Goal: Task Accomplishment & Management: Complete application form

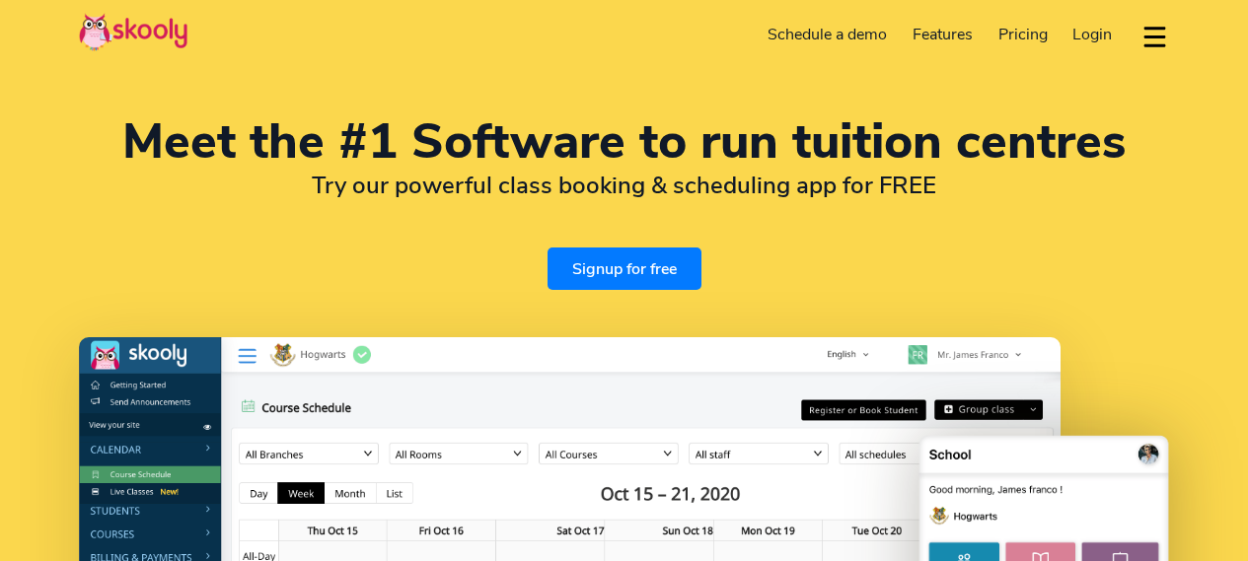
select select "en"
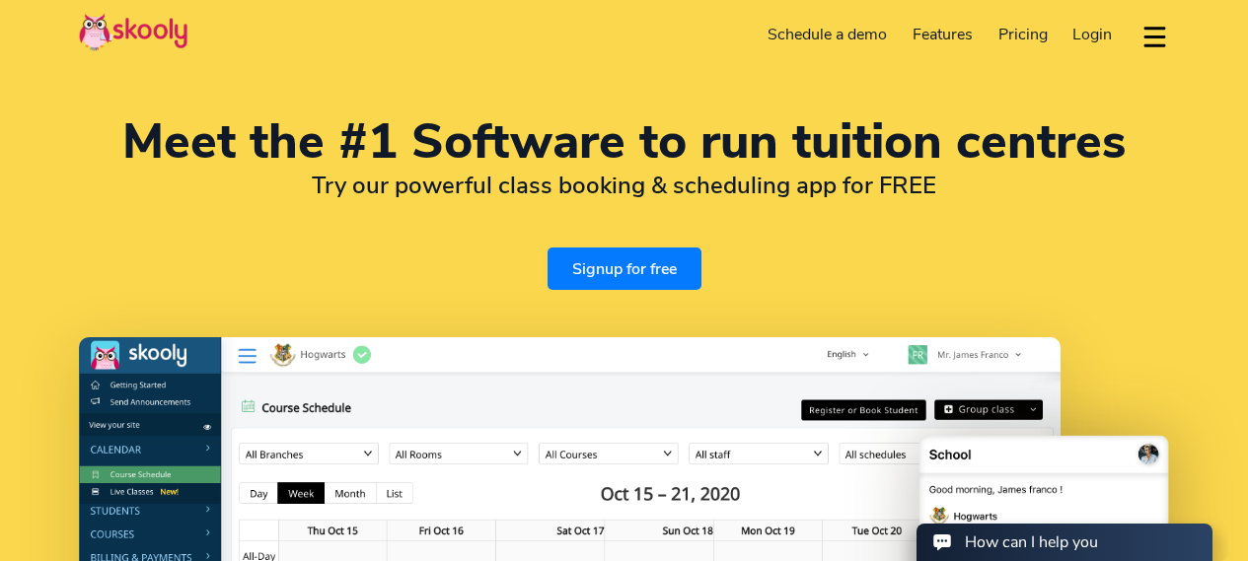
scroll to position [197, 0]
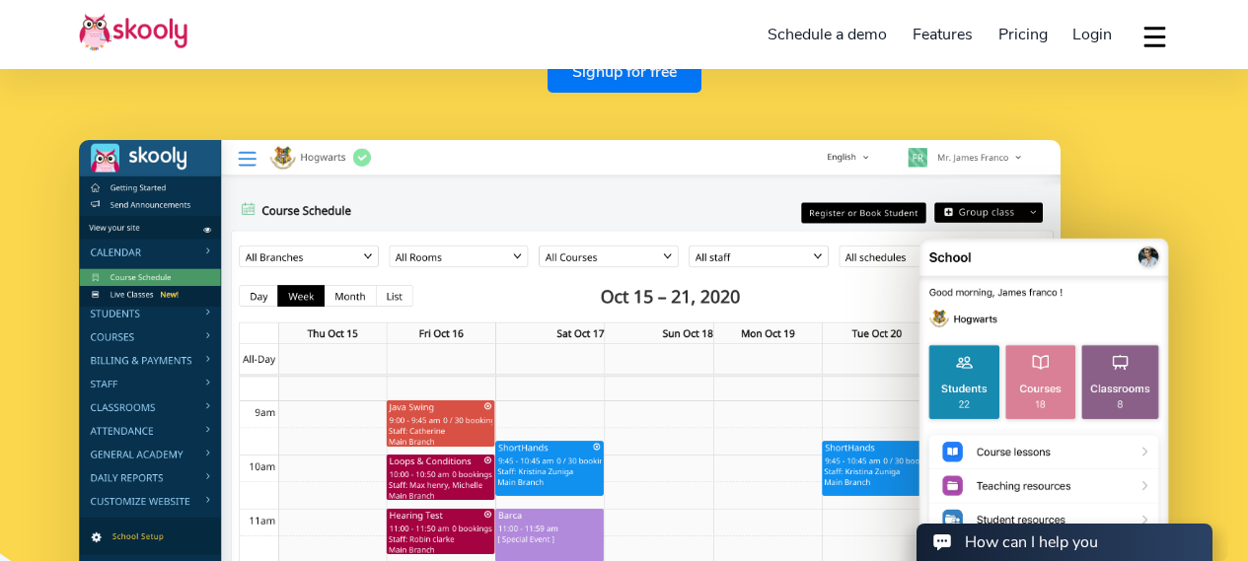
select select "1"
select select "[GEOGRAPHIC_DATA]"
select select "America/New_York"
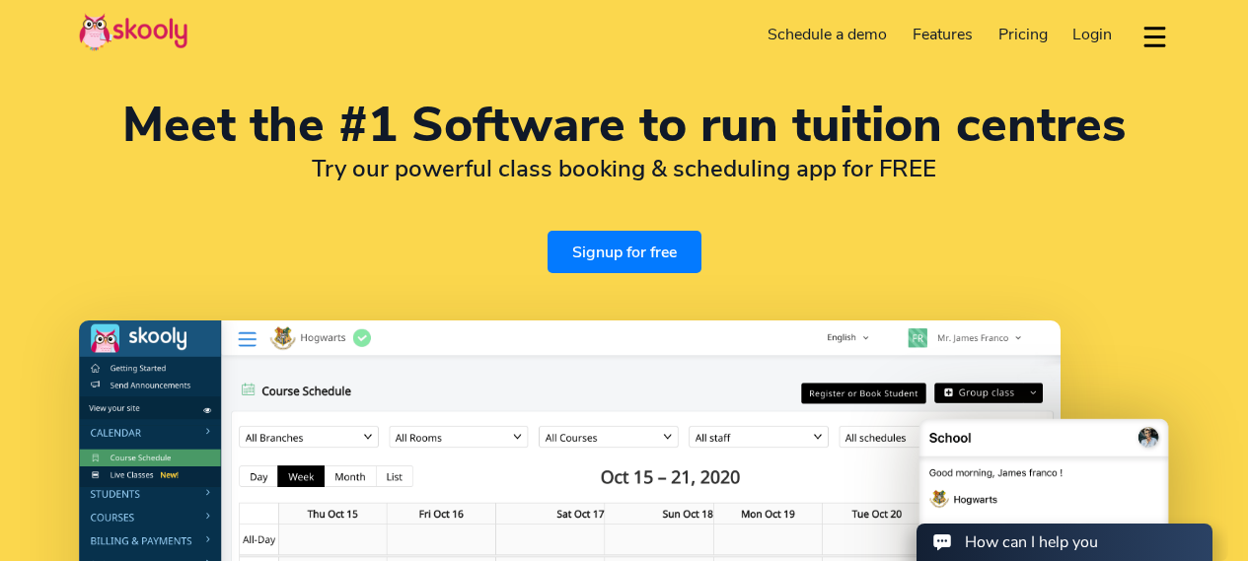
scroll to position [0, 0]
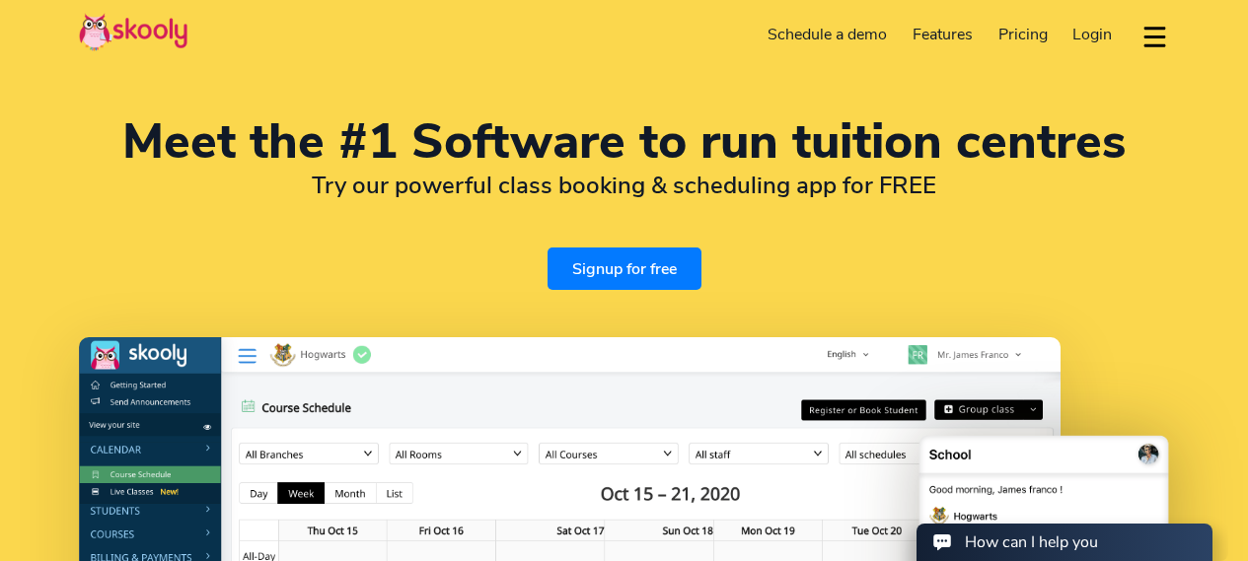
click at [642, 277] on link "Signup for free" at bounding box center [625, 269] width 154 height 42
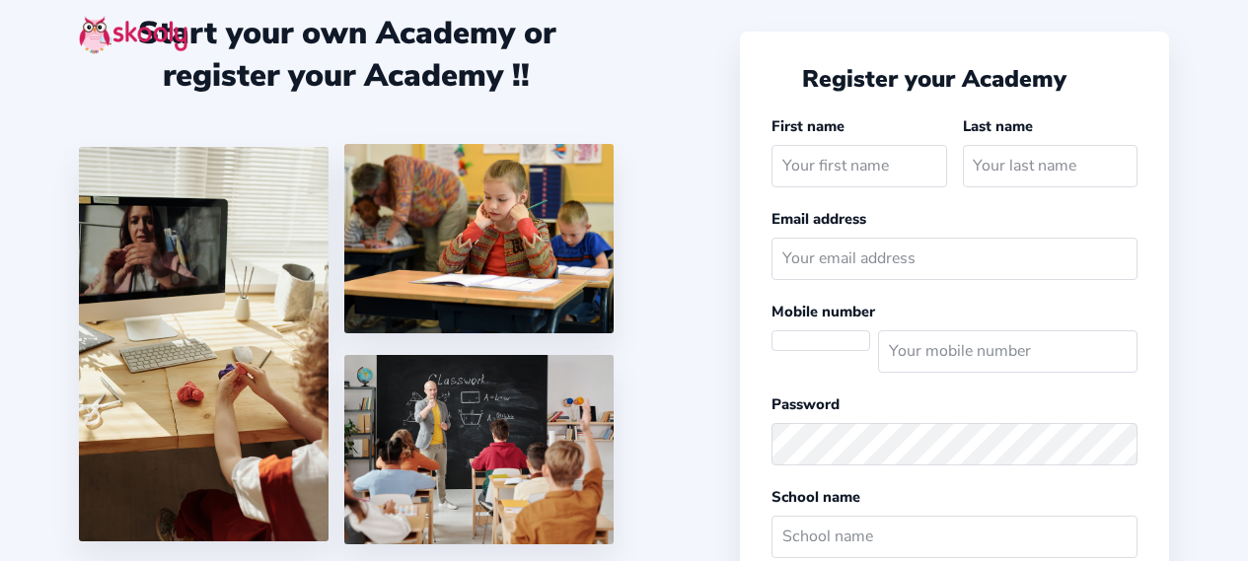
select select "US"
select select "America/New_York"
select select "USD $"
type input "hassan"
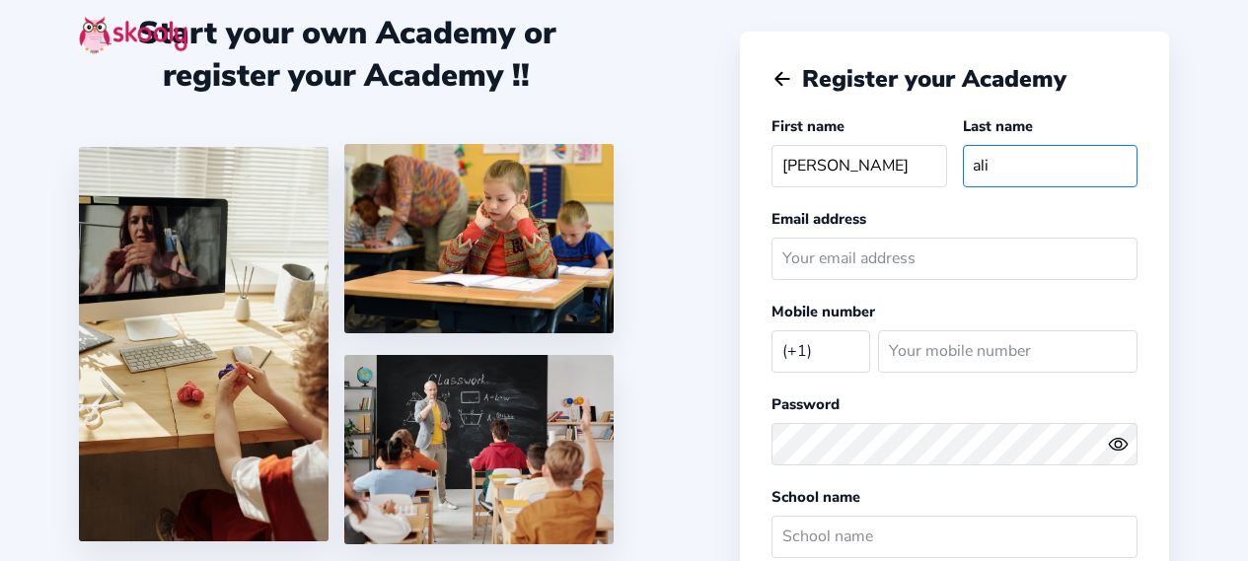
type input "ali"
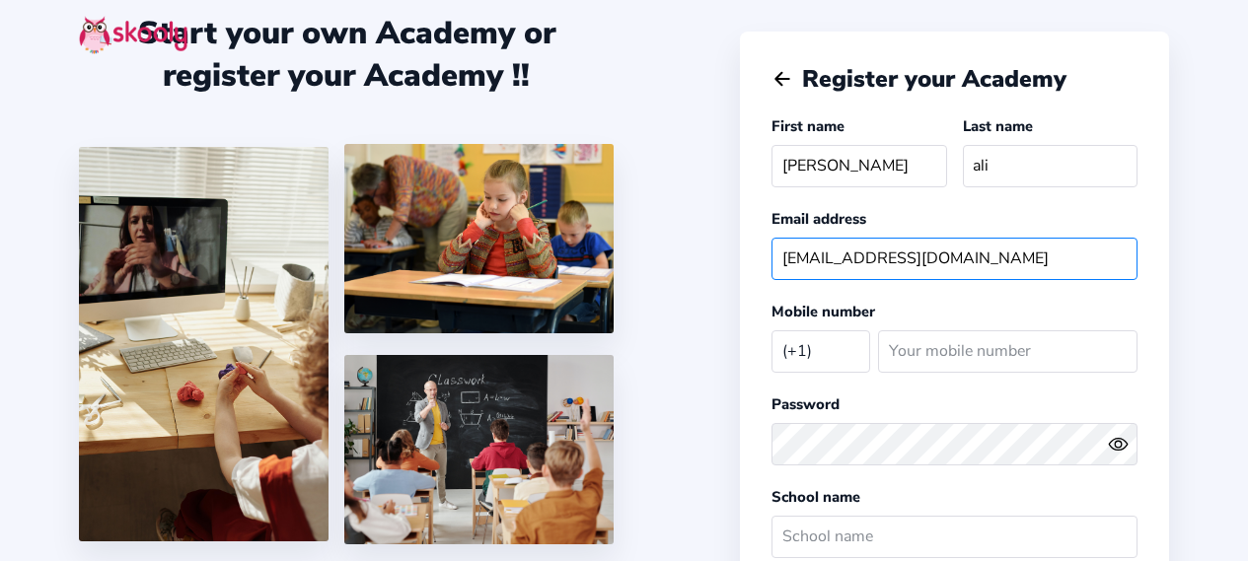
type input "hassansoumi23@gmail.com"
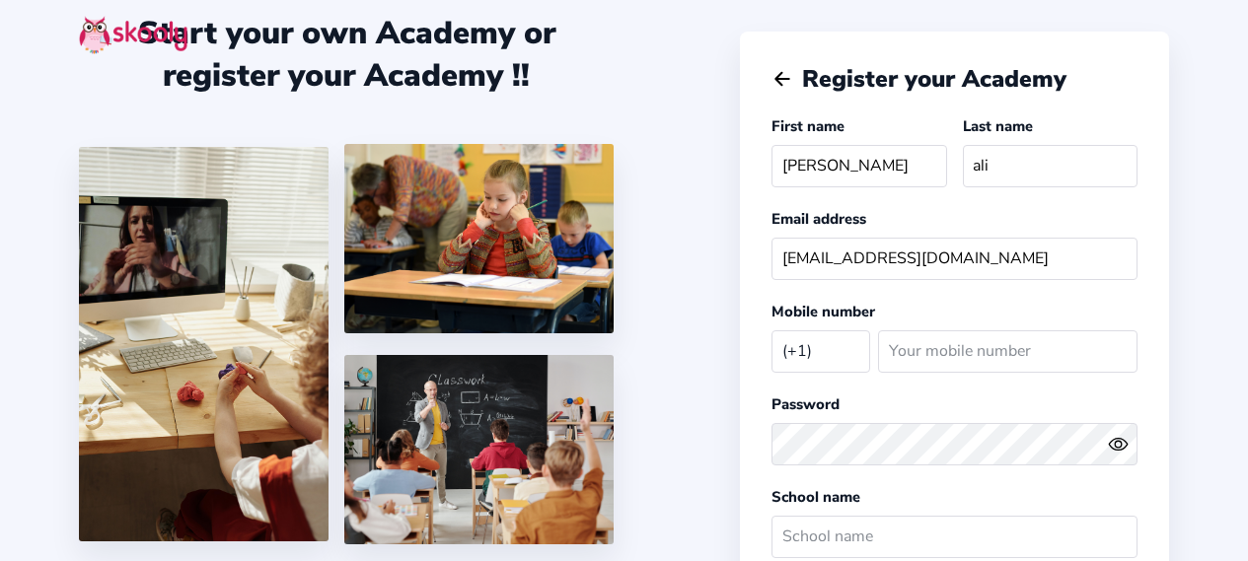
click at [857, 353] on select "Afghanistan (+93) Albania (+355) Algeria (+213) AmericanSamoa (+1684) Andorra (…" at bounding box center [821, 351] width 99 height 40
select select "SO"
click at [772, 331] on select "Afghanistan (+93) Albania (+355) Algeria (+213) AmericanSamoa (+1684) Andorra (…" at bounding box center [821, 351] width 99 height 40
select select "Africa/Mogadishu"
select select "SOS Sh"
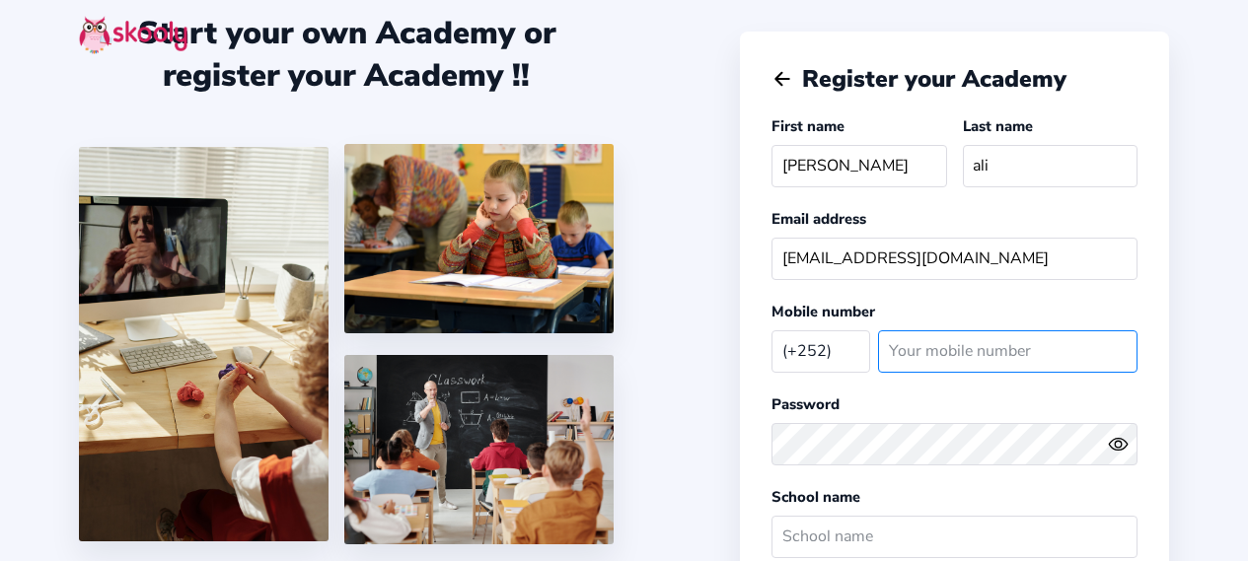
click at [965, 350] on input "number" at bounding box center [1008, 352] width 260 height 42
type input "619699921"
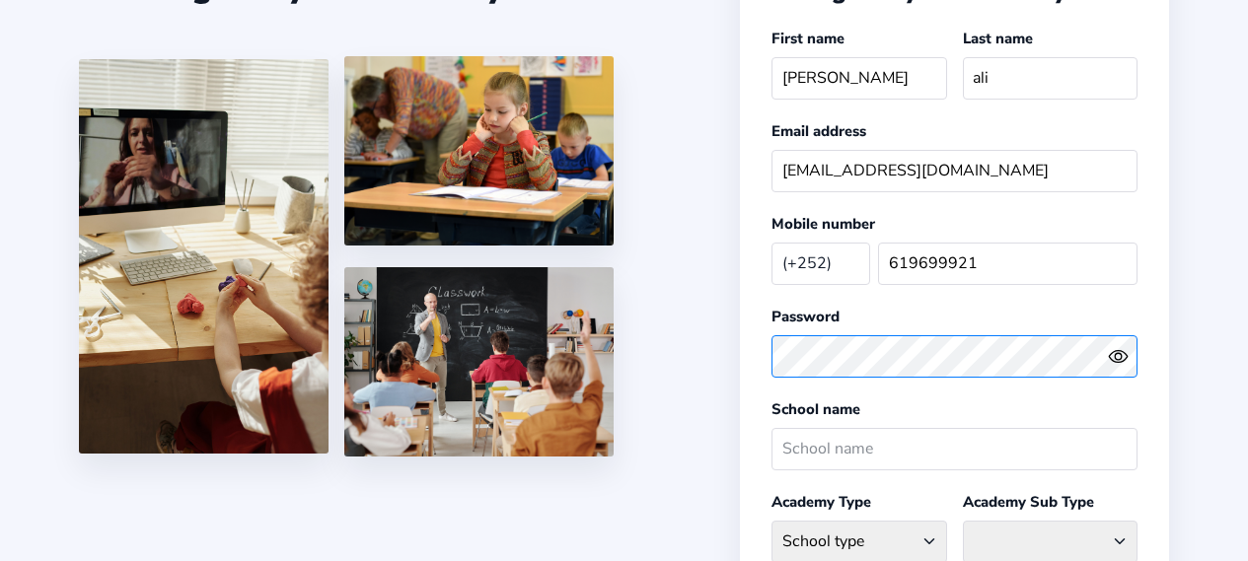
scroll to position [197, 0]
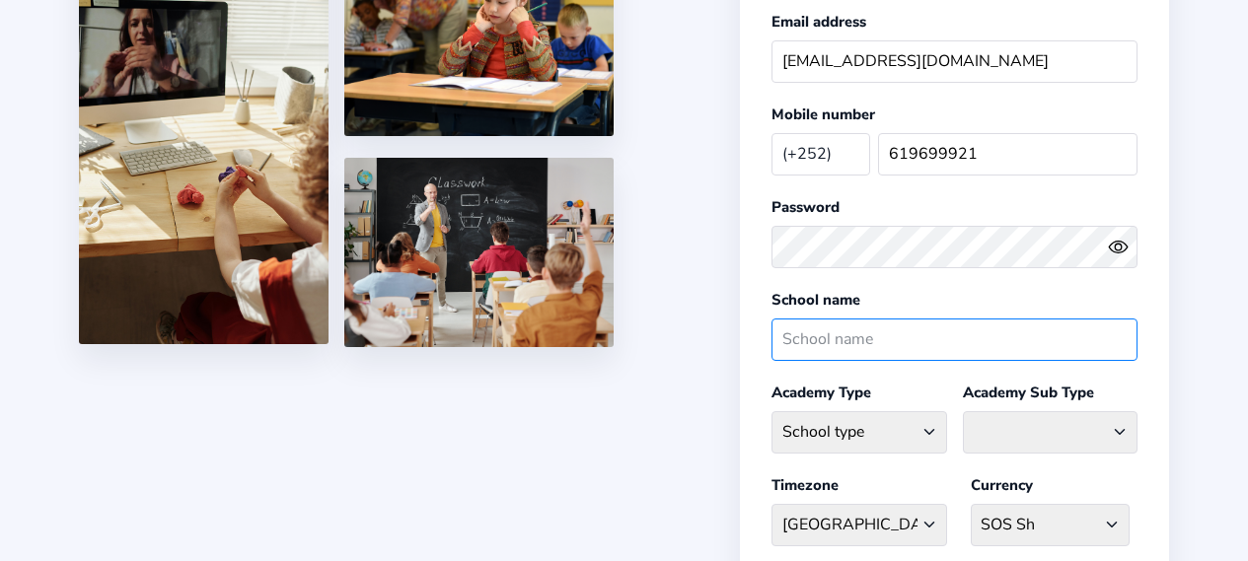
click at [912, 332] on input "text" at bounding box center [955, 340] width 366 height 42
type input "tawakal"
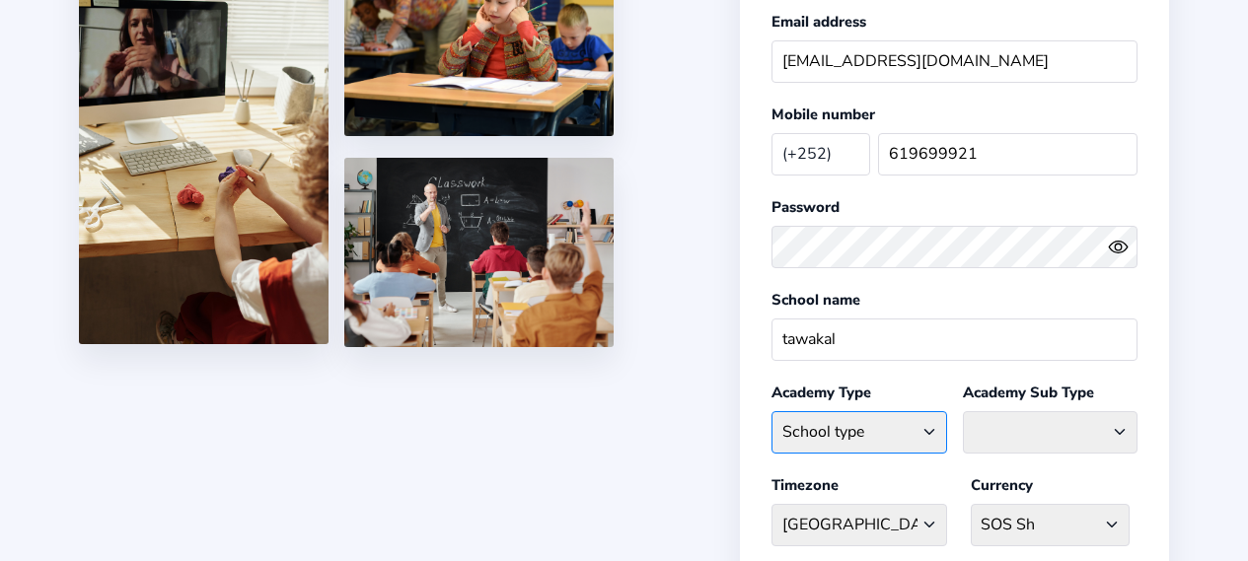
click at [854, 436] on select "School type Academic Afterschool Arts Dance Homeschool Language Martial Arts Mu…" at bounding box center [859, 432] width 175 height 42
select select "GA"
click at [772, 411] on select "School type Academic Afterschool Arts Dance Homeschool Language Martial Arts Mu…" at bounding box center [859, 432] width 175 height 42
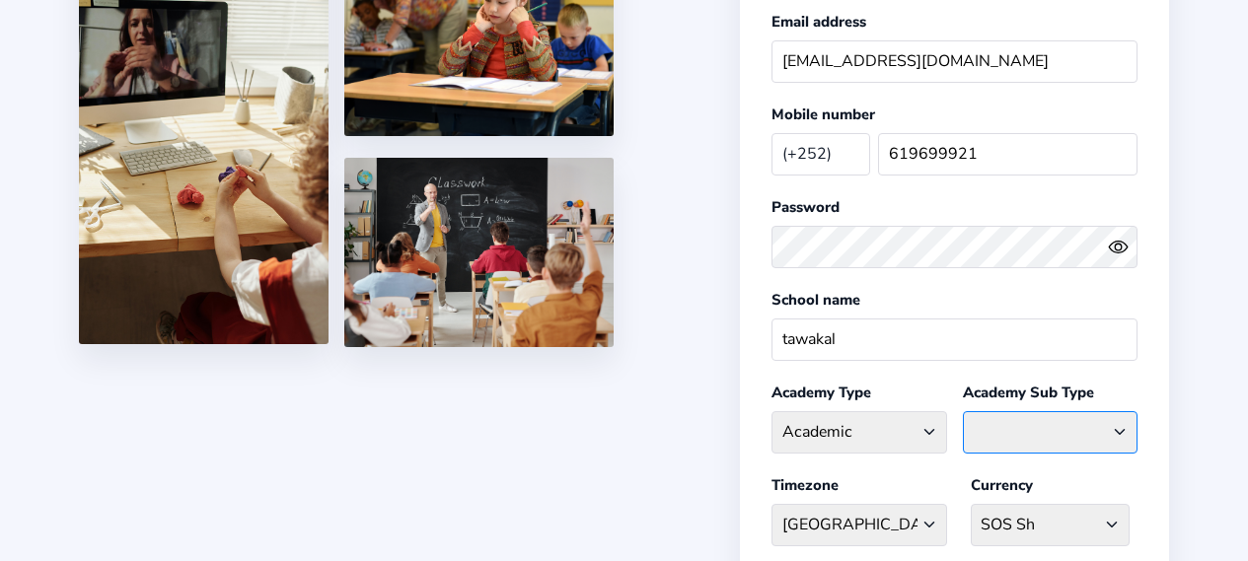
click at [1077, 425] on select "Coaching Classes Enrichment Centre General Academy Kumaon Centre Math Centre Ro…" at bounding box center [1050, 432] width 175 height 42
select select "G"
click at [963, 411] on select "Coaching Classes Enrichment Centre General Academy Kumaon Centre Math Centre Ro…" at bounding box center [1050, 432] width 175 height 42
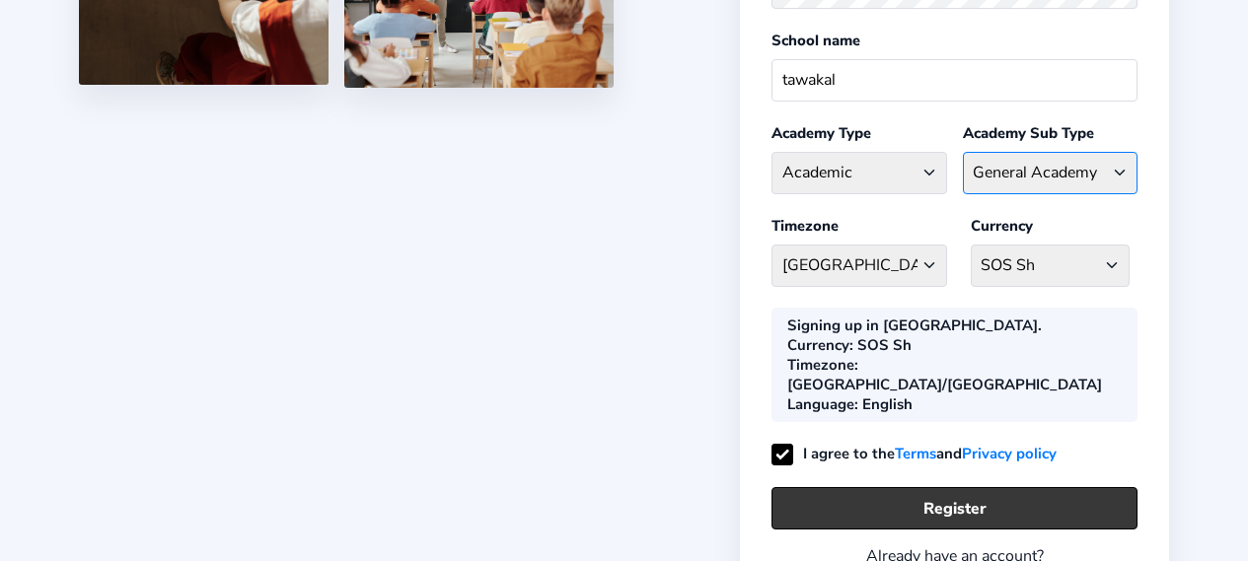
scroll to position [493, 0]
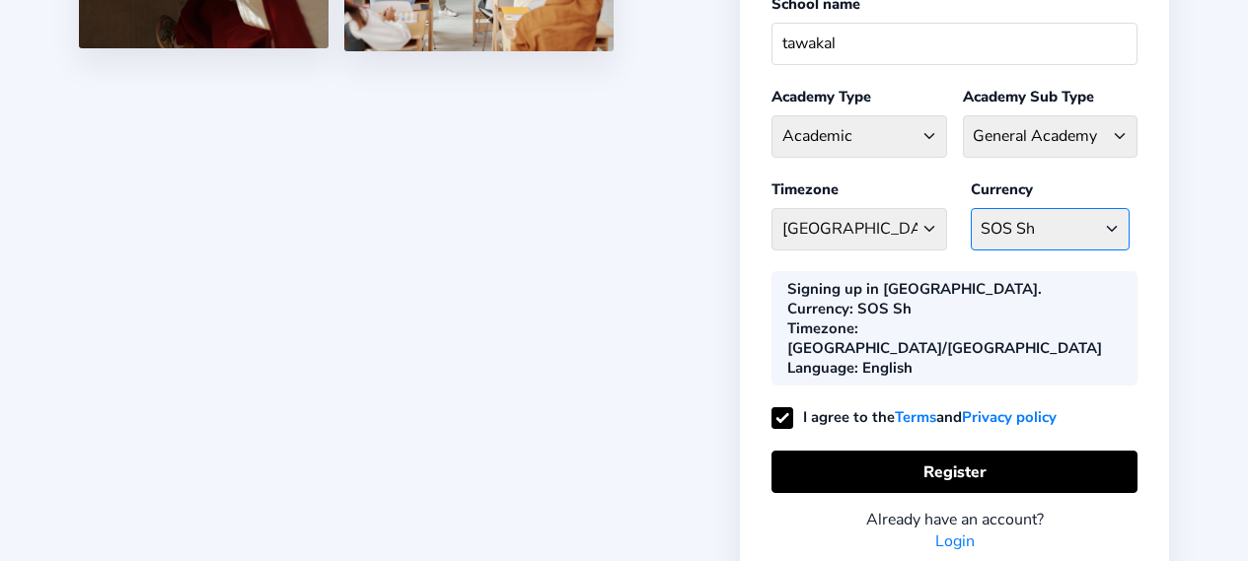
click at [1096, 226] on select "SOS Sh Afghanistan AFN - ؋. Albania ALL - L Algeria DZD - دج AmericanSamoa USD …" at bounding box center [1050, 229] width 159 height 42
select select "USD $"
click at [971, 208] on select "SOS Sh [GEOGRAPHIC_DATA] AFN - ؋. [GEOGRAPHIC_DATA] ALL - L [GEOGRAPHIC_DATA] D…" at bounding box center [1050, 229] width 159 height 42
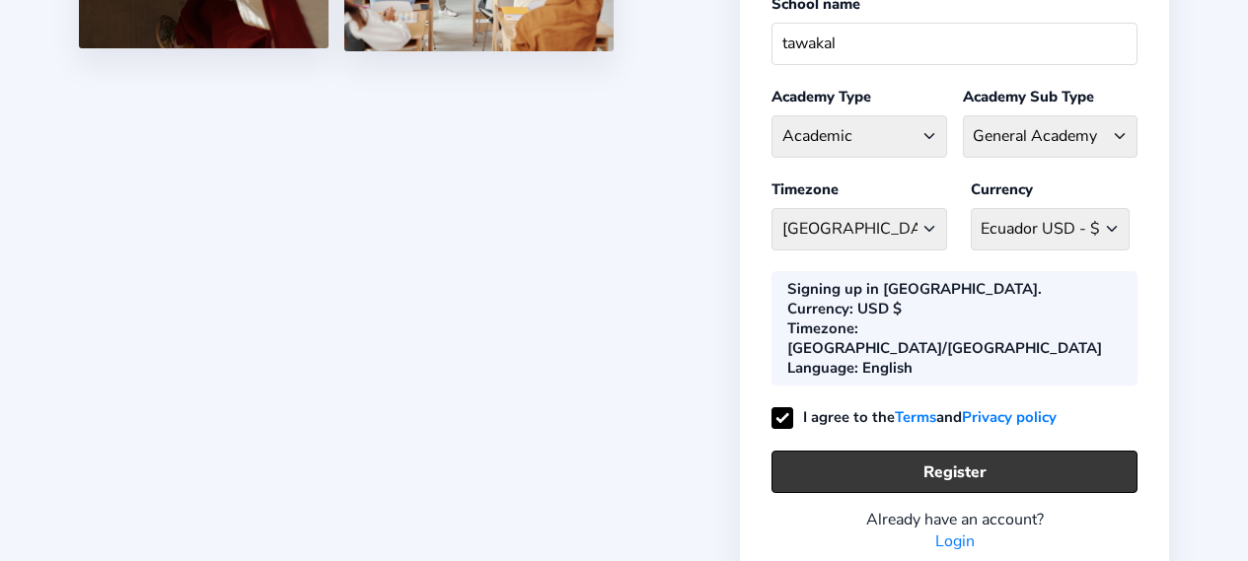
click at [1061, 451] on button "Register" at bounding box center [955, 472] width 366 height 42
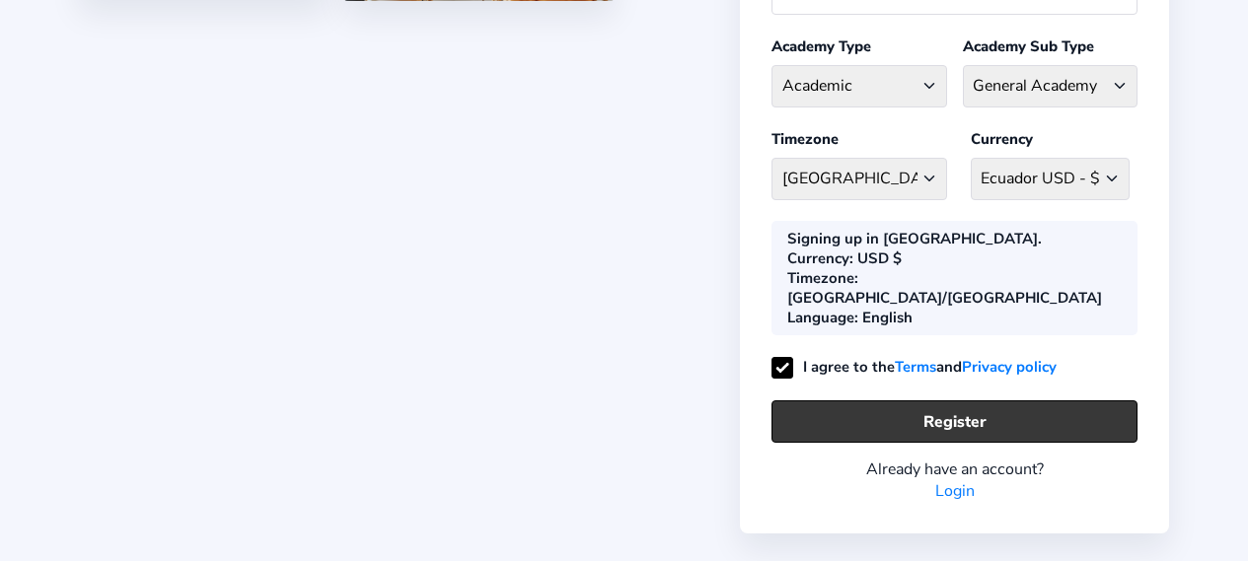
click at [1037, 402] on button "Register" at bounding box center [955, 422] width 366 height 42
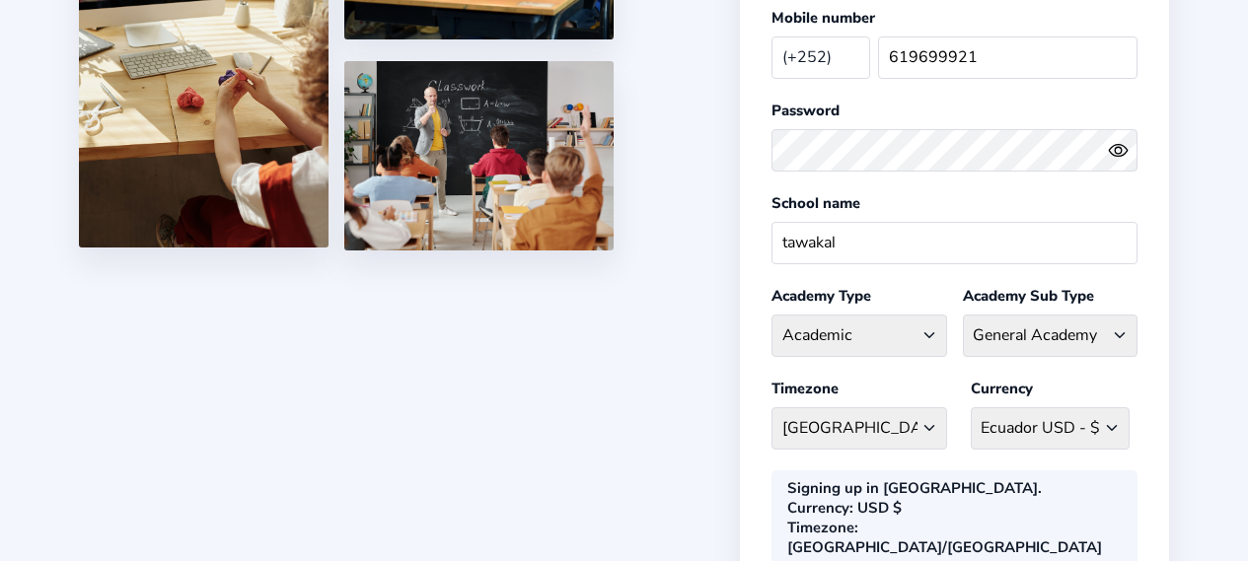
scroll to position [445, 0]
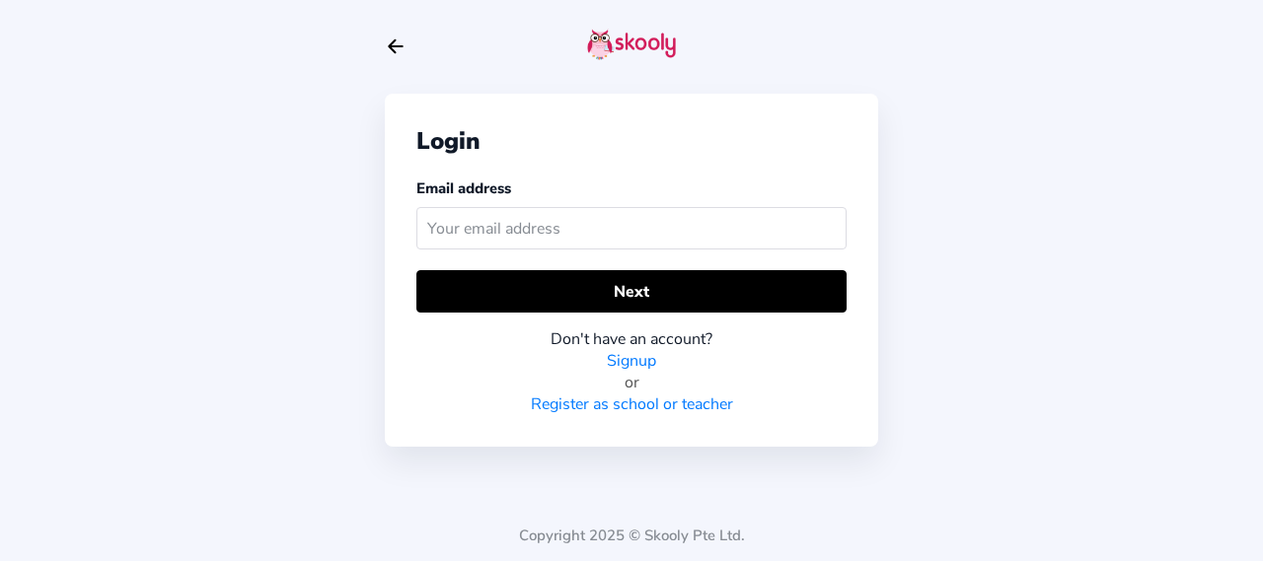
click at [578, 224] on input "text" at bounding box center [631, 228] width 430 height 42
click at [607, 269] on div "Login Email address Next Don't have an account? Signup or Register as school or…" at bounding box center [631, 270] width 493 height 353
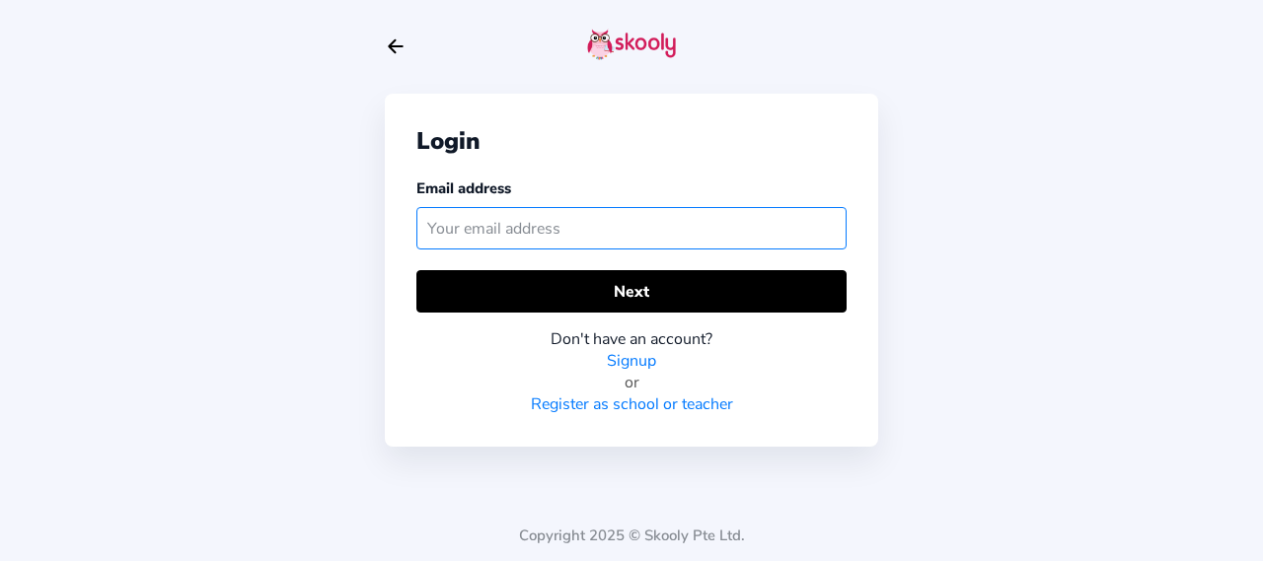
click at [618, 225] on input "text" at bounding box center [631, 228] width 430 height 42
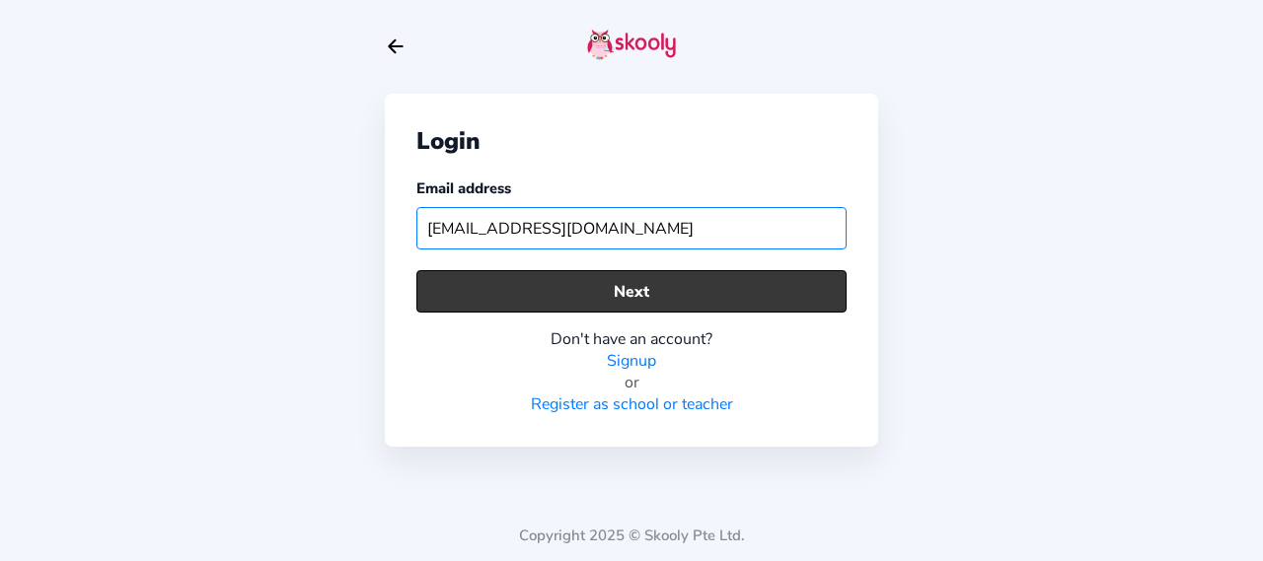
type input "hassansoumi23@gmail.com"
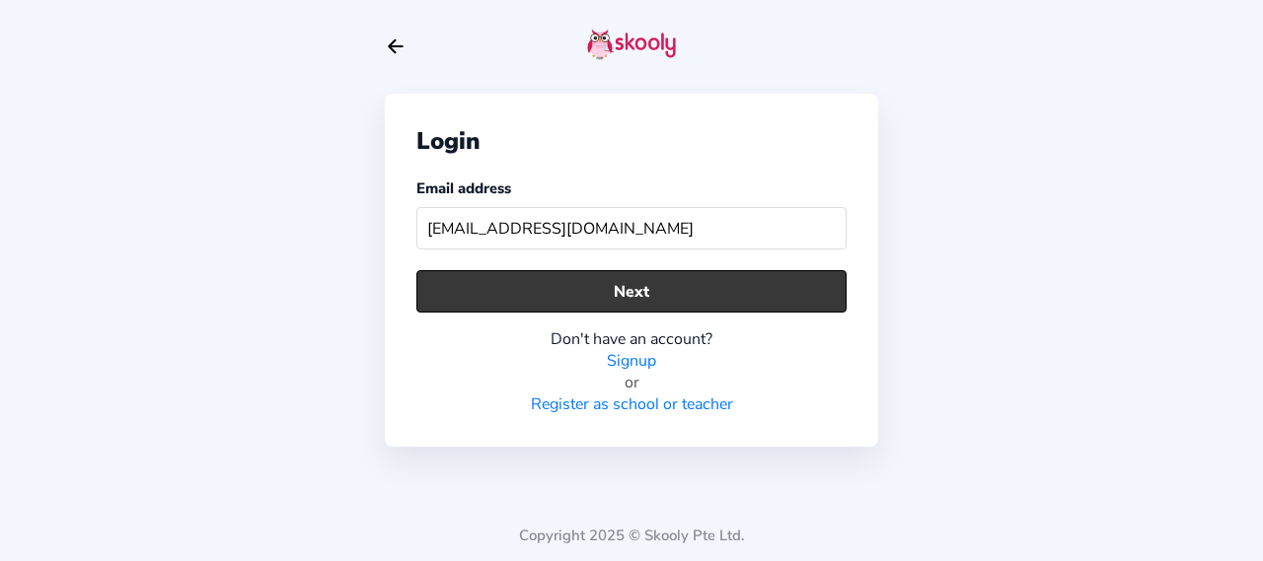
click at [643, 288] on button "Next" at bounding box center [631, 291] width 430 height 42
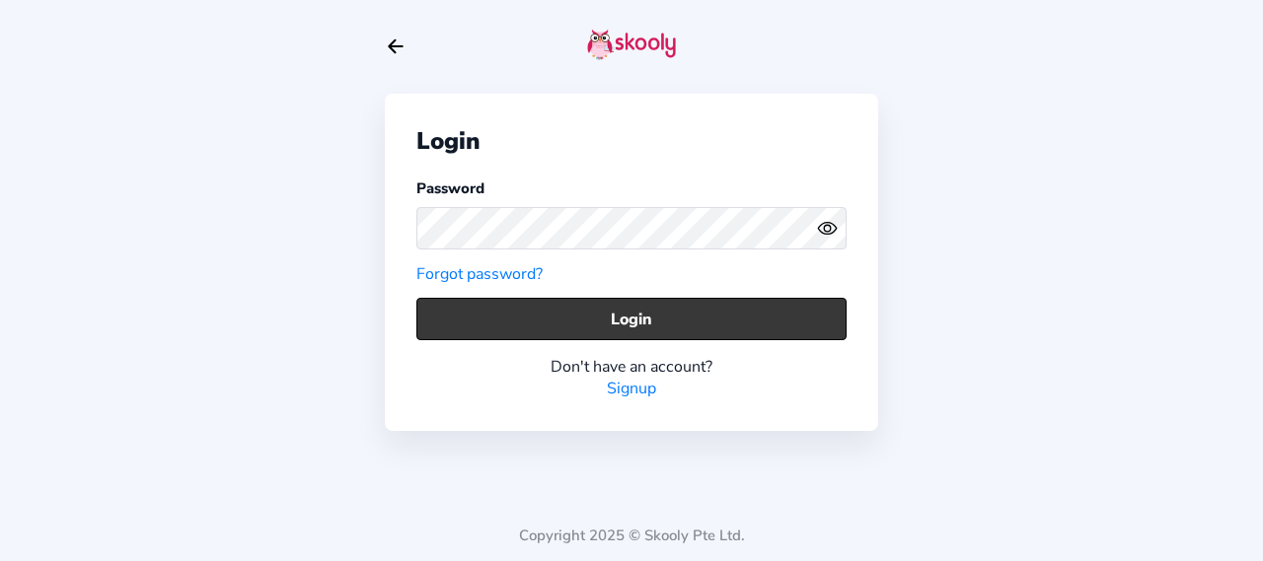
click at [809, 338] on button "Login" at bounding box center [631, 319] width 430 height 42
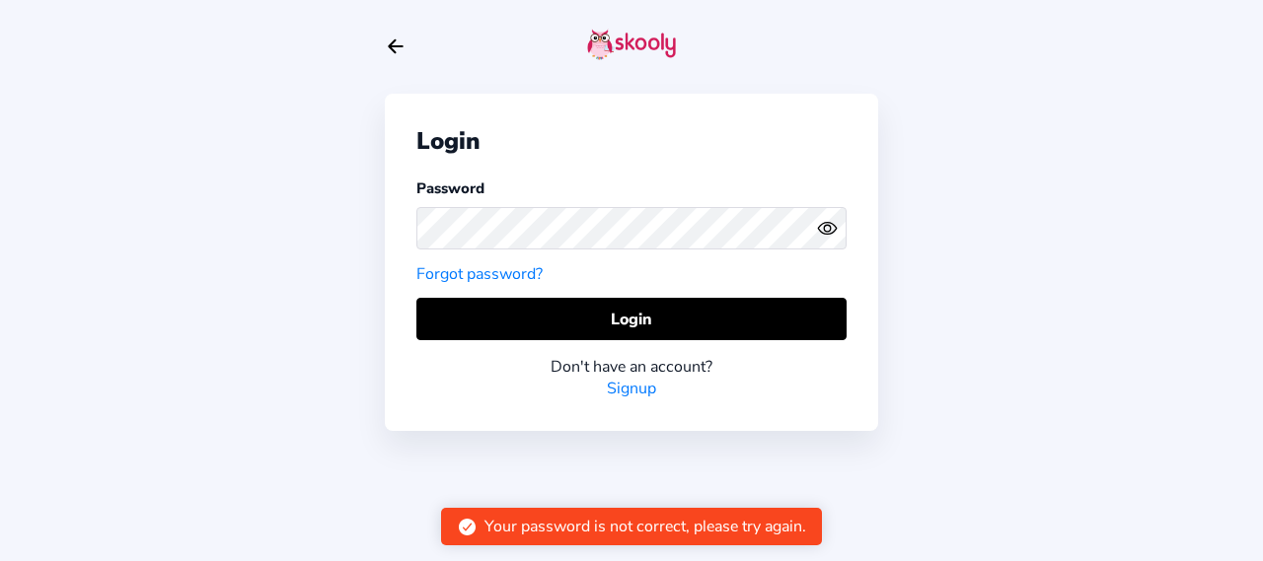
click at [487, 267] on link "Forgot password?" at bounding box center [479, 274] width 126 height 22
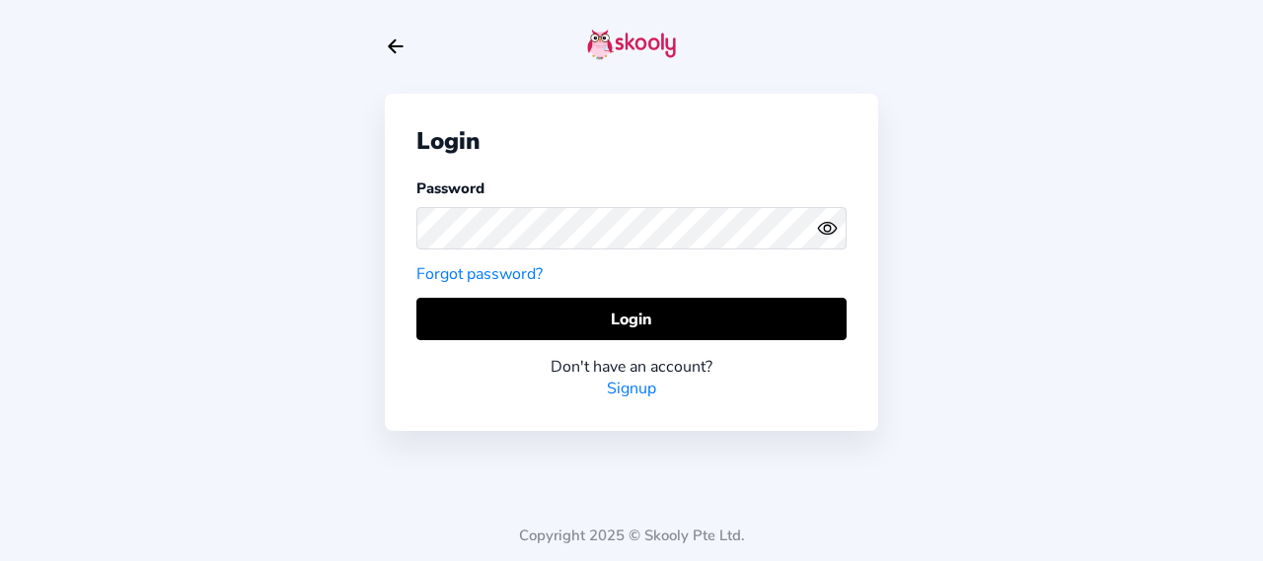
click at [491, 282] on link "Forgot password?" at bounding box center [479, 274] width 126 height 22
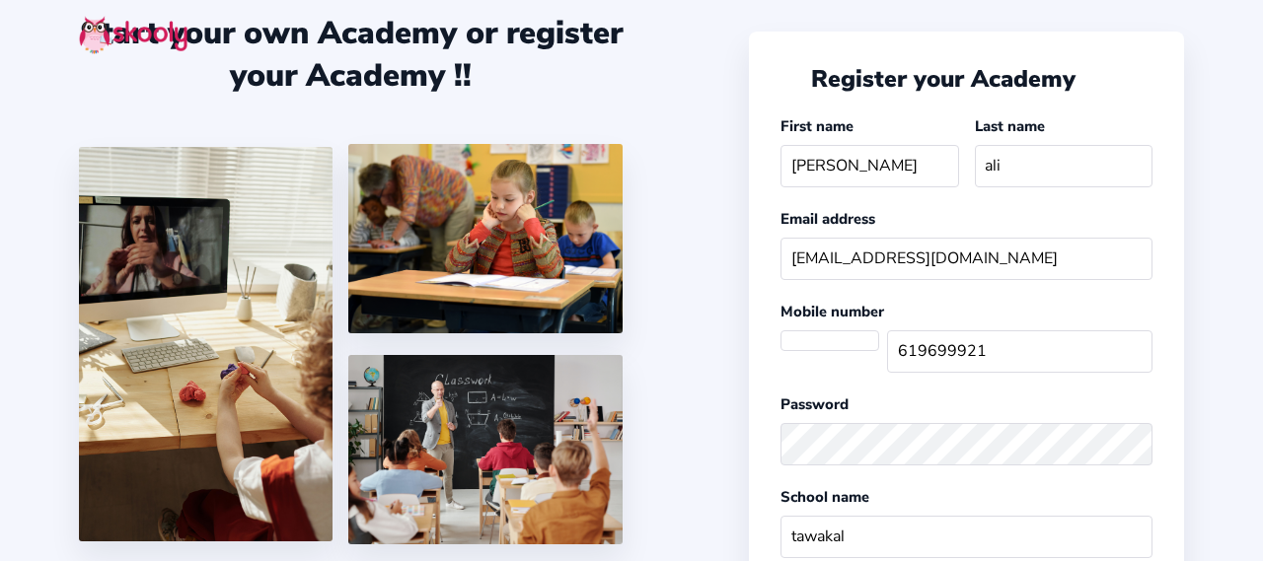
select select "GA"
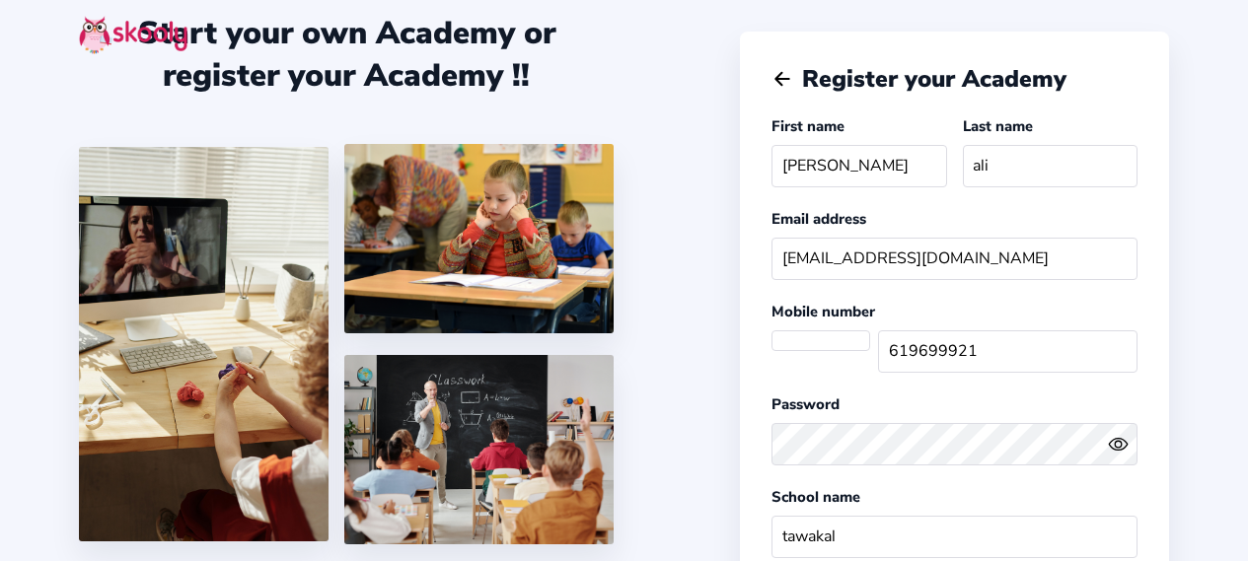
select select
select select "America/New_York"
select select "USD $"
click at [846, 352] on select "Afghanistan (+93) Albania (+355) Algeria (+213) AmericanSamoa (+1684) Andorra (…" at bounding box center [821, 351] width 99 height 40
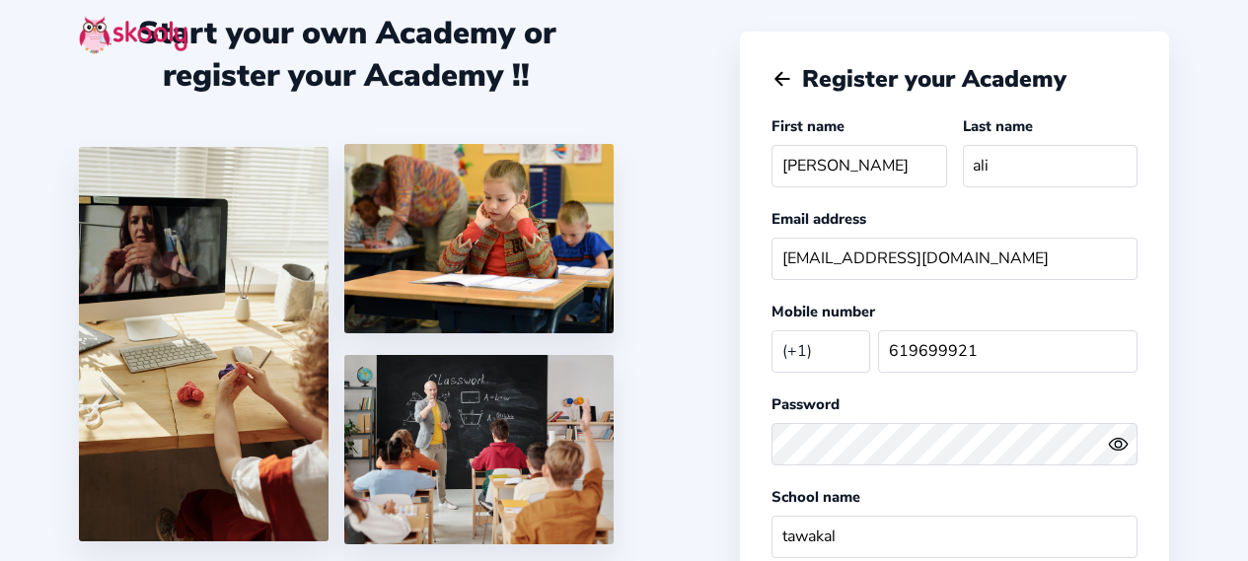
select select "SO"
click at [772, 331] on select "Afghanistan (+93) Albania (+355) Algeria (+213) AmericanSamoa (+1684) Andorra (…" at bounding box center [821, 351] width 99 height 40
select select "[GEOGRAPHIC_DATA]/[GEOGRAPHIC_DATA]"
select select "SOS Sh"
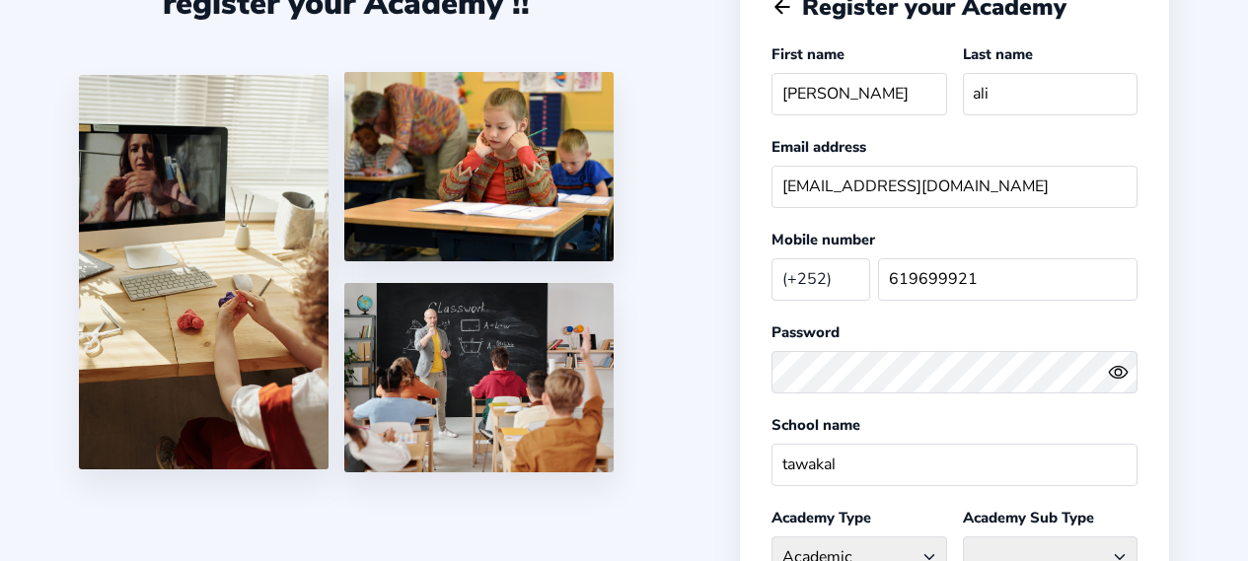
scroll to position [197, 0]
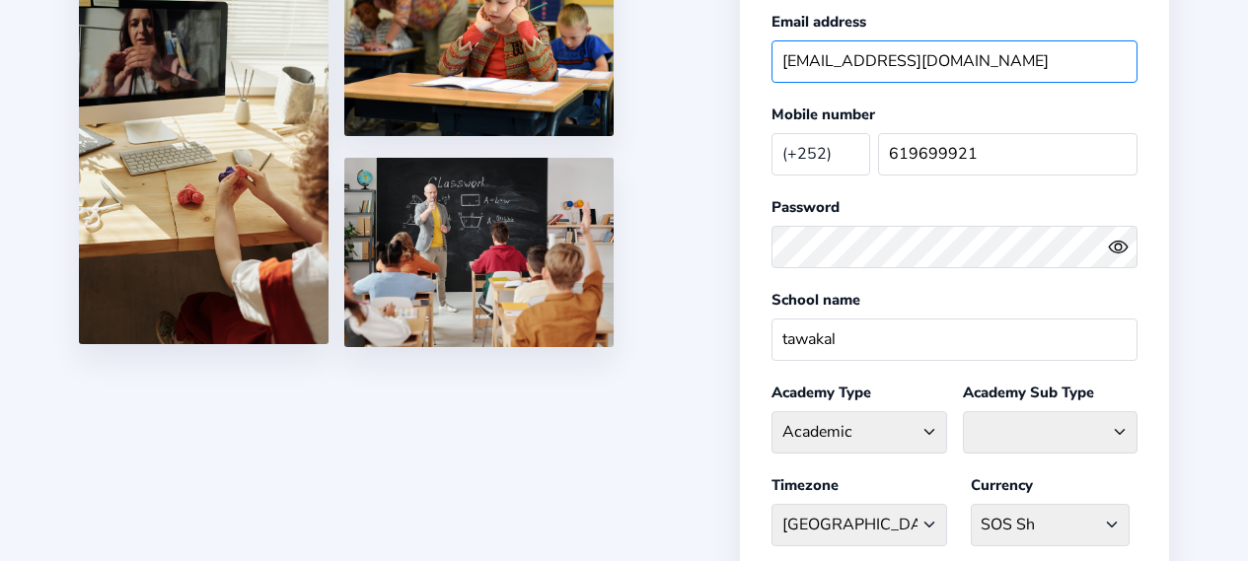
drag, startPoint x: 895, startPoint y: 57, endPoint x: 631, endPoint y: 80, distance: 265.4
click at [634, 78] on div "Start your own Academy or register your Academy !! Register your Academy First …" at bounding box center [624, 375] width 1248 height 1145
type input "[EMAIL_ADDRESS][DOMAIN_NAME]"
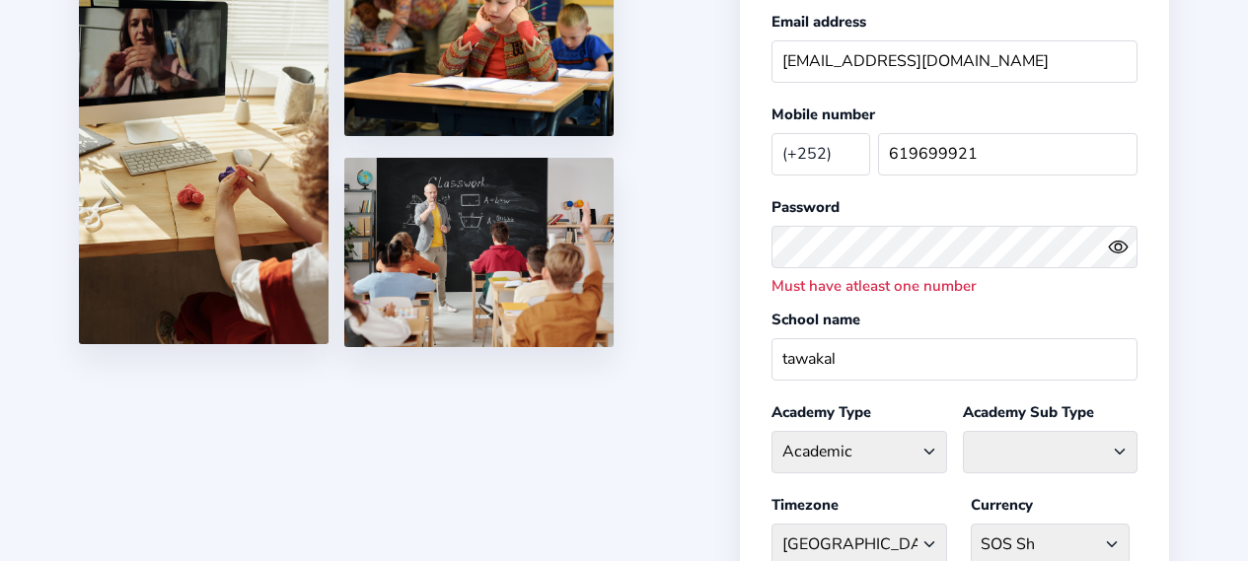
click at [1125, 246] on icon "Eye" at bounding box center [1118, 247] width 21 height 21
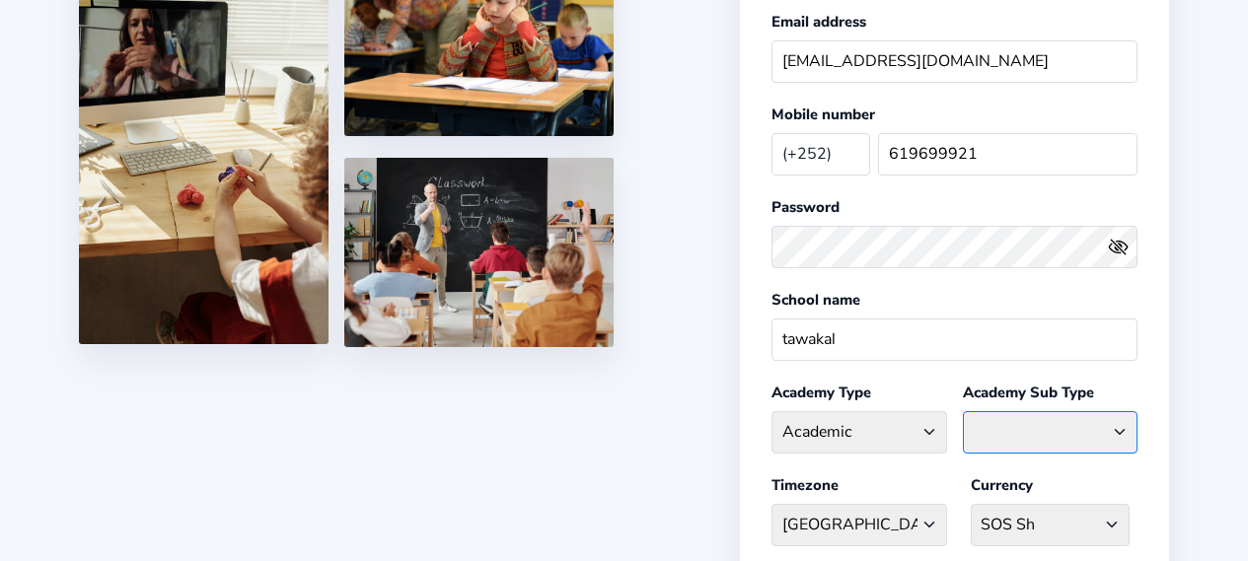
click at [1015, 411] on select at bounding box center [1050, 432] width 175 height 42
click at [1123, 441] on select at bounding box center [1050, 432] width 175 height 42
click at [1124, 442] on select at bounding box center [1050, 432] width 175 height 42
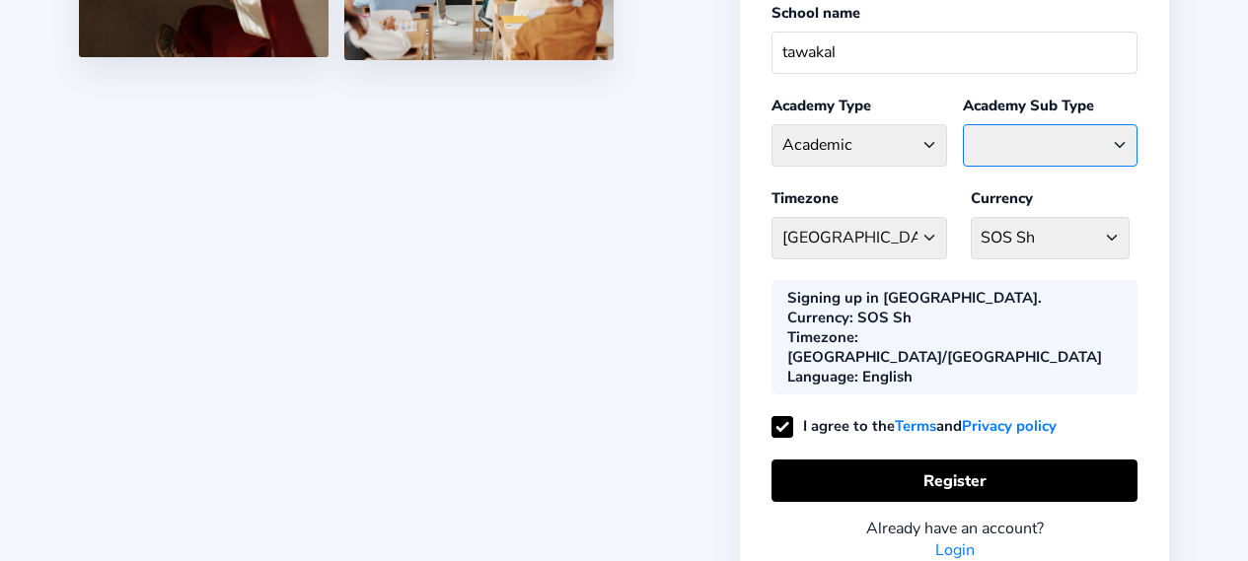
scroll to position [493, 0]
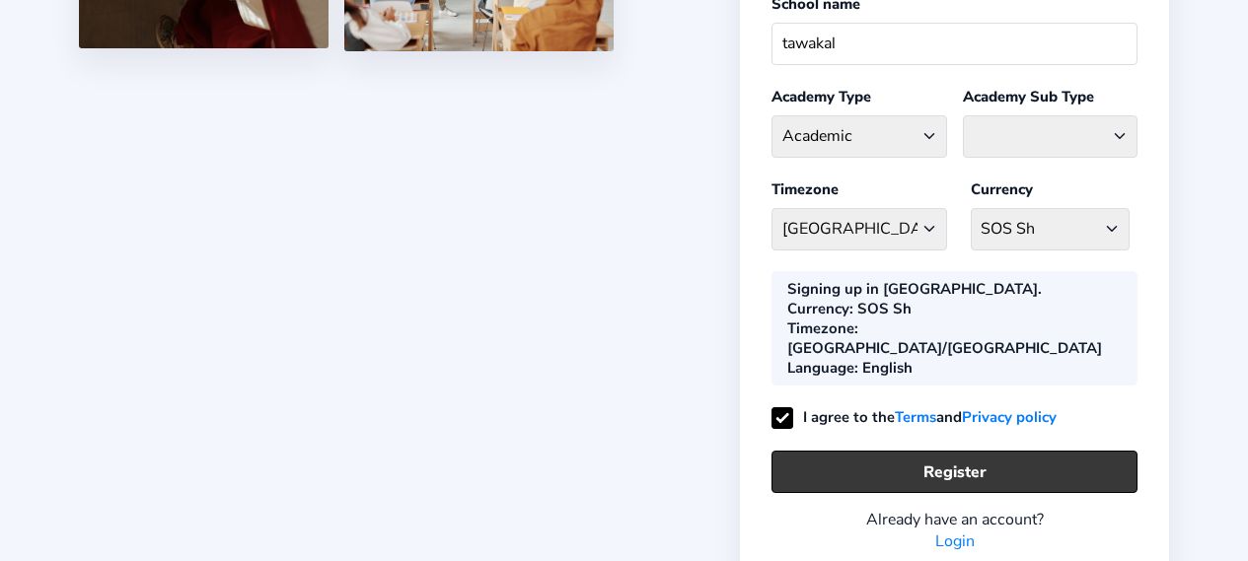
click at [1094, 451] on button "Register" at bounding box center [955, 472] width 366 height 42
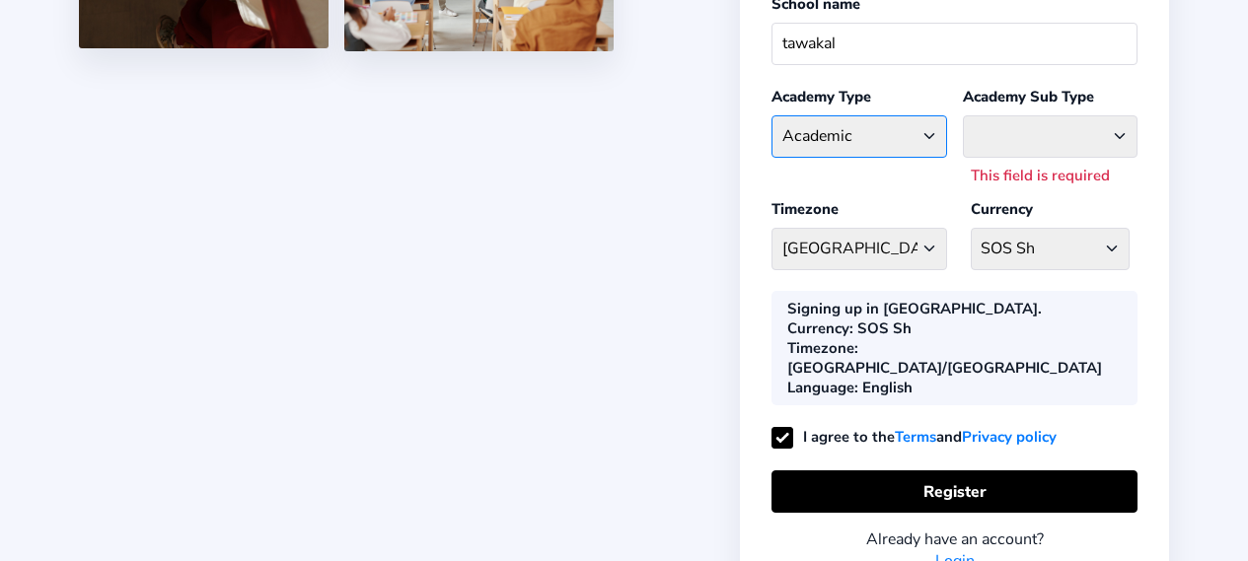
click at [933, 147] on select "School type Academic Afterschool Arts Dance Homeschool Language Martial Arts Mu…" at bounding box center [859, 136] width 175 height 42
select select "AH"
click at [772, 115] on select "School type Academic Afterschool Arts Dance Homeschool Language Martial Arts Mu…" at bounding box center [859, 136] width 175 height 42
select select
drag, startPoint x: 919, startPoint y: 133, endPoint x: 905, endPoint y: 154, distance: 24.9
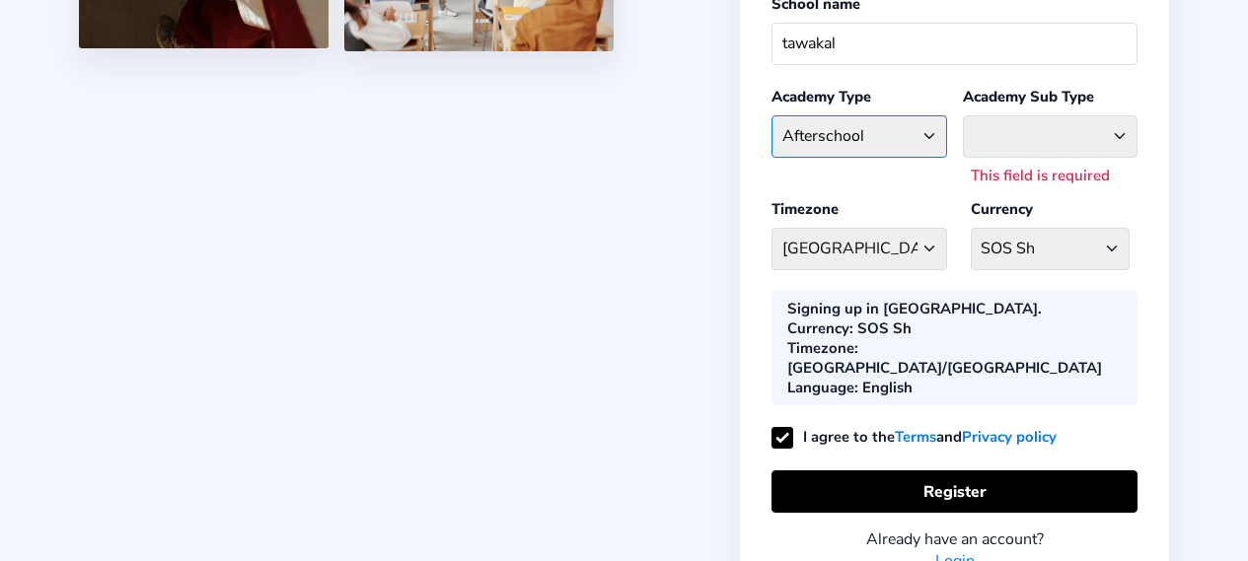
click at [918, 134] on select "School type Academic Afterschool Arts Dance Homeschool Language Martial Arts Mu…" at bounding box center [859, 136] width 175 height 42
select select "GA"
click at [772, 115] on select "School type Academic Afterschool Arts Dance Homeschool Language Martial Arts Mu…" at bounding box center [859, 136] width 175 height 42
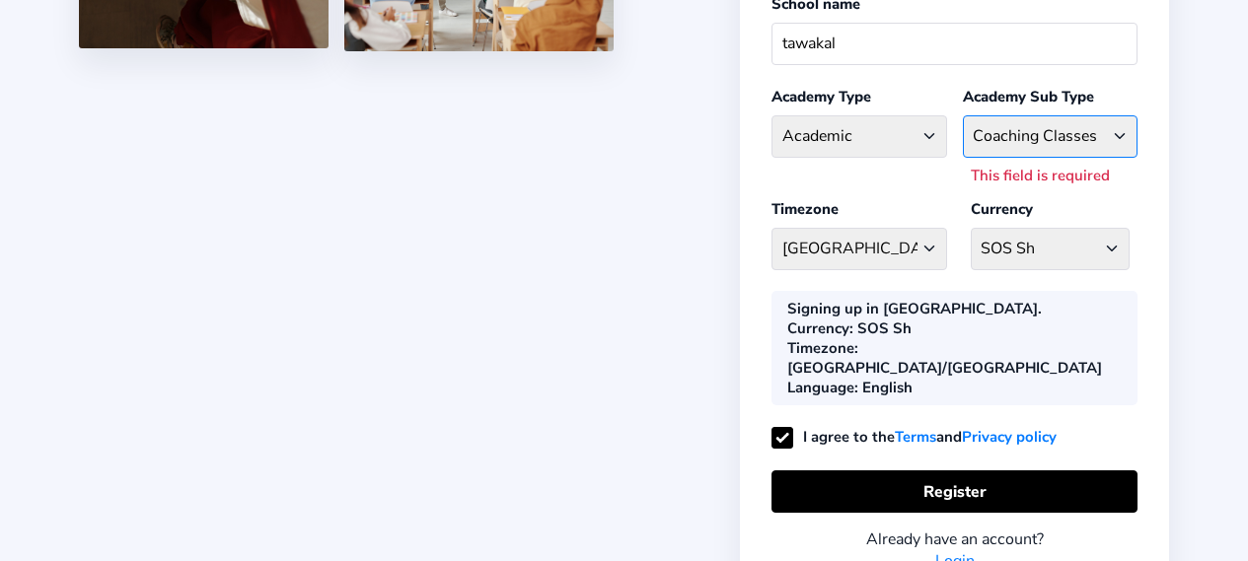
click at [1104, 134] on select "Coaching Classes Enrichment Centre [GEOGRAPHIC_DATA] [GEOGRAPHIC_DATA] Math Cen…" at bounding box center [1050, 136] width 175 height 42
select select "G"
click at [963, 115] on select "Coaching Classes Enrichment Centre [GEOGRAPHIC_DATA] [GEOGRAPHIC_DATA] Math Cen…" at bounding box center [1050, 136] width 175 height 42
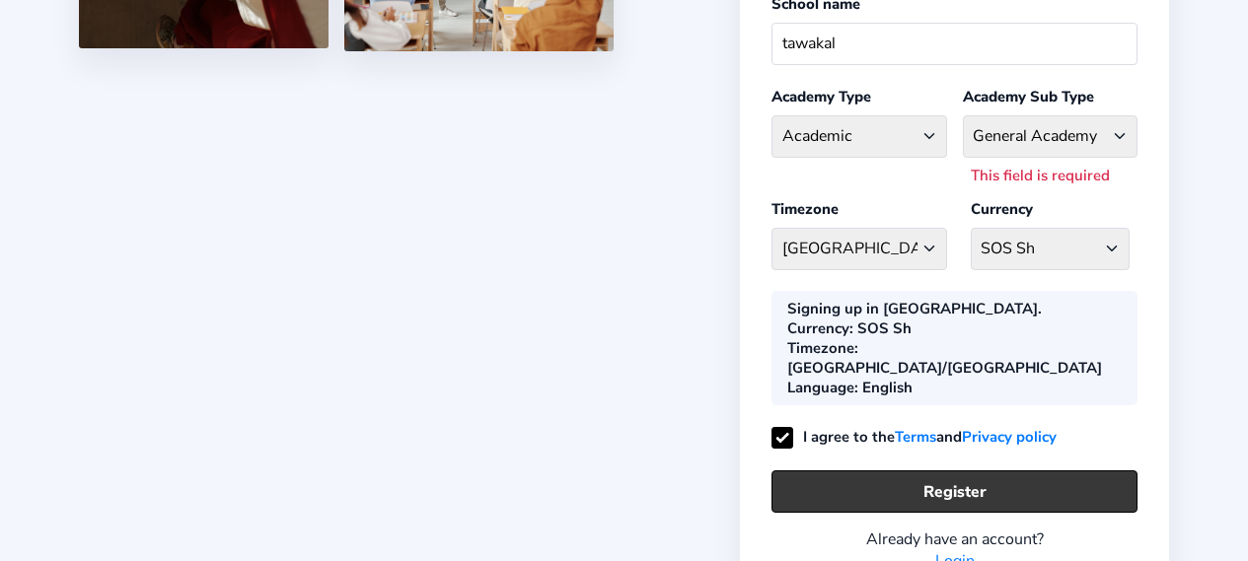
click at [1084, 471] on button "Register" at bounding box center [955, 492] width 366 height 42
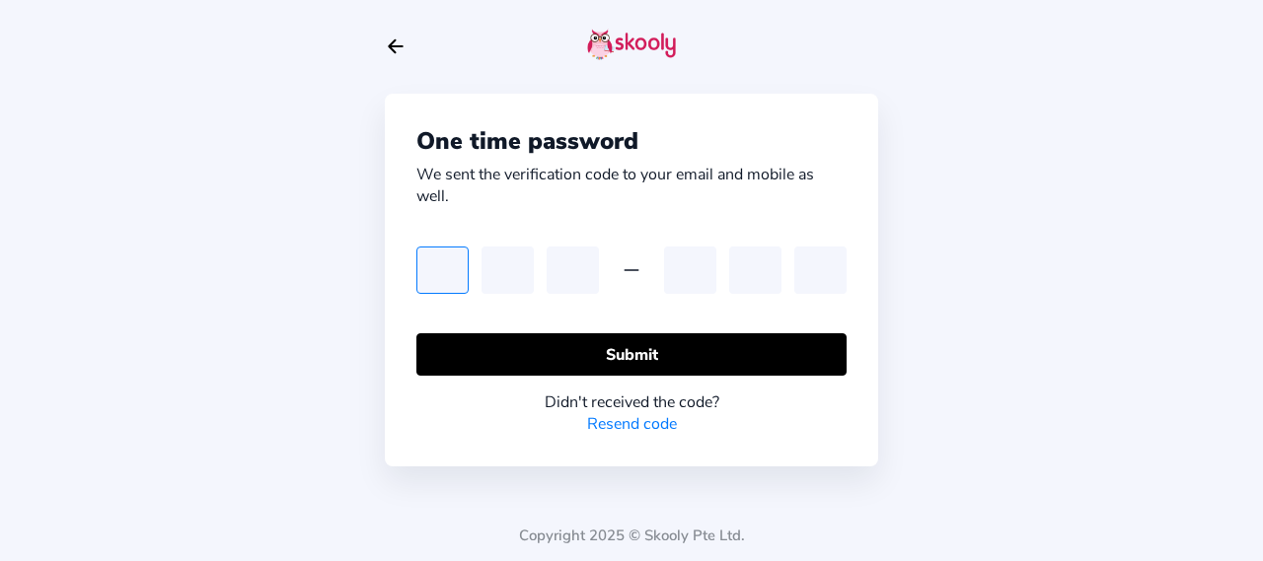
type input "6"
type input "8"
type input "1"
type input "7"
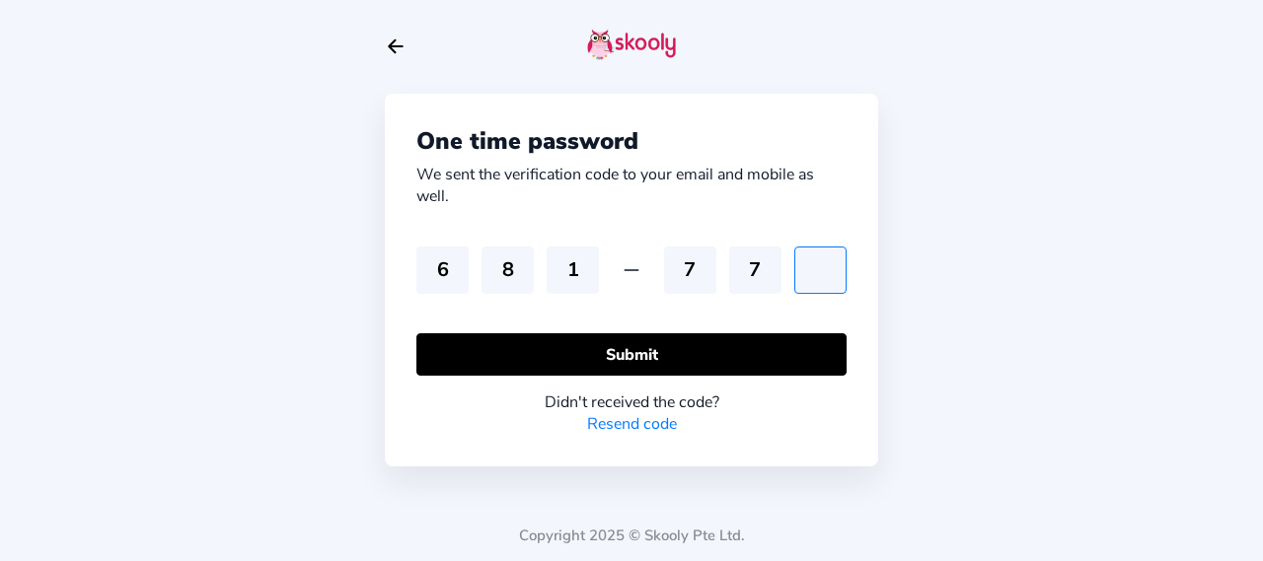
type input "2"
click at [794, 322] on div "One time password We sent the verification code to your email and mobile as wel…" at bounding box center [631, 280] width 493 height 373
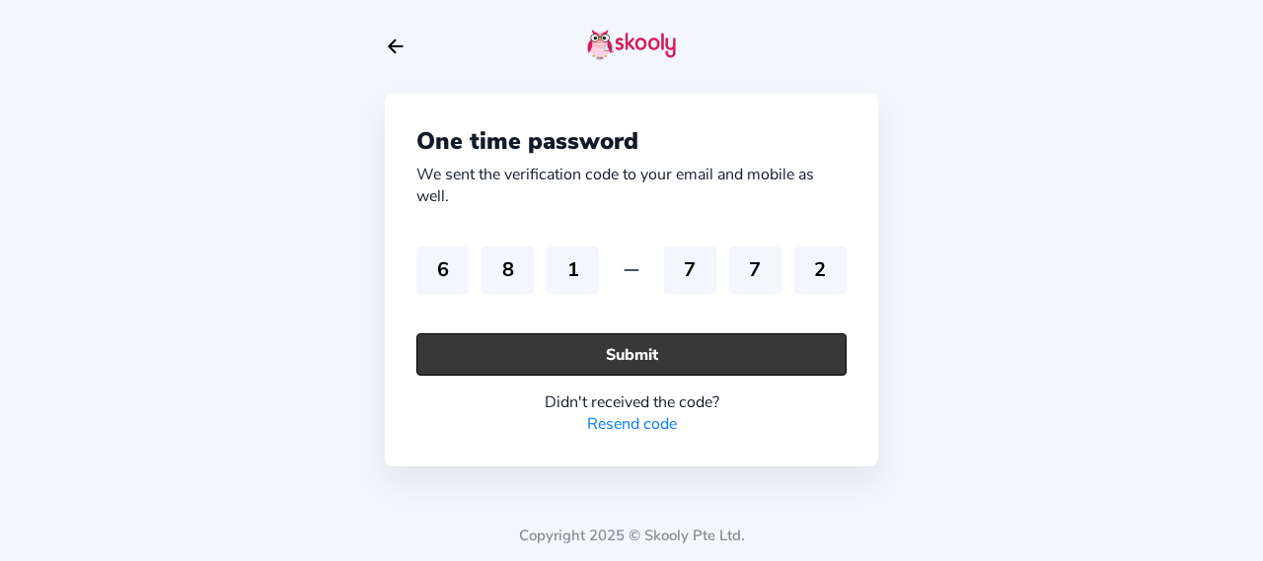
click at [794, 345] on button "Submit" at bounding box center [631, 355] width 430 height 42
click at [794, 346] on button "Submit" at bounding box center [631, 355] width 430 height 42
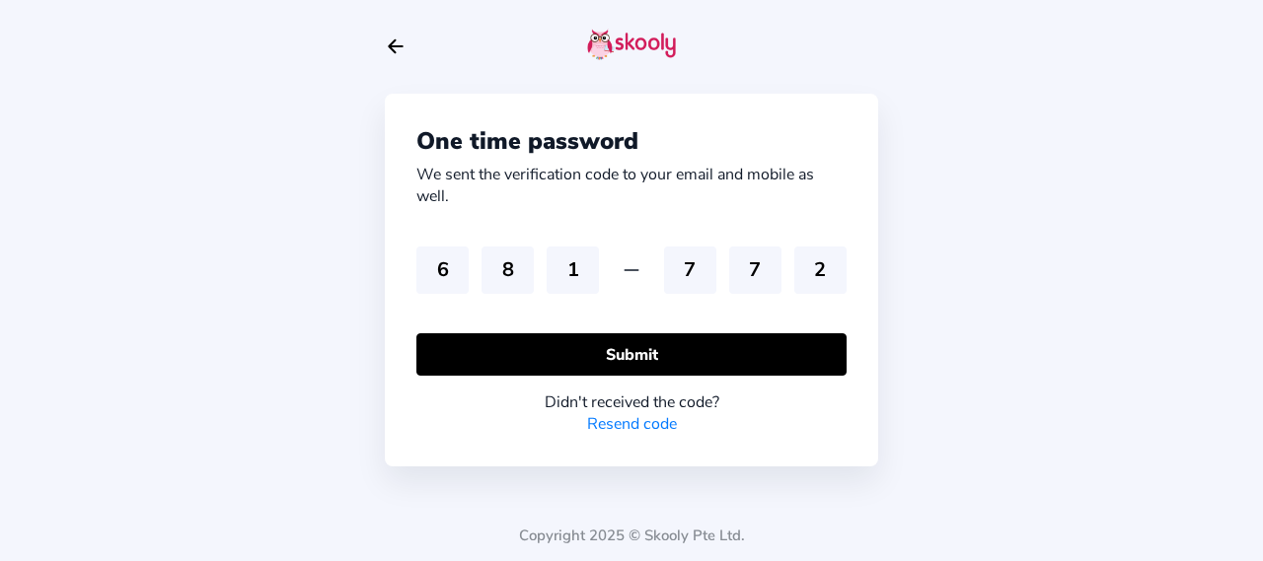
click at [397, 57] on icon "Arrow Back" at bounding box center [396, 47] width 22 height 22
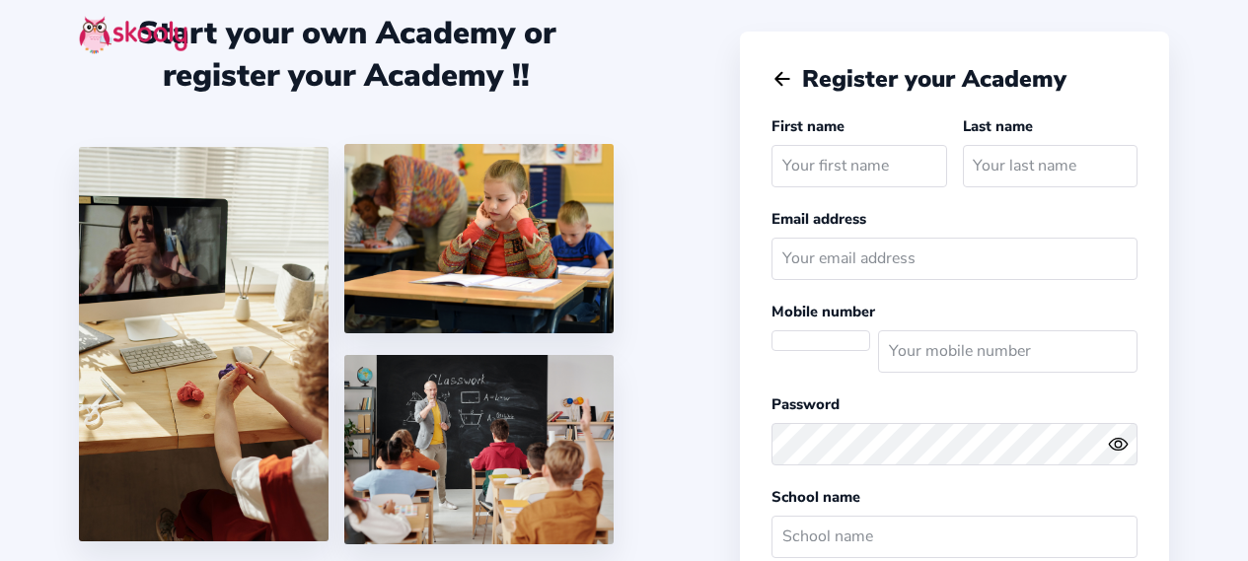
select select
select select "US"
select select "America/New_York"
select select "USD $"
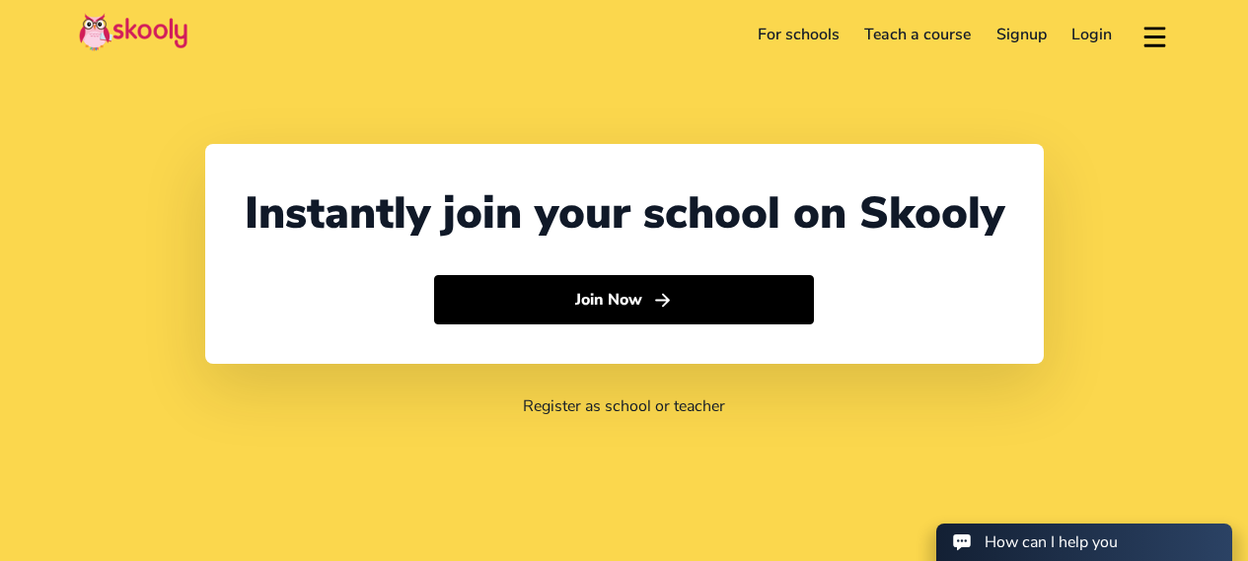
select select "1"
select select "[GEOGRAPHIC_DATA]"
select select "America/New_York"
click at [1083, 27] on link "Login" at bounding box center [1093, 35] width 66 height 32
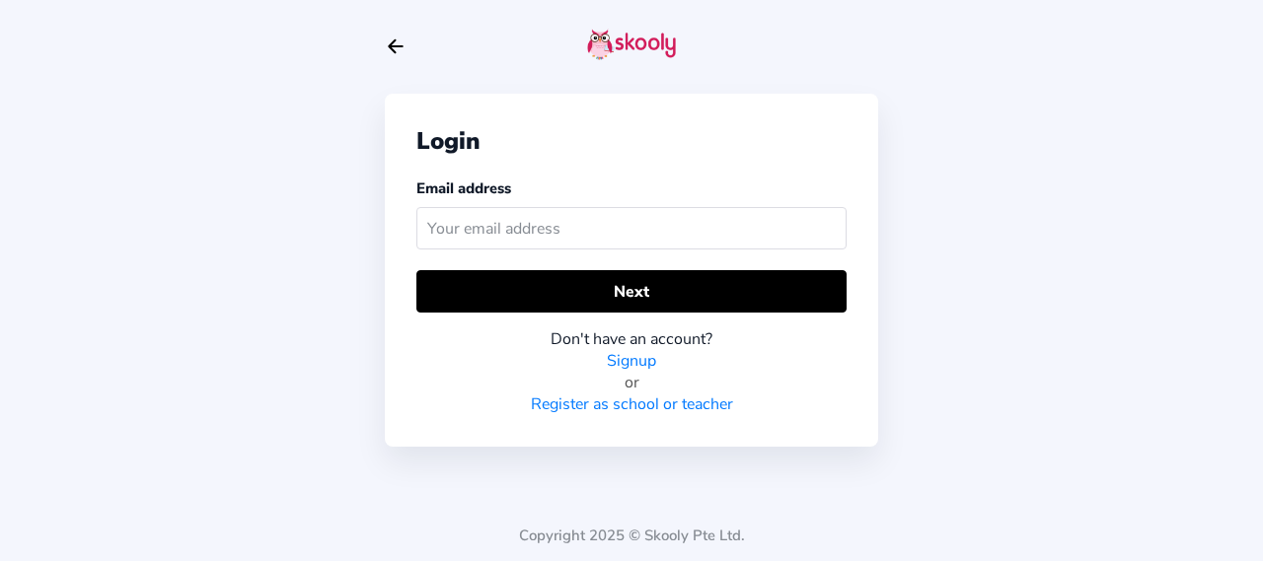
click at [631, 231] on input "text" at bounding box center [631, 228] width 430 height 42
type input "hassansoumi23@gmail.com"
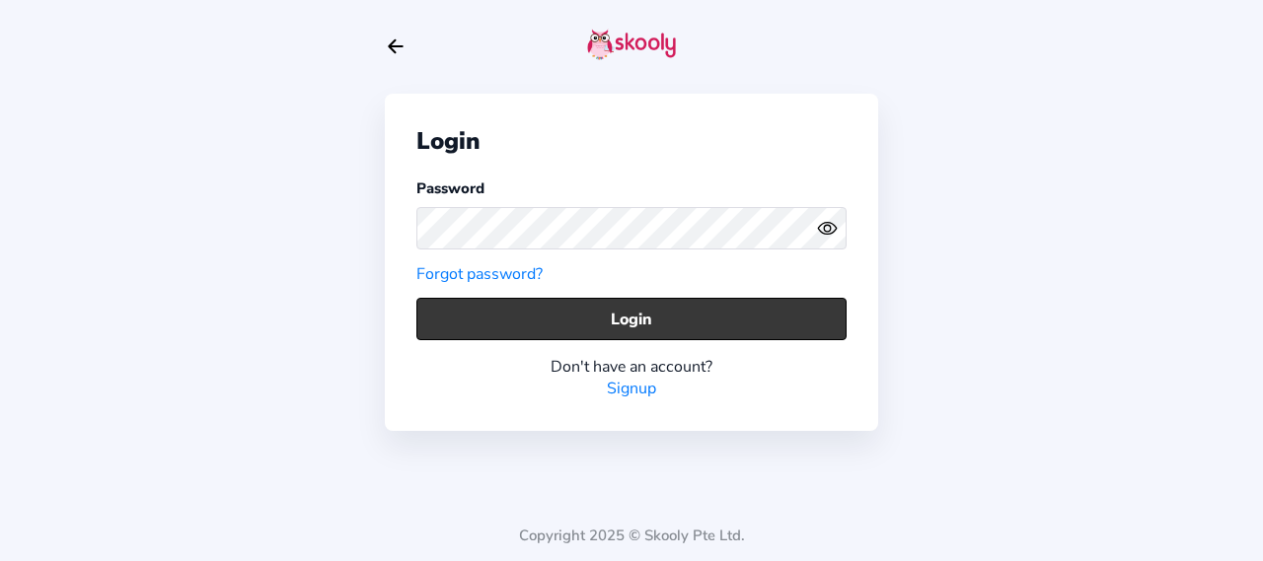
click at [768, 314] on button "Login" at bounding box center [631, 319] width 430 height 42
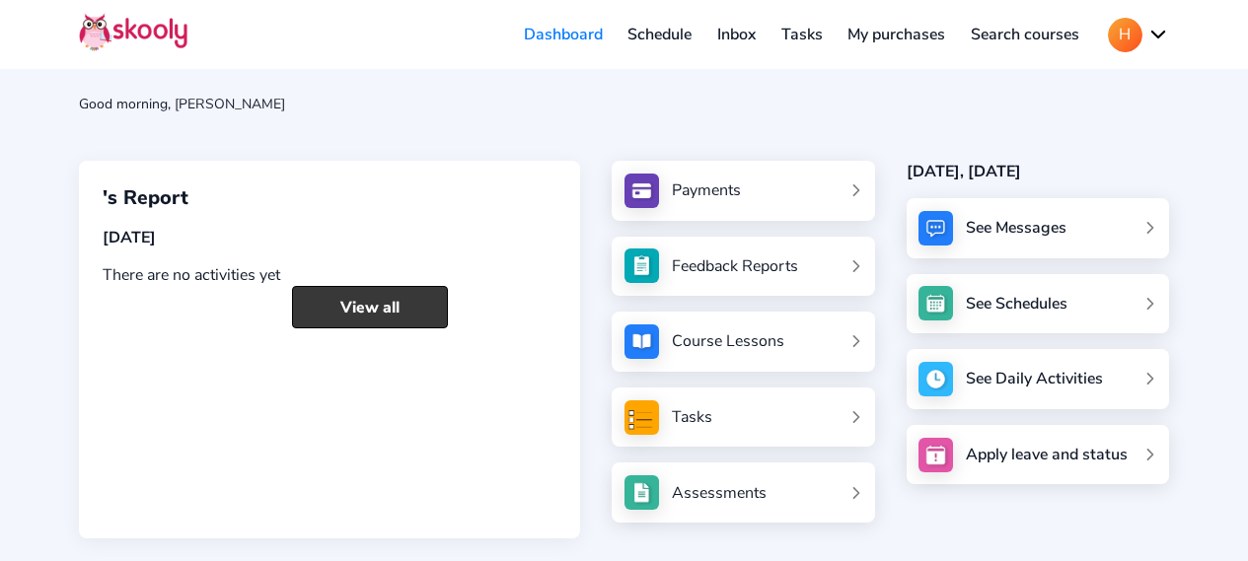
click at [421, 308] on link "View all" at bounding box center [370, 307] width 156 height 42
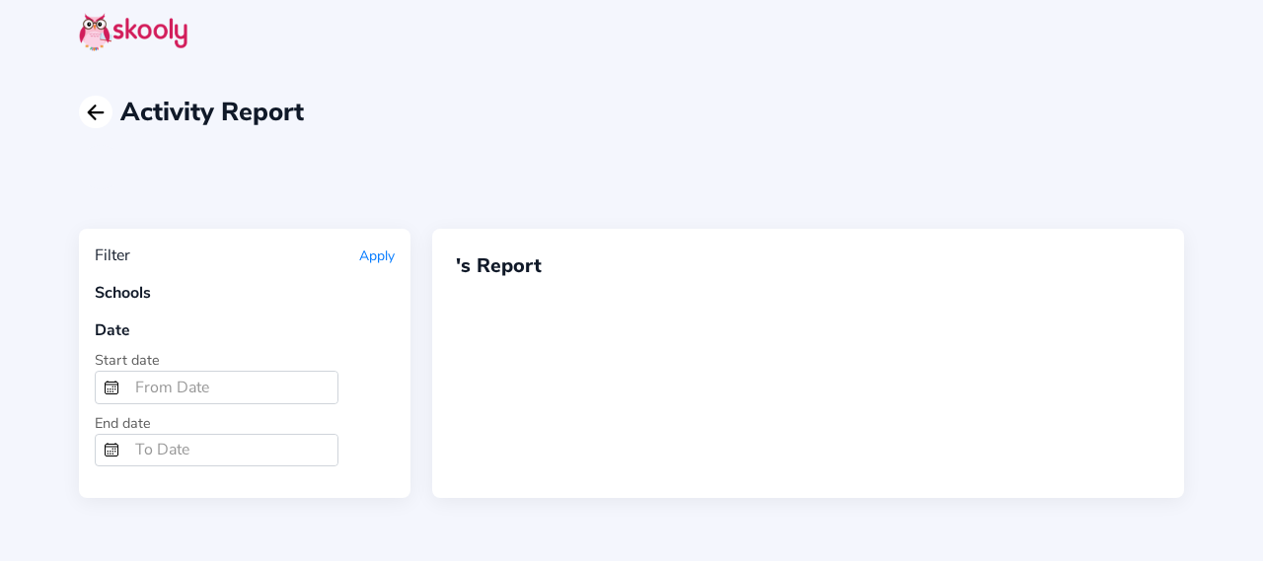
click at [87, 109] on icon "Arrow Back" at bounding box center [96, 113] width 24 height 24
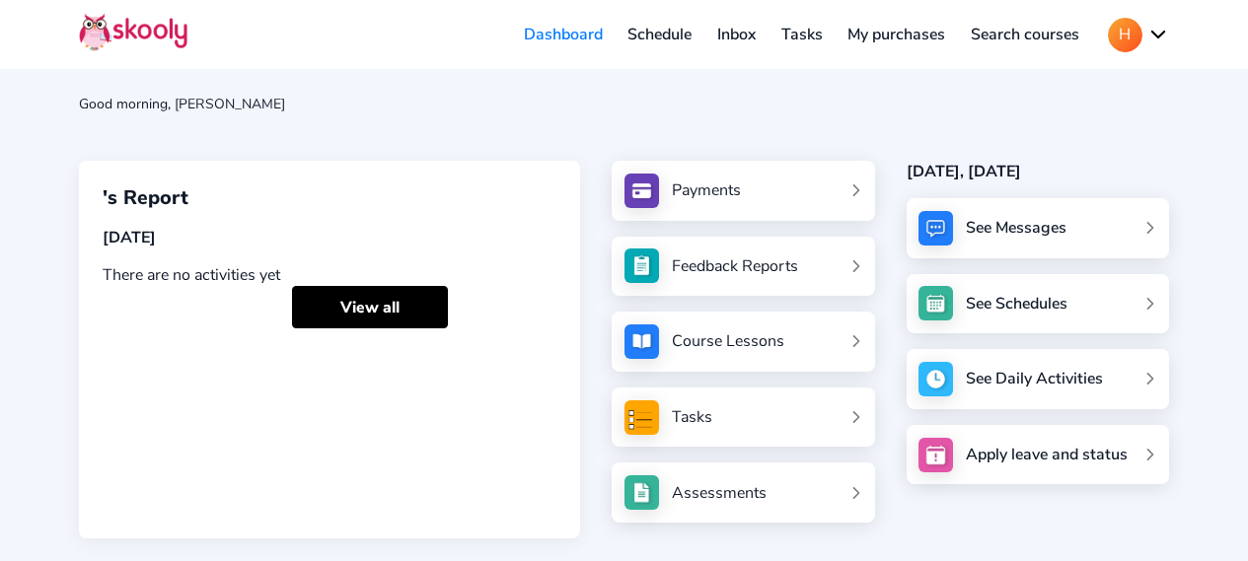
click at [1159, 42] on button "H" at bounding box center [1138, 35] width 61 height 35
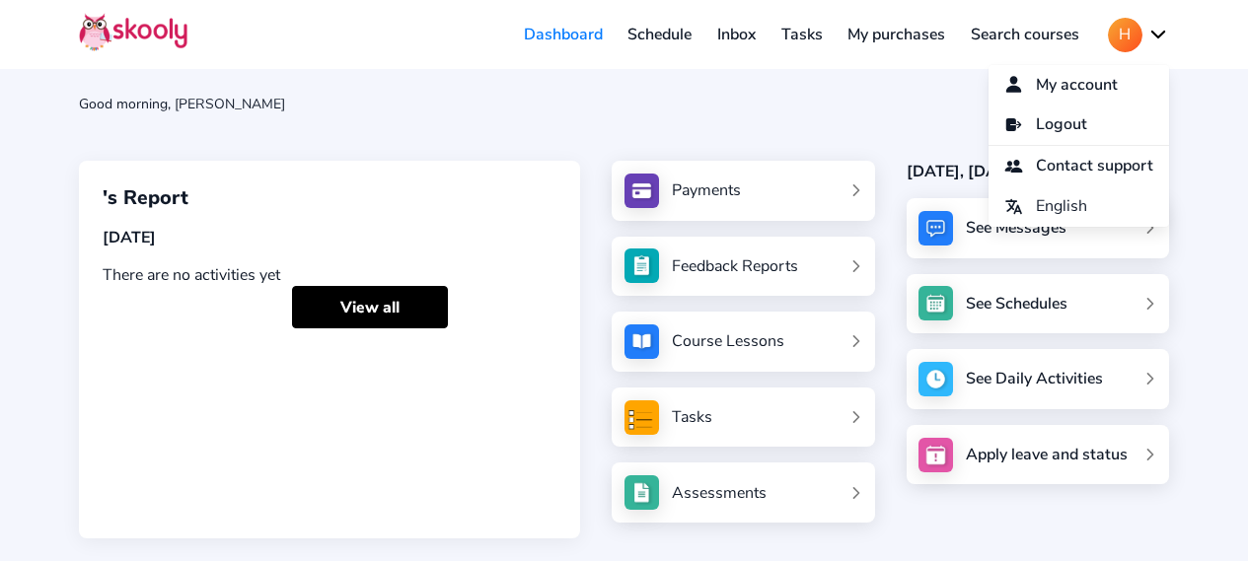
click at [800, 149] on div "Good morning, Hassan Ali 's Report Today There are no activities yet View all P…" at bounding box center [624, 293] width 1248 height 586
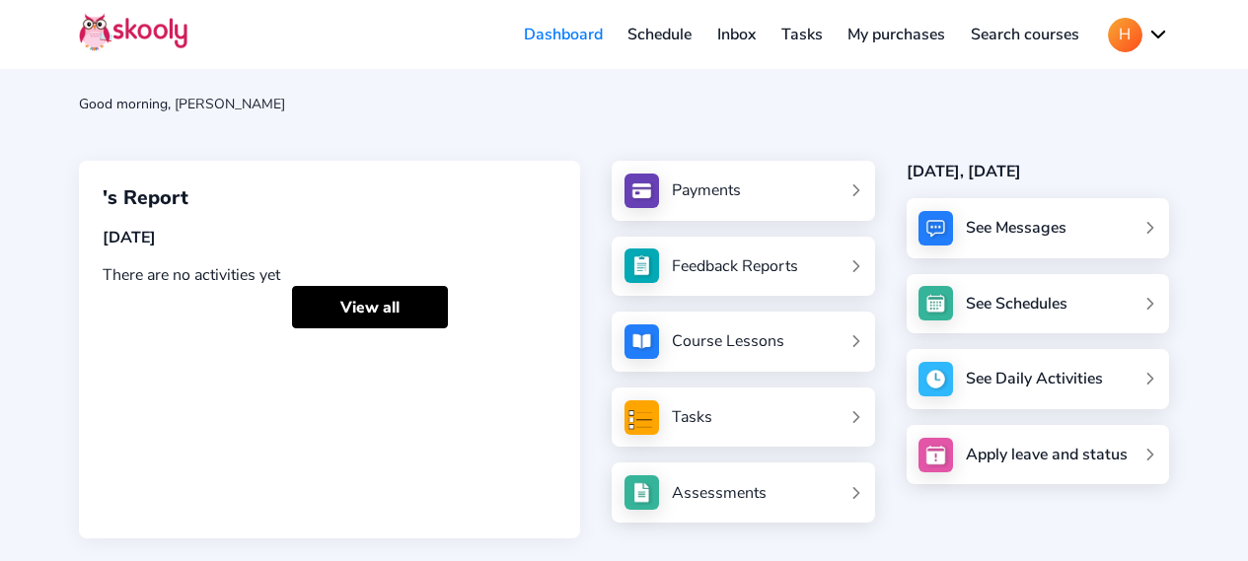
click at [644, 33] on link "Schedule" at bounding box center [661, 35] width 90 height 32
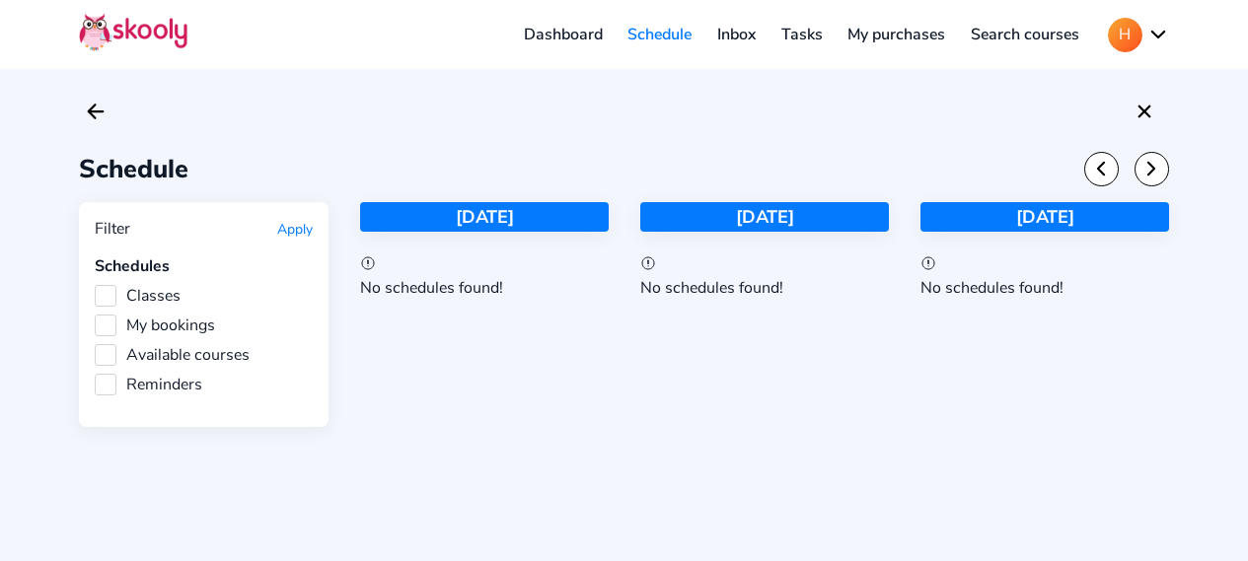
click at [731, 30] on link "Inbox" at bounding box center [737, 35] width 64 height 32
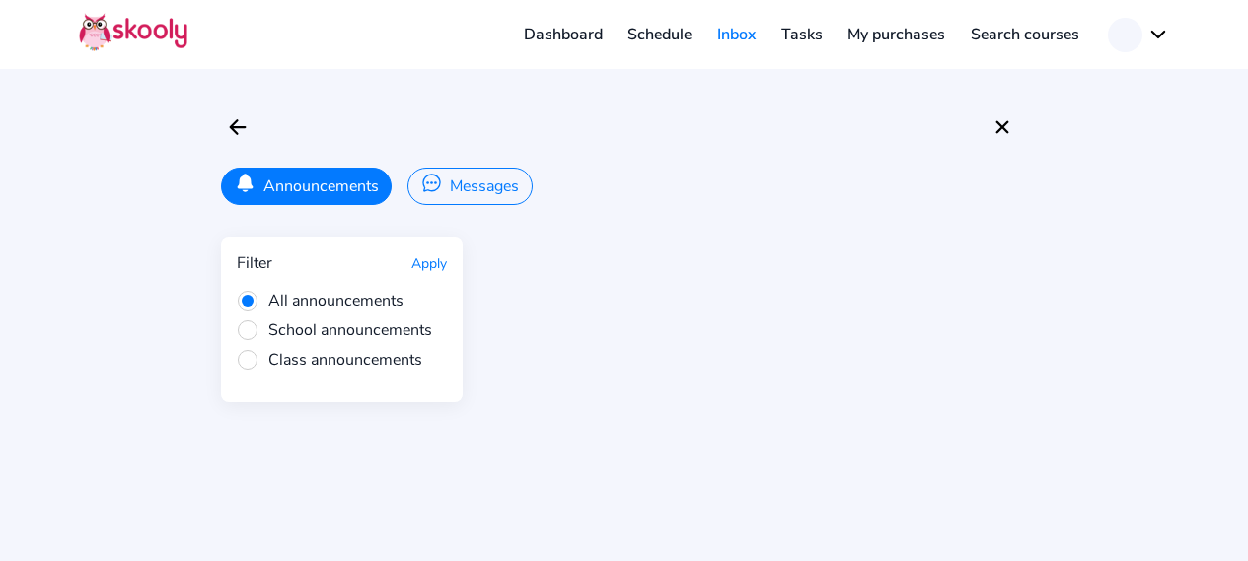
click at [800, 30] on link "Tasks" at bounding box center [802, 35] width 67 height 32
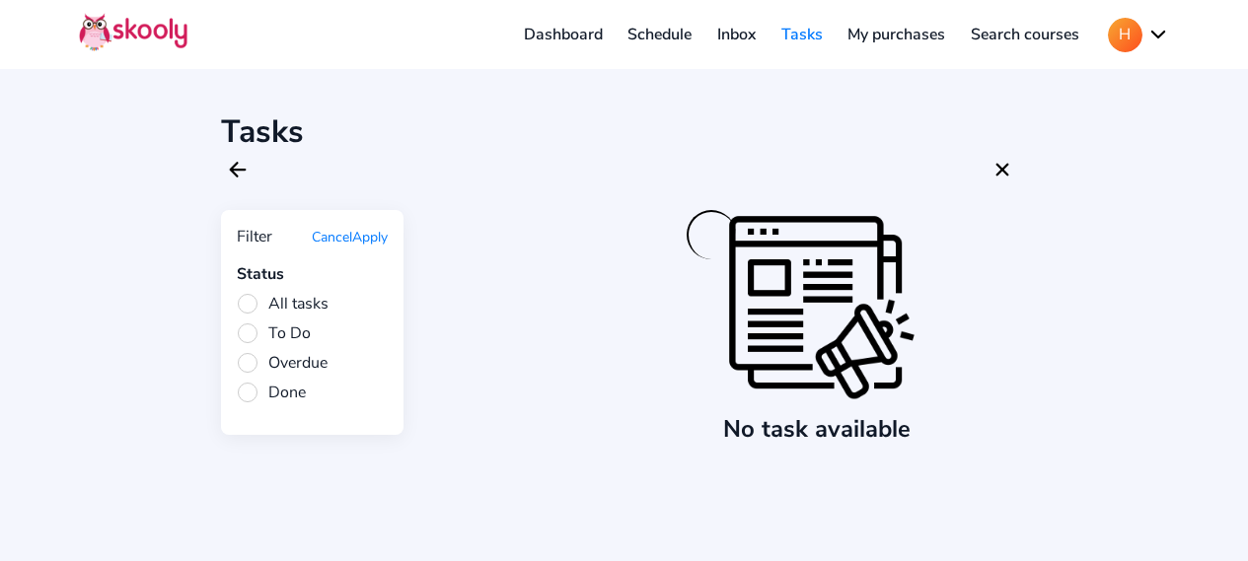
click at [883, 22] on link "My purchases" at bounding box center [896, 35] width 123 height 32
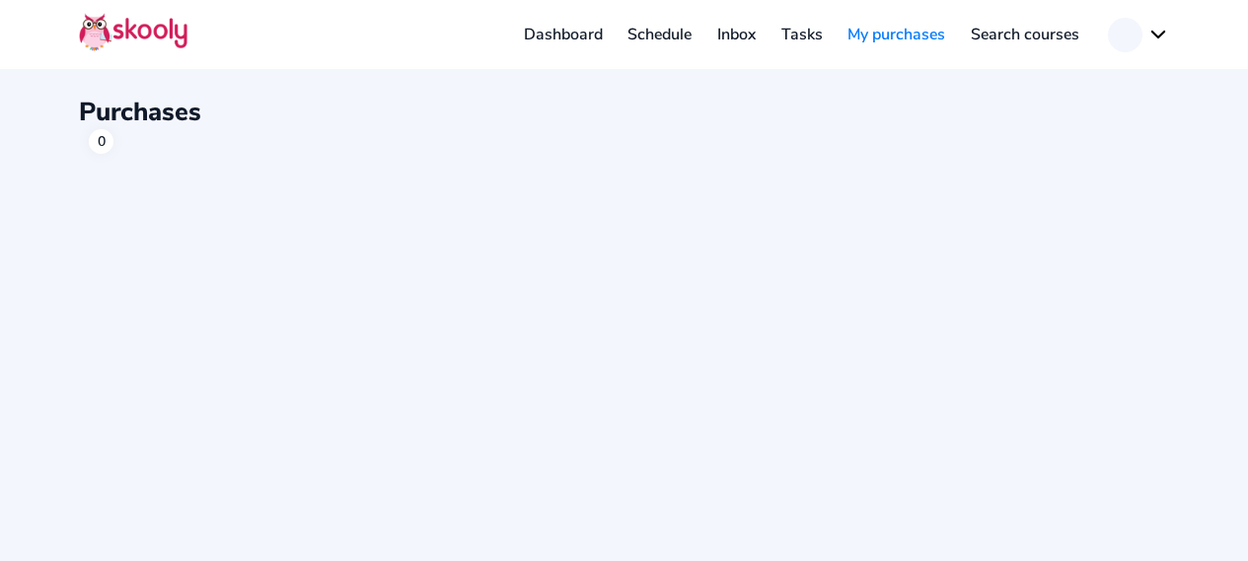
click at [1014, 40] on link "Search courses" at bounding box center [1025, 35] width 134 height 32
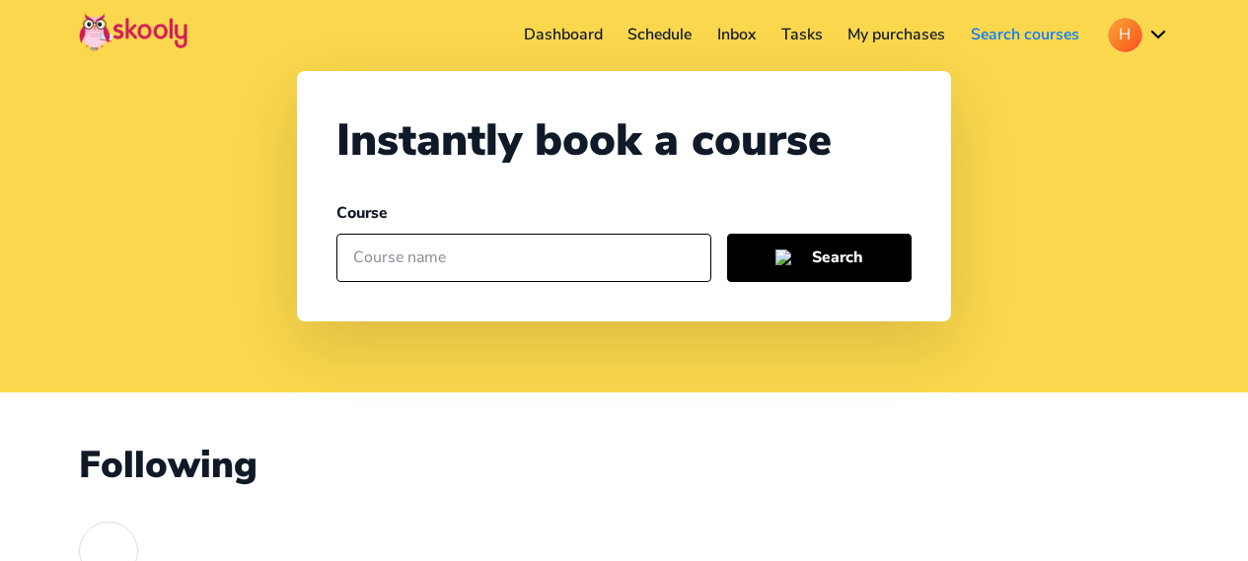
click at [574, 18] on div "Dashboard Schedule Inbox Tasks My purchases Search courses H My account Logout …" at bounding box center [832, 35] width 674 height 35
click at [570, 42] on link "Dashboard" at bounding box center [563, 35] width 105 height 32
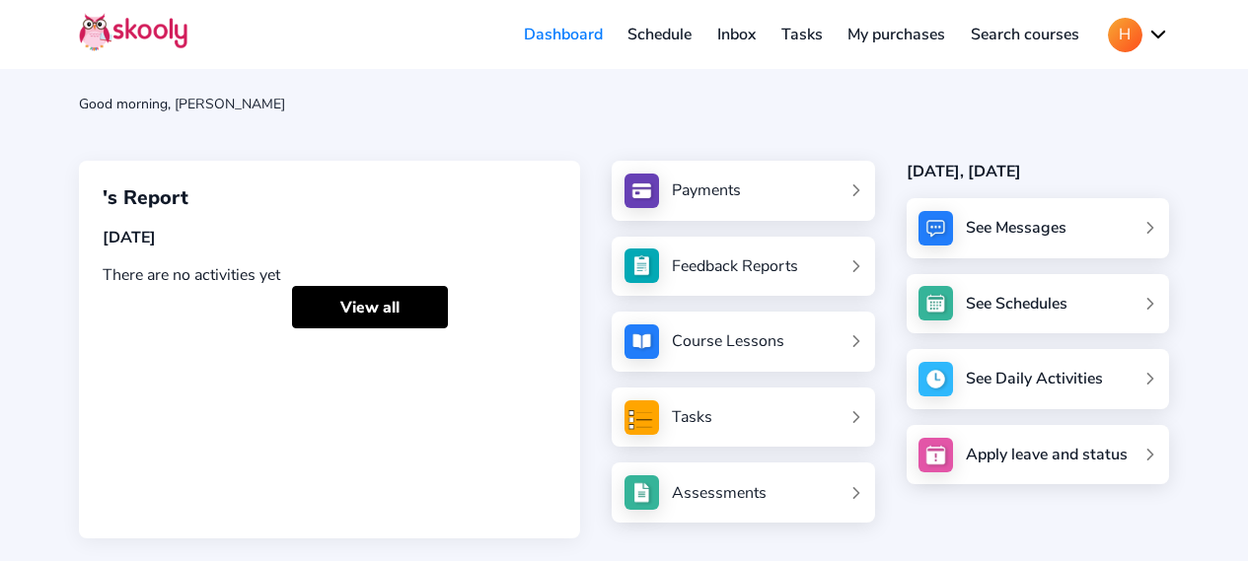
click at [1144, 23] on button "H" at bounding box center [1138, 35] width 61 height 35
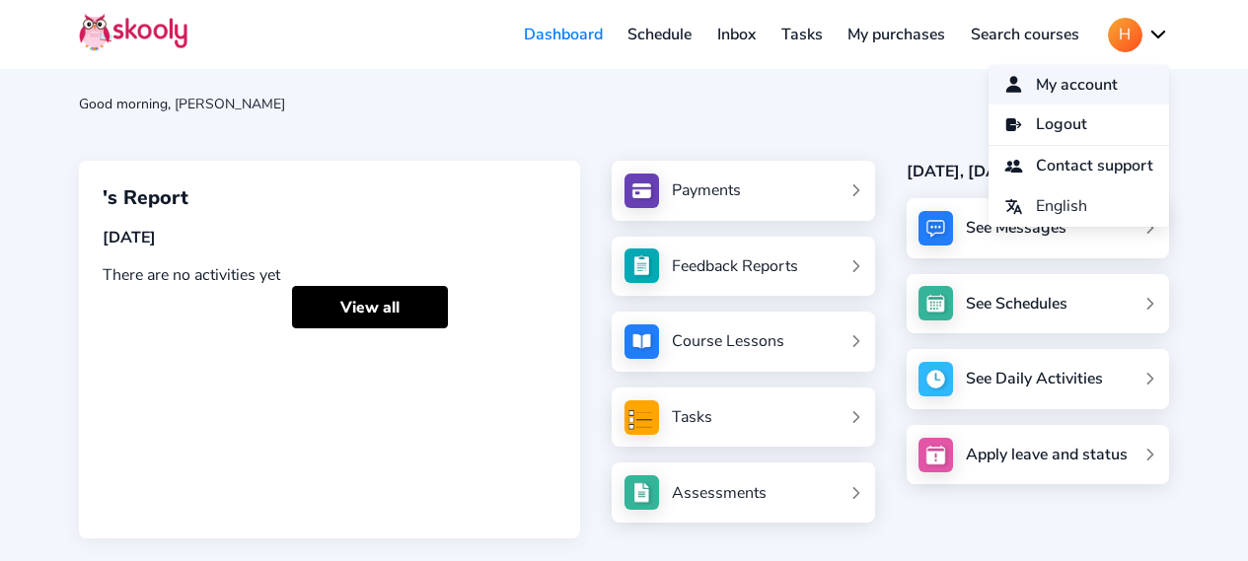
click at [1095, 93] on span "My account" at bounding box center [1077, 85] width 82 height 29
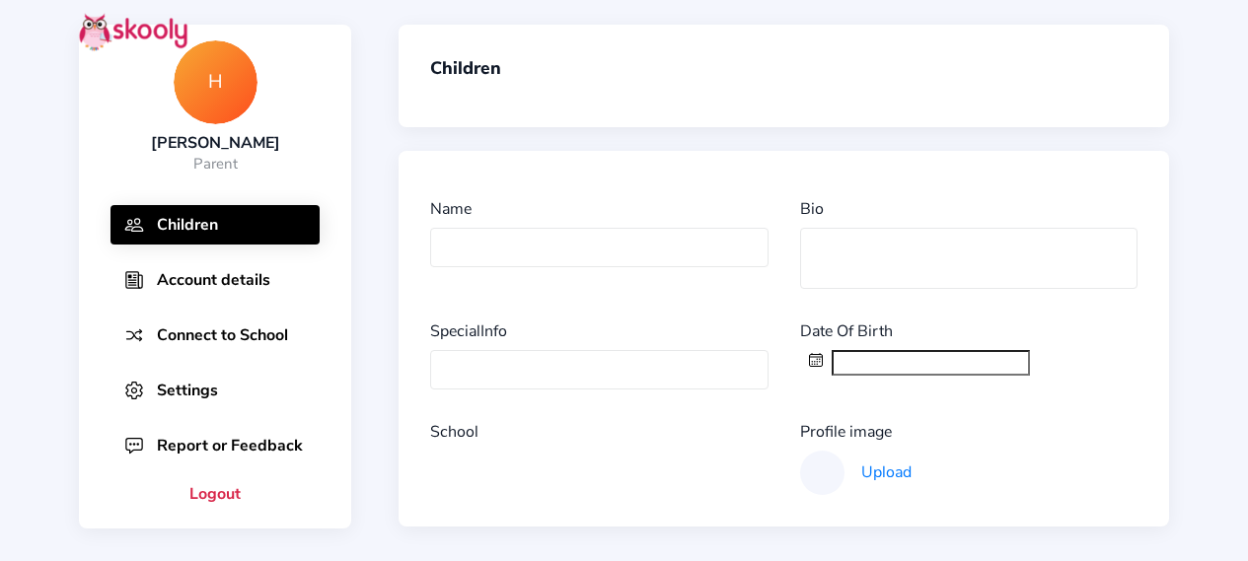
scroll to position [142, 0]
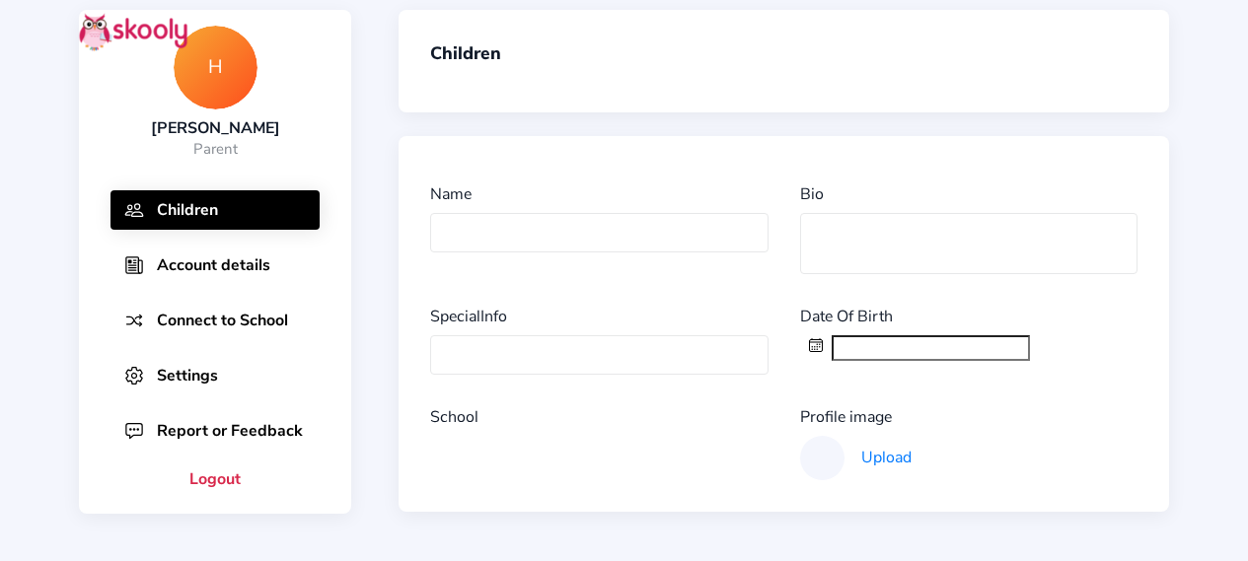
click at [461, 49] on header at bounding box center [624, 34] width 1248 height 69
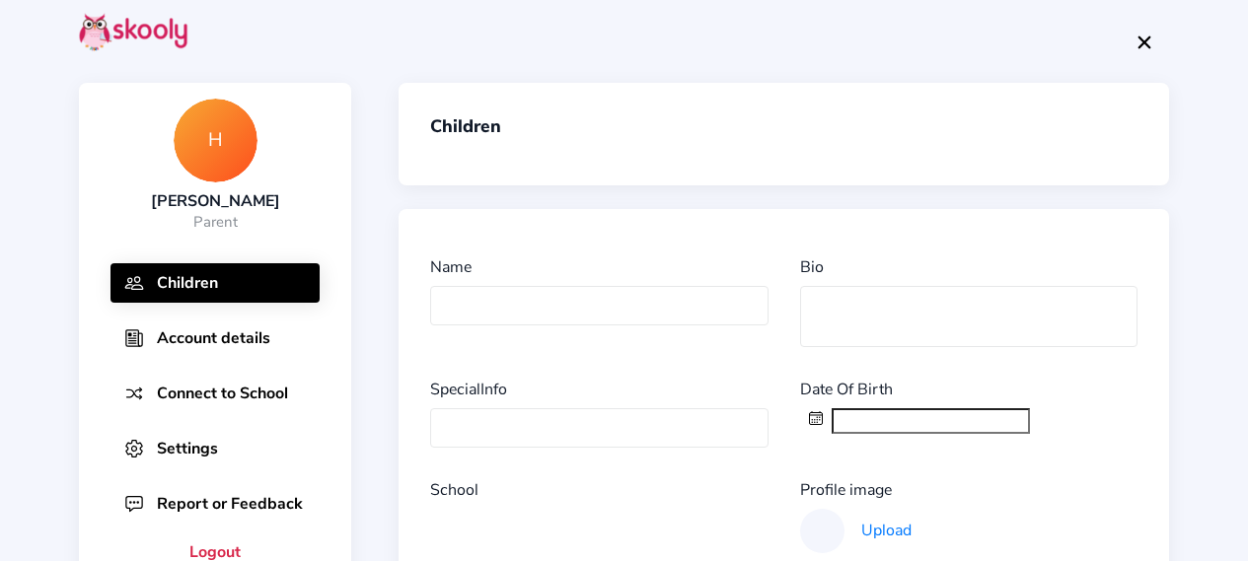
scroll to position [0, 0]
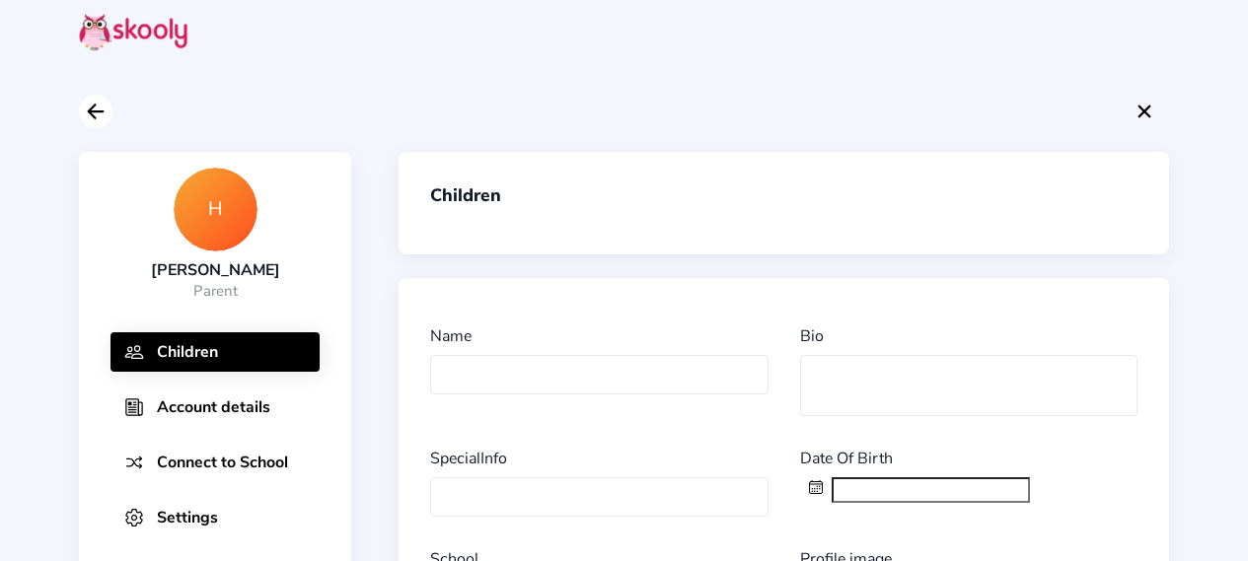
click at [81, 117] on button at bounding box center [96, 112] width 34 height 34
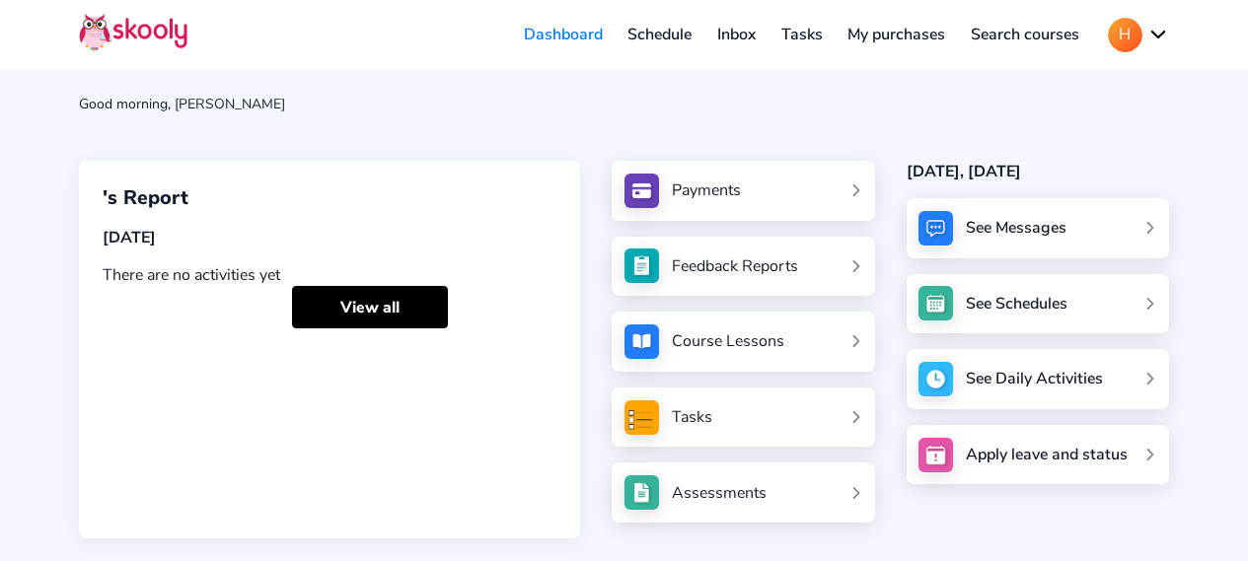
click at [815, 176] on link "Payments" at bounding box center [744, 191] width 238 height 35
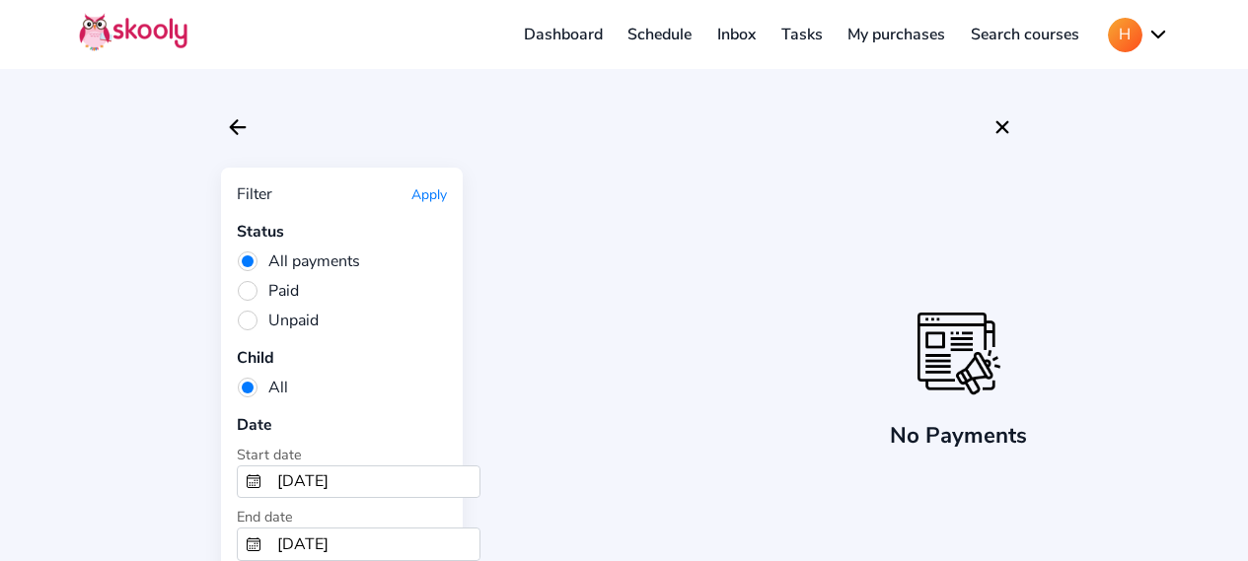
click at [1159, 46] on button "H" at bounding box center [1138, 35] width 61 height 35
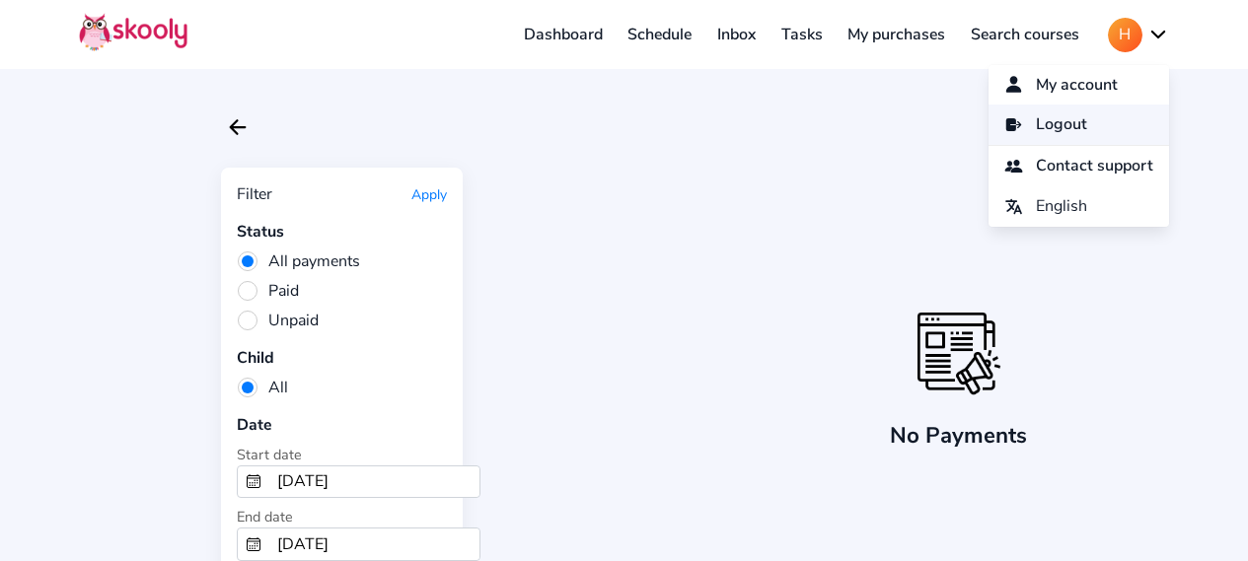
click at [1071, 125] on span "Logout" at bounding box center [1061, 125] width 51 height 29
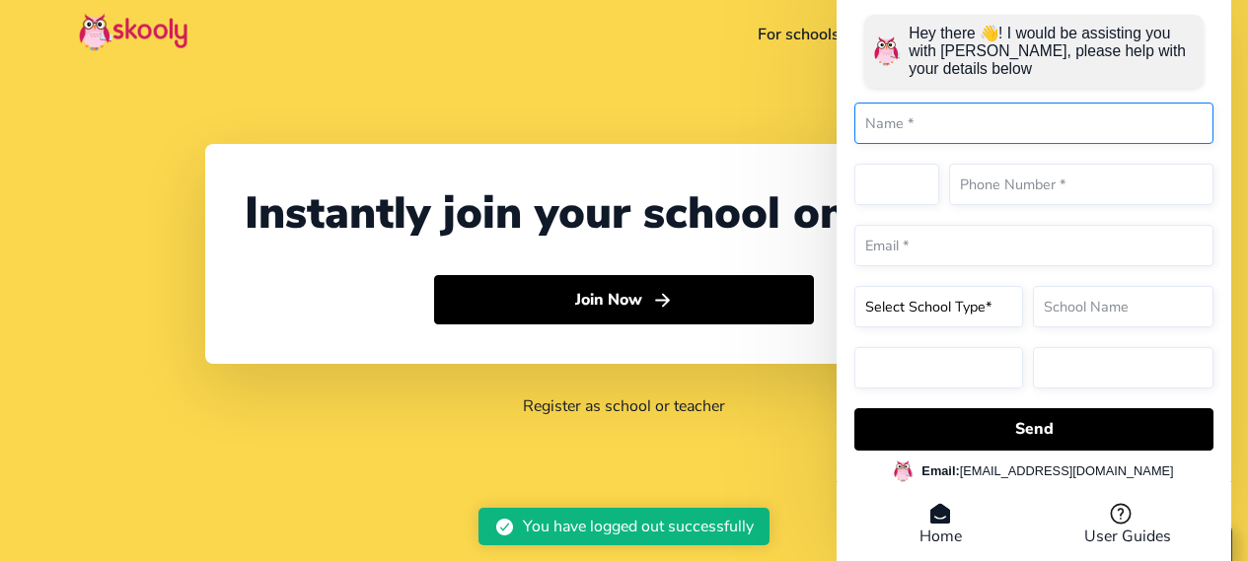
select select "1"
select select "United States"
select select "America/New_York"
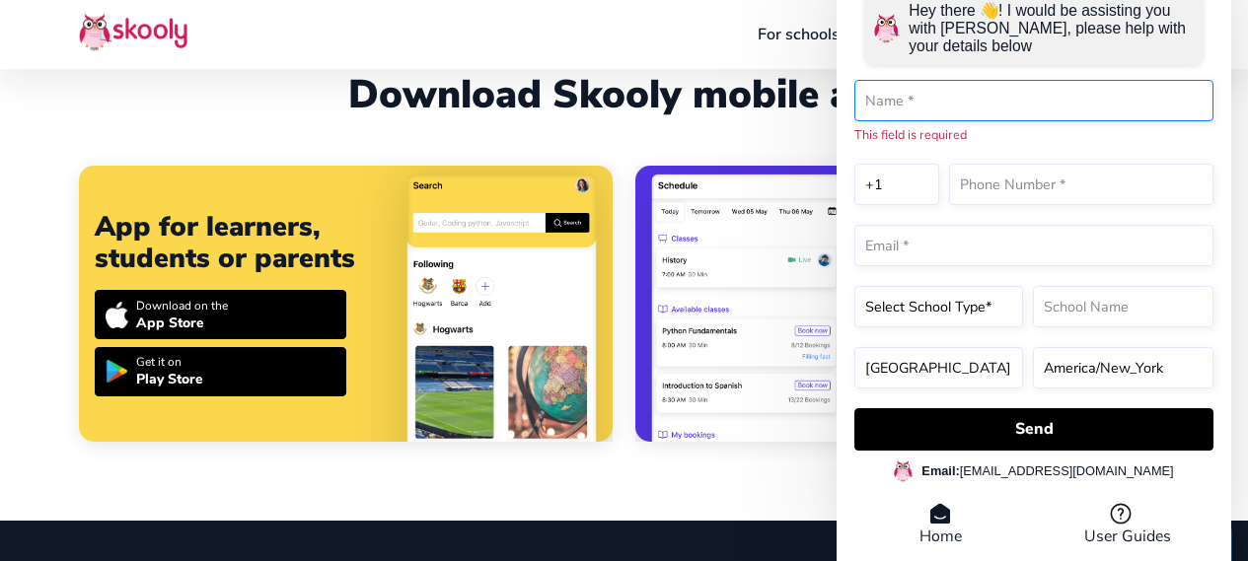
scroll to position [592, 0]
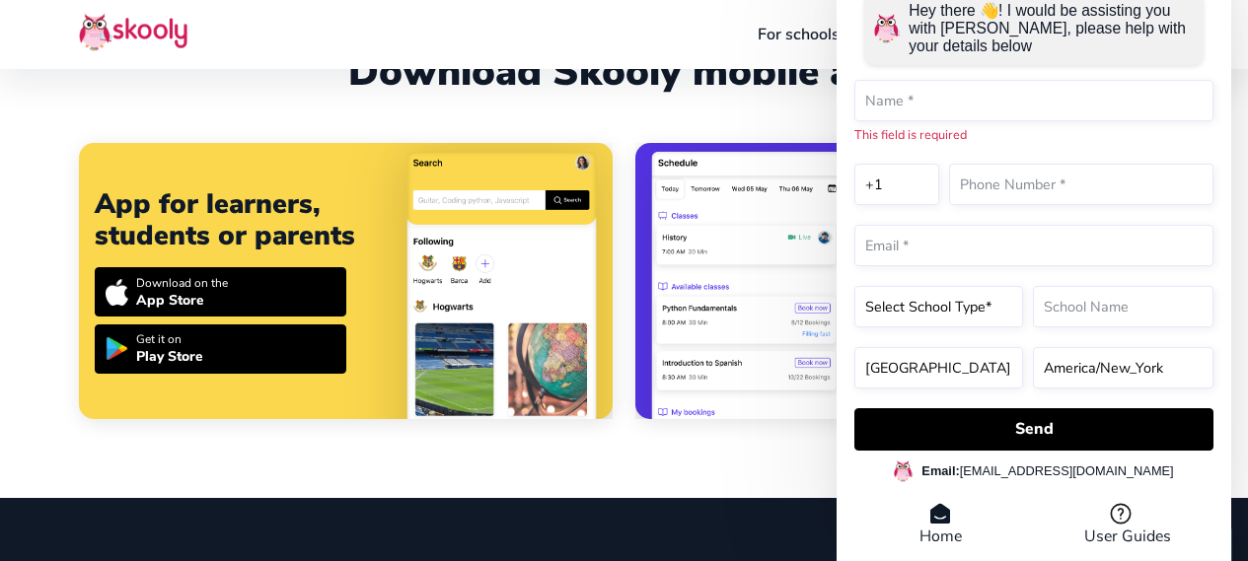
click at [707, 125] on section "Download Skooly mobile app App for learners, students or parents Download on th…" at bounding box center [624, 233] width 1248 height 529
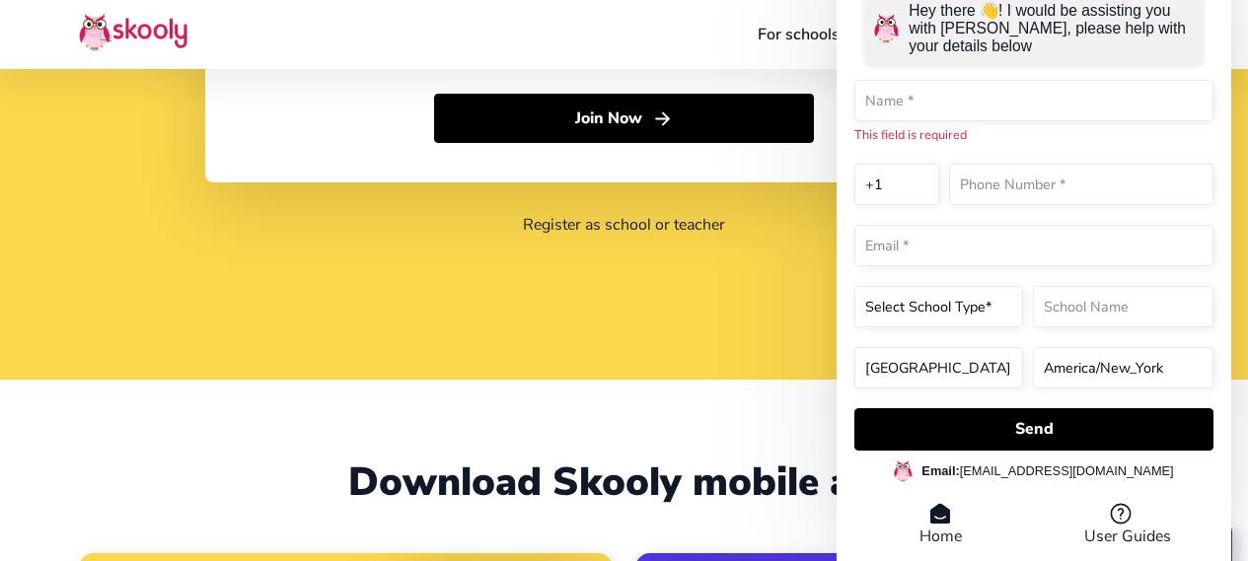
scroll to position [0, 0]
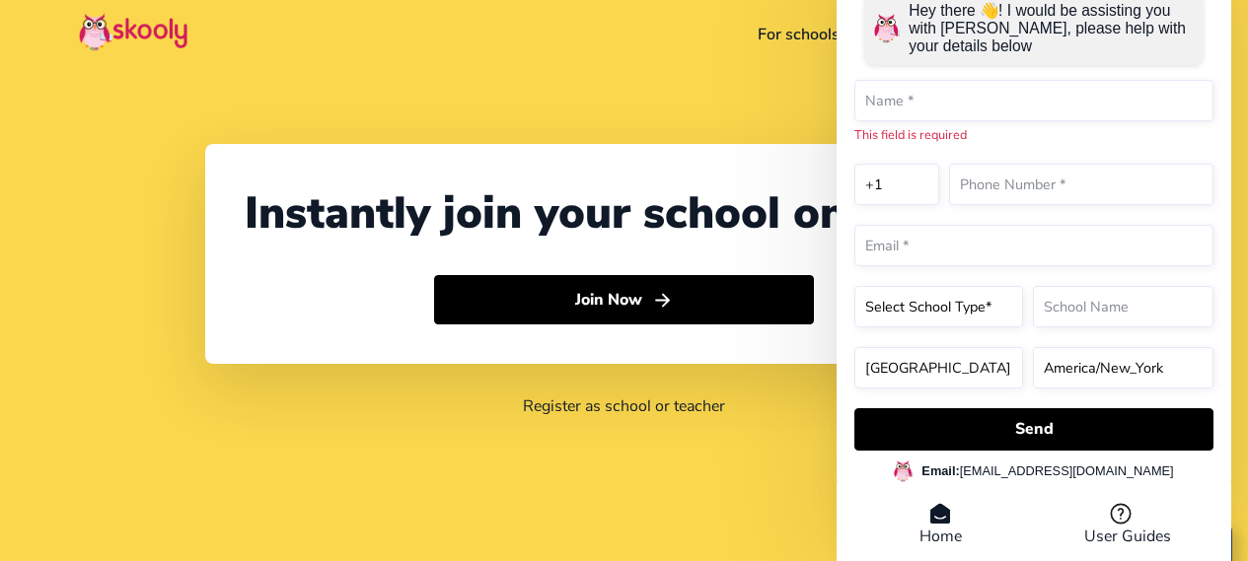
drag, startPoint x: 1177, startPoint y: 31, endPoint x: 1195, endPoint y: 136, distance: 107.1
click at [1195, 136] on form "Hey there 👋! I would be assisting you with Skooly, please help with your detail…" at bounding box center [1034, 216] width 359 height 469
click at [1237, 156] on div "Instantly join your school on Skooly Join Now Register as school or teacher" at bounding box center [624, 280] width 1248 height 561
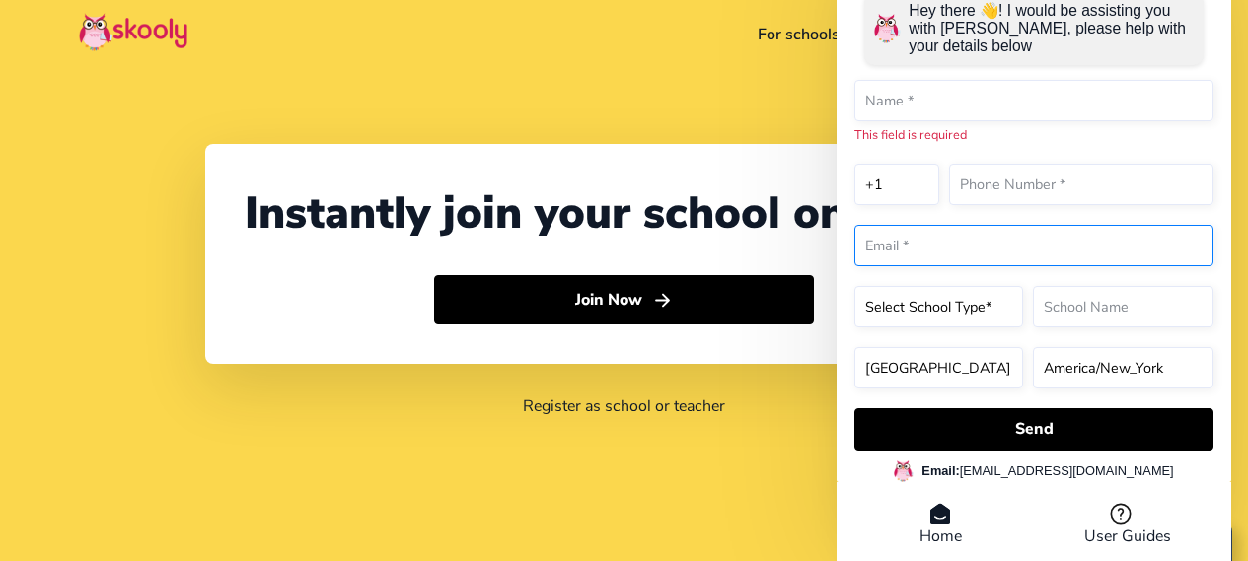
click at [1213, 237] on input "email" at bounding box center [1034, 245] width 359 height 41
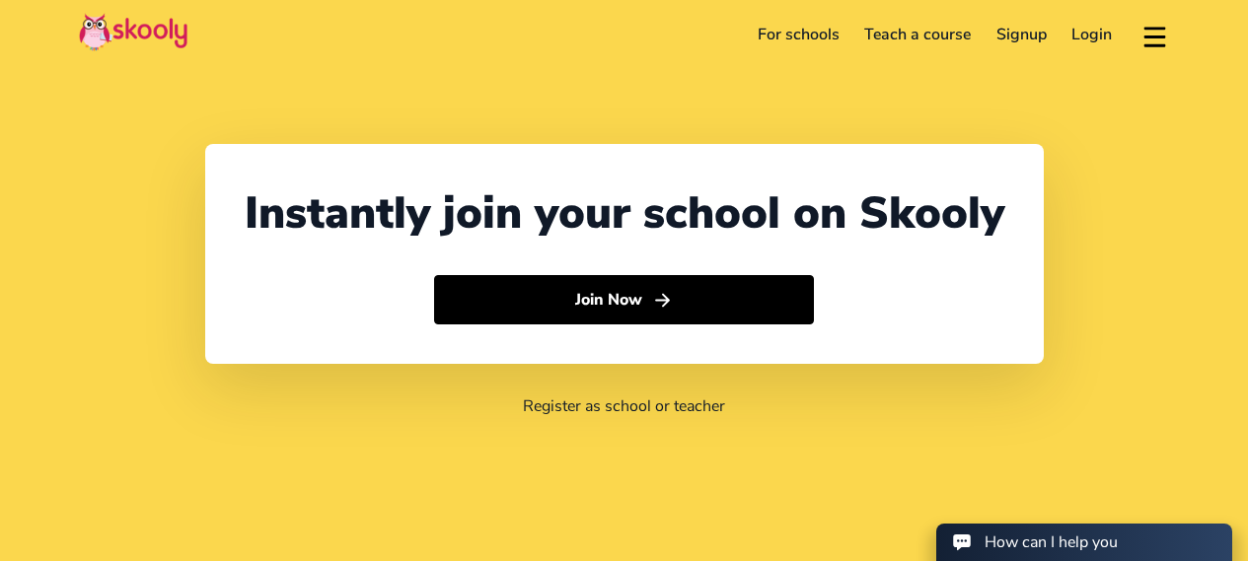
select select "1"
select select "[GEOGRAPHIC_DATA]"
select select "America/New_York"
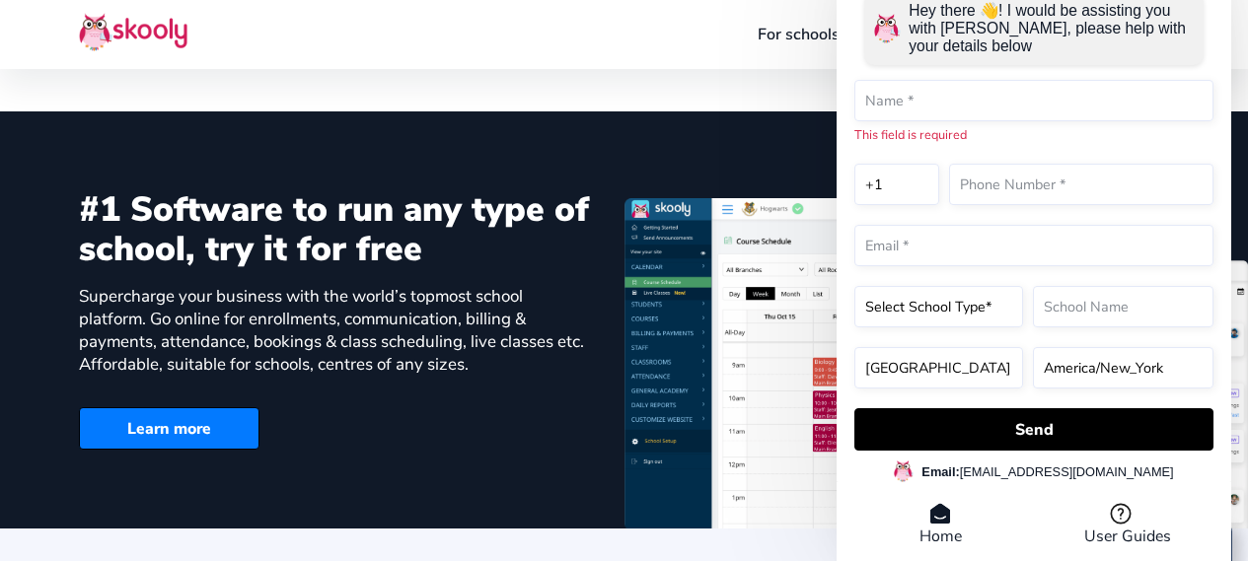
scroll to position [987, 0]
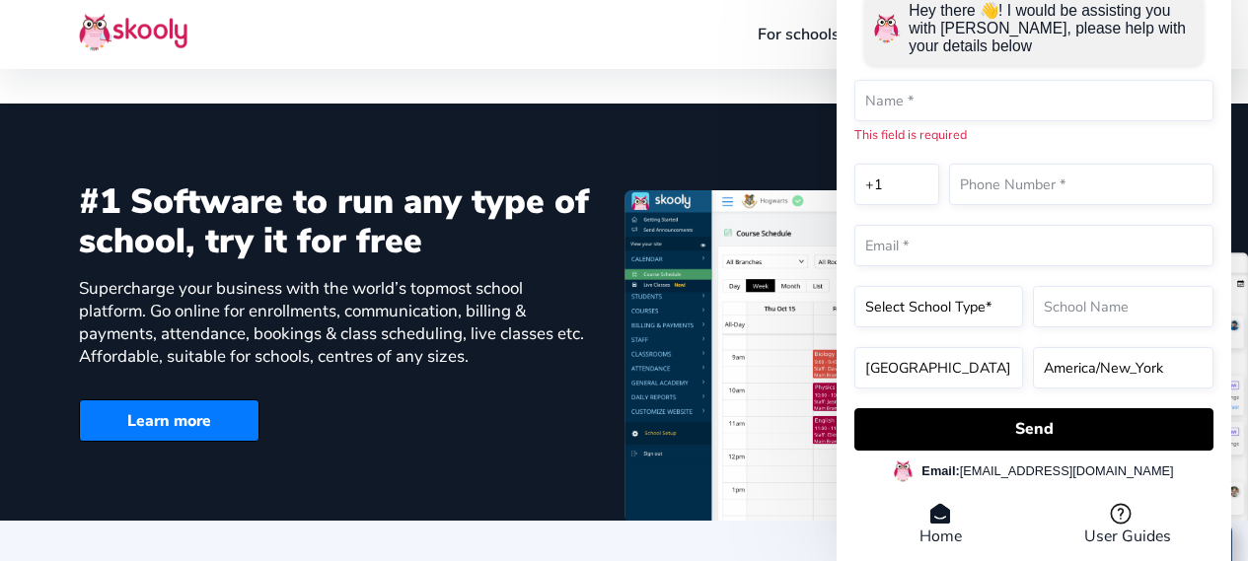
click at [145, 442] on link "Learn more" at bounding box center [169, 421] width 181 height 42
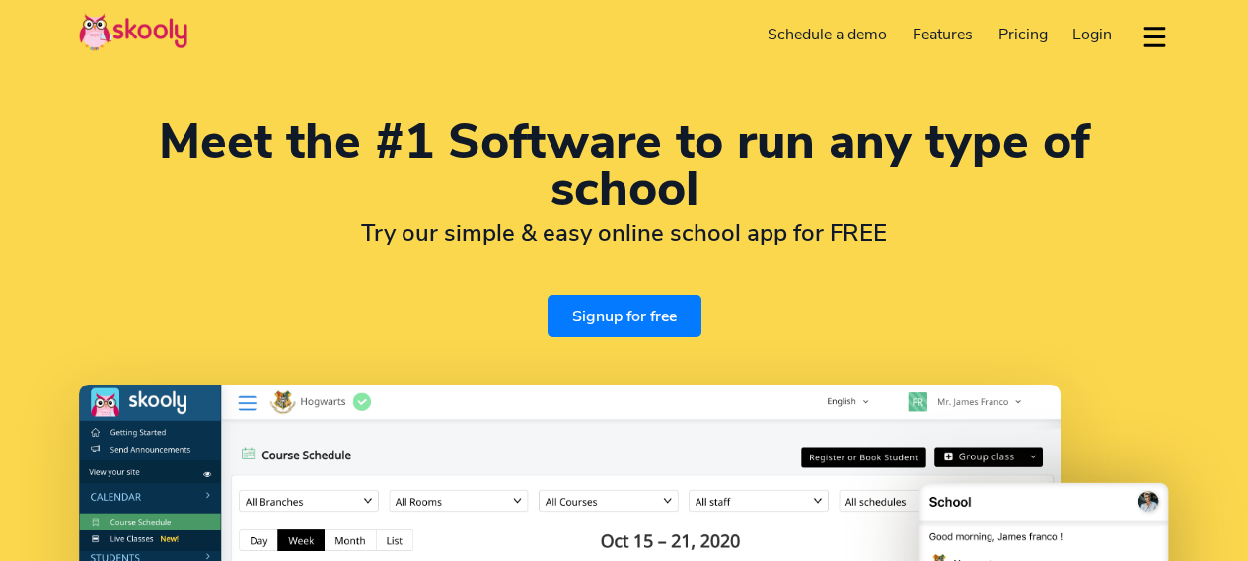
select select "en"
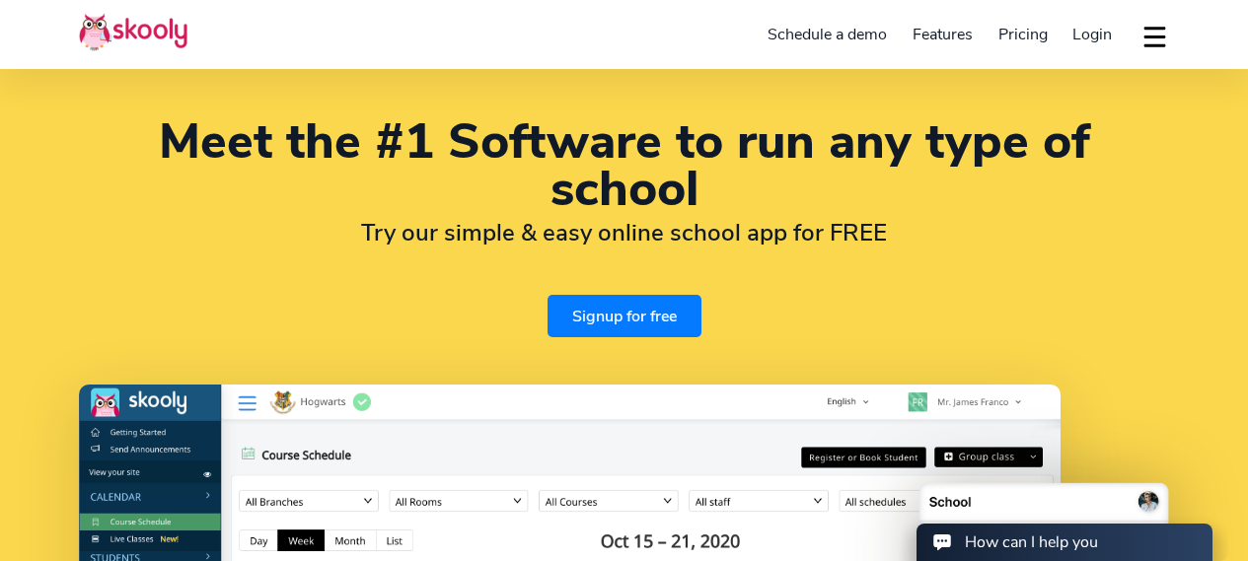
select select "1"
select select "[GEOGRAPHIC_DATA]"
select select "America/New_York"
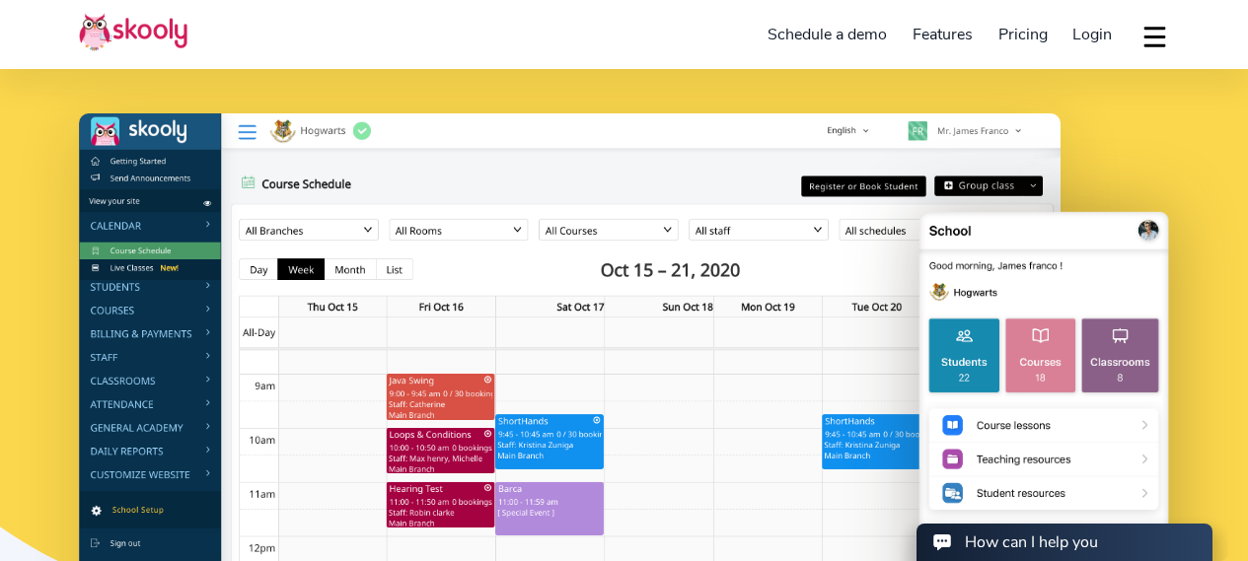
scroll to position [146, 0]
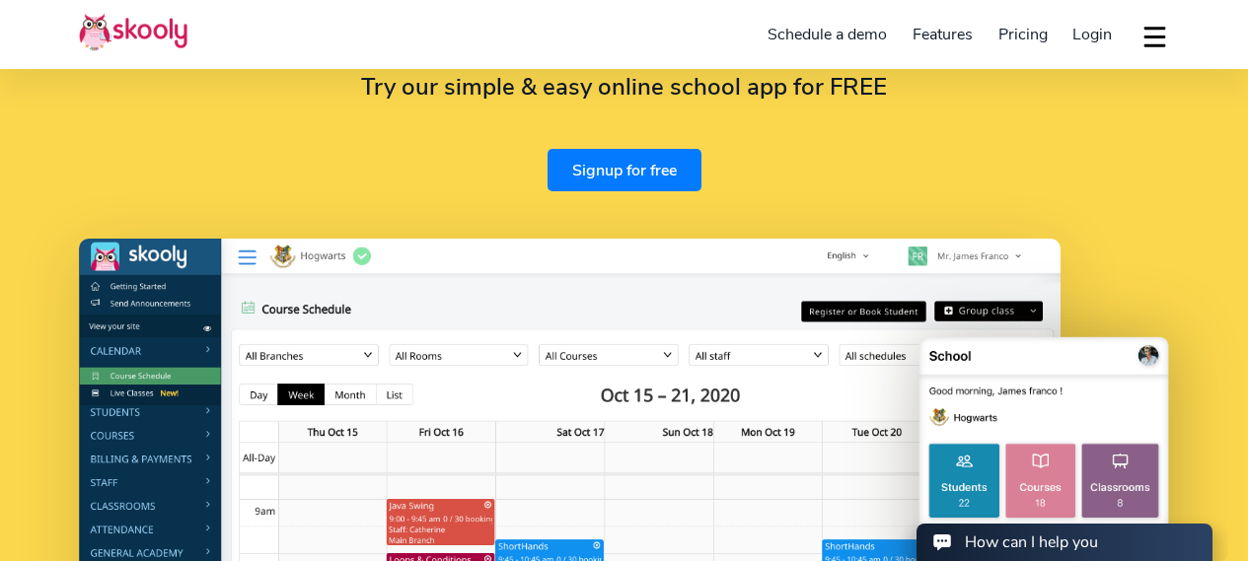
click at [631, 166] on link "Signup for free" at bounding box center [625, 170] width 154 height 42
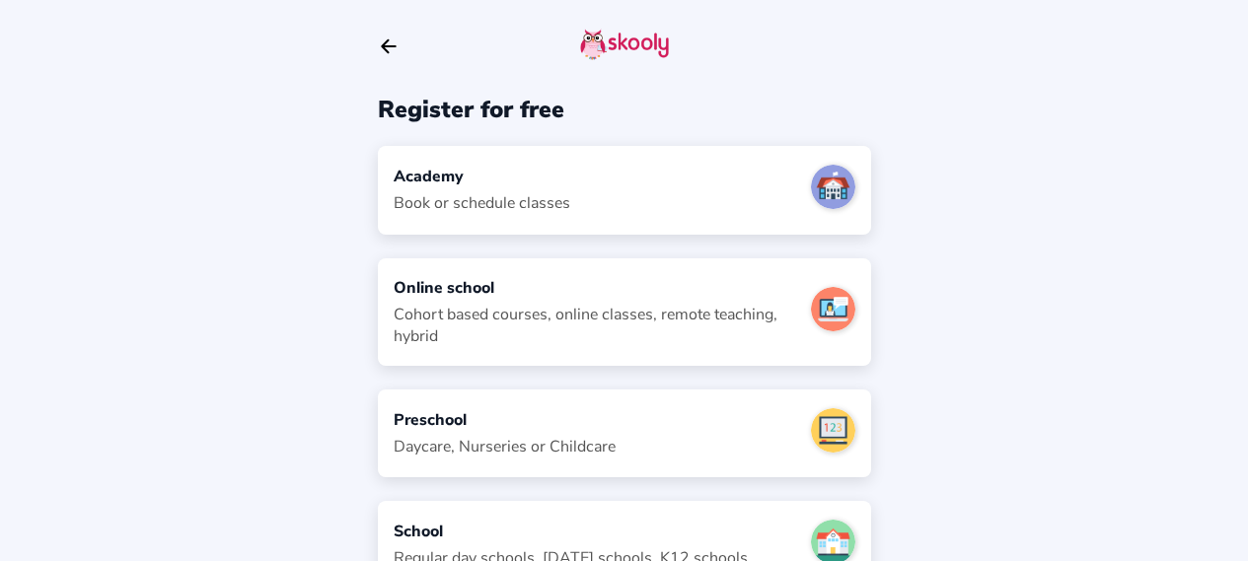
click at [641, 206] on div "Academy Book or schedule classes" at bounding box center [624, 190] width 493 height 88
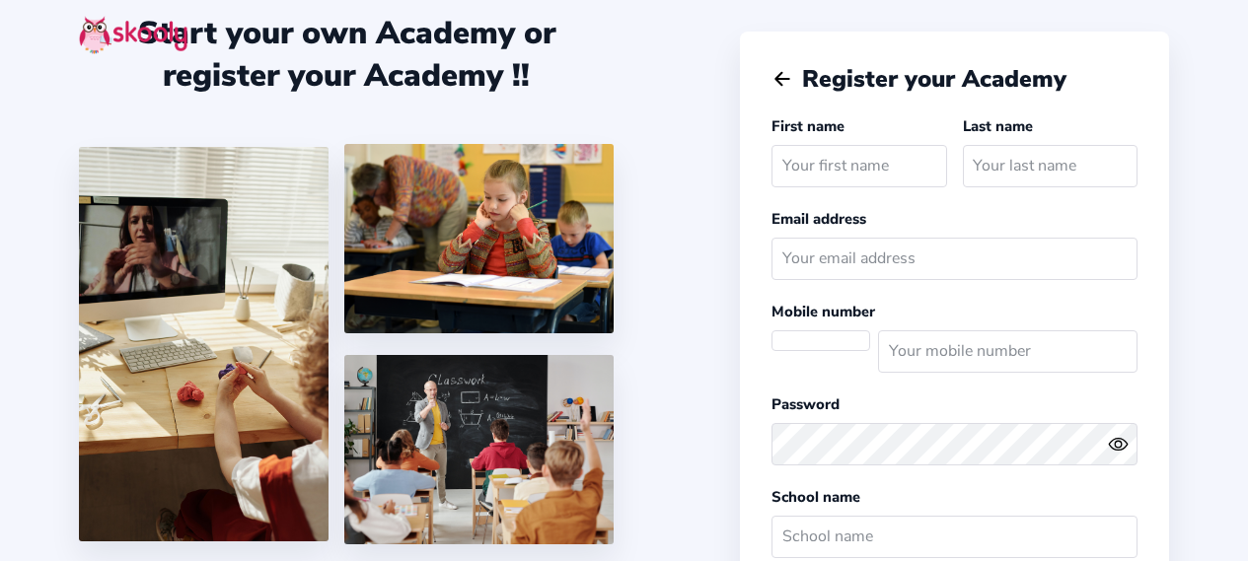
select select "America/New_York"
select select "USD $"
select select "US"
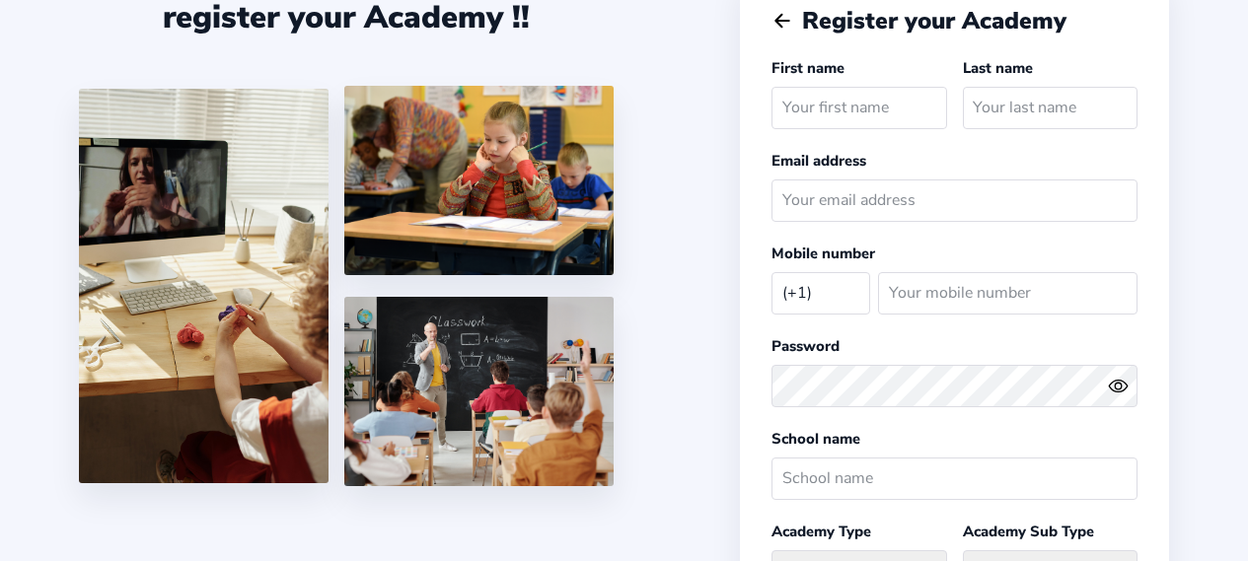
scroll to position [50, 0]
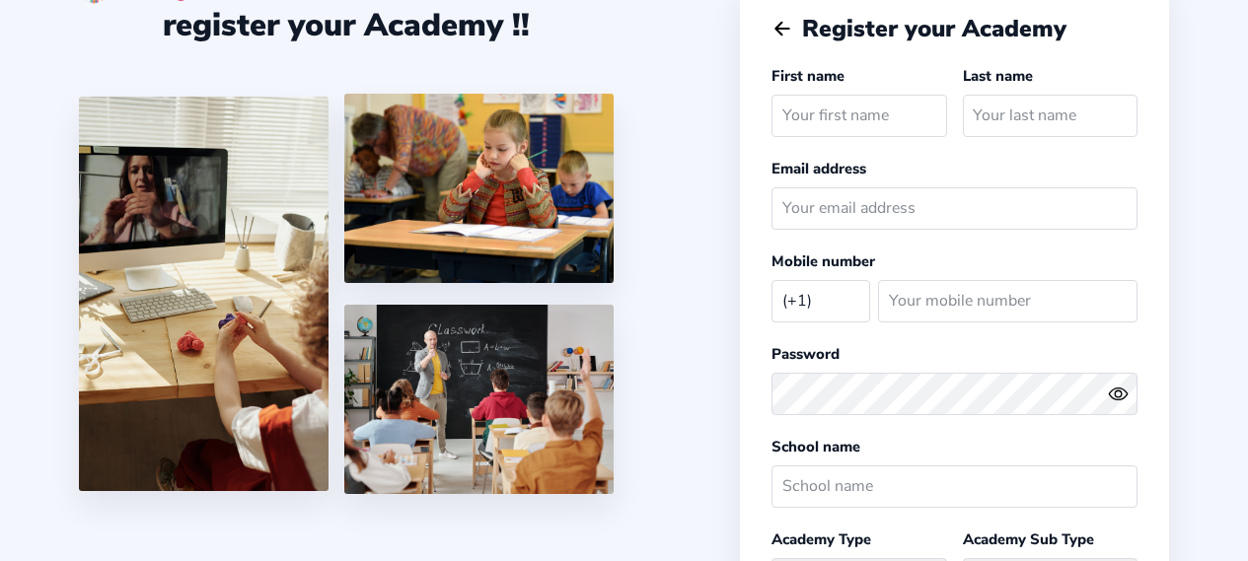
click at [870, 120] on input "text" at bounding box center [859, 116] width 175 height 42
type input "[PERSON_NAME]"
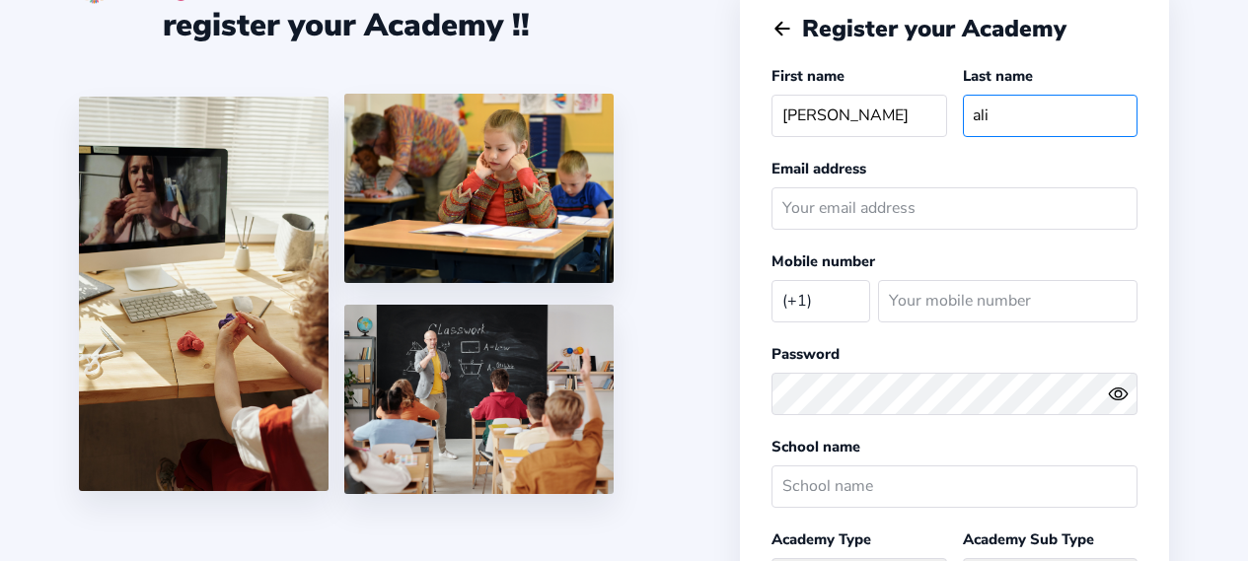
type input "ali"
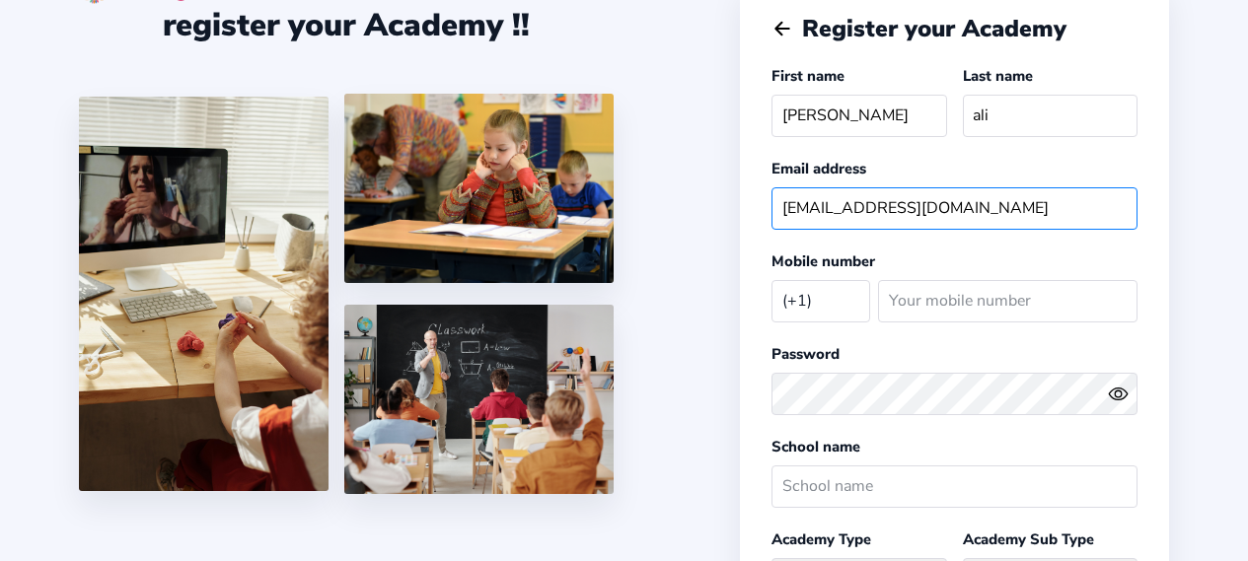
type input "[EMAIL_ADDRESS][DOMAIN_NAME]"
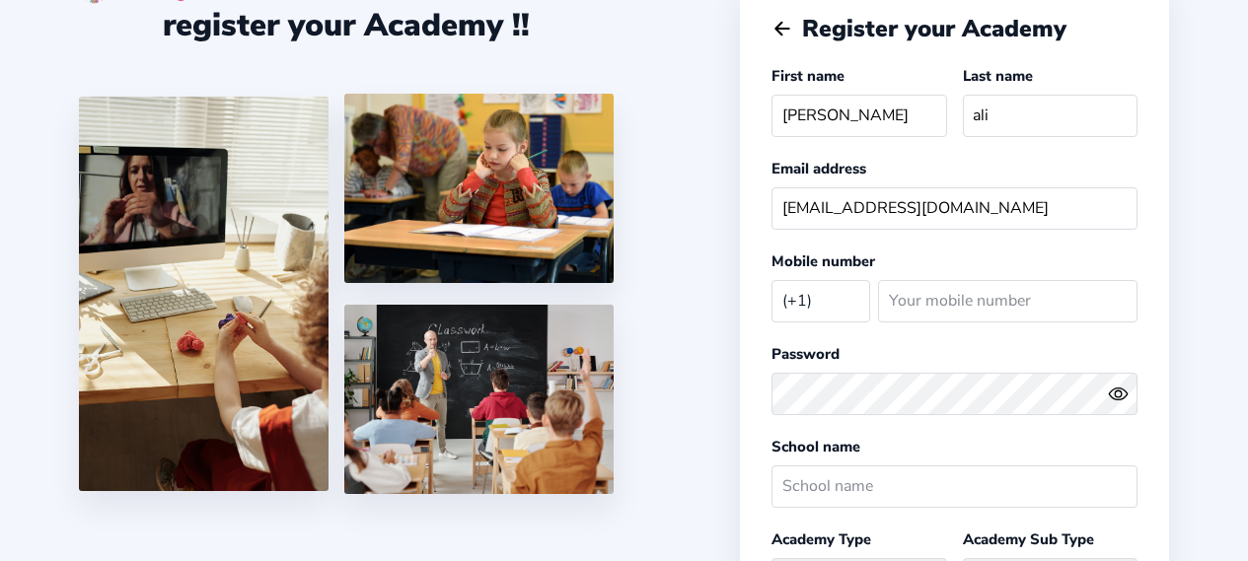
click at [793, 302] on select "[GEOGRAPHIC_DATA] (+93) [GEOGRAPHIC_DATA] (+355) [GEOGRAPHIC_DATA] (+213) [GEOG…" at bounding box center [821, 300] width 99 height 40
select select "SO"
click at [772, 280] on select "[GEOGRAPHIC_DATA] (+93) [GEOGRAPHIC_DATA] (+355) [GEOGRAPHIC_DATA] (+213) [GEOG…" at bounding box center [821, 300] width 99 height 40
select select "[GEOGRAPHIC_DATA]/[GEOGRAPHIC_DATA]"
select select "SOS Sh"
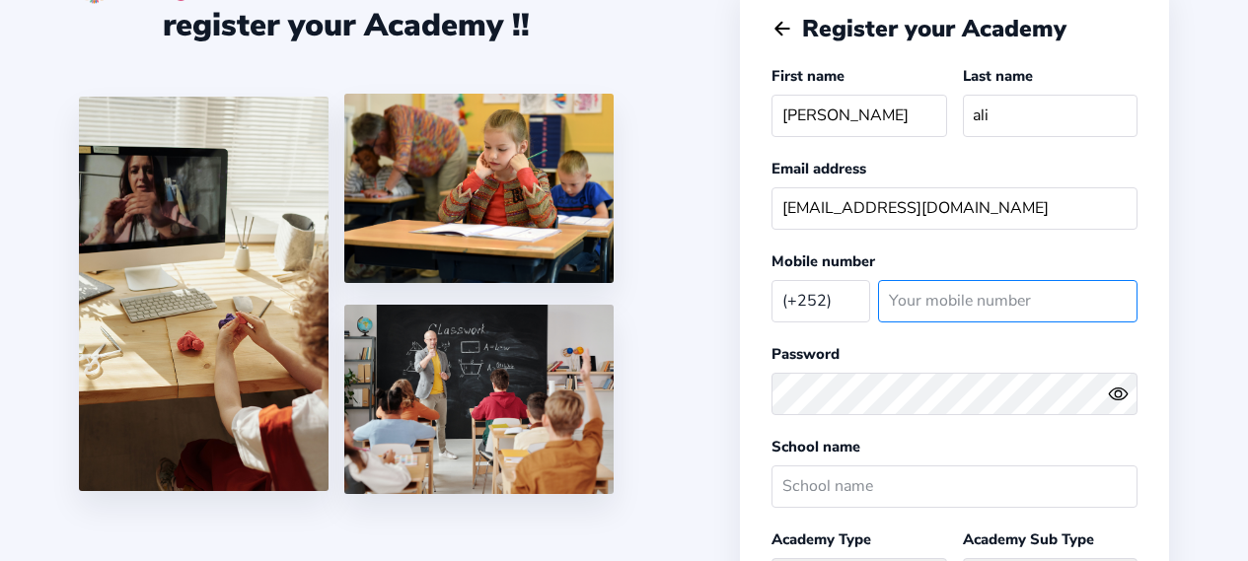
click at [939, 299] on input "number" at bounding box center [1008, 301] width 260 height 42
type input "618115634"
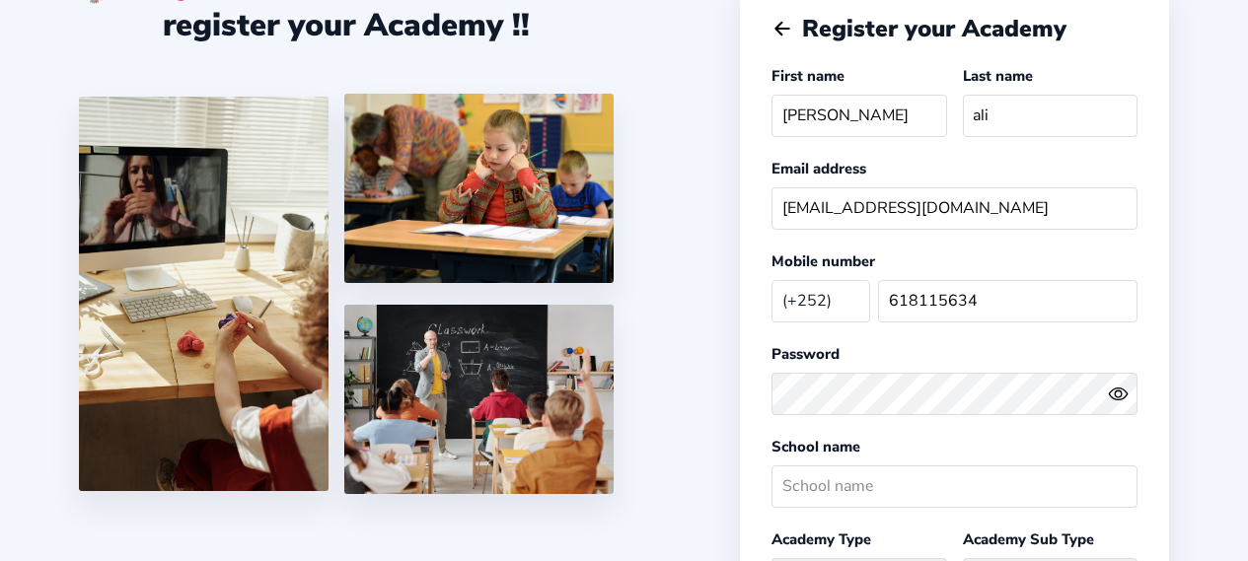
click at [1121, 396] on circle "eye outline" at bounding box center [1118, 394] width 6 height 6
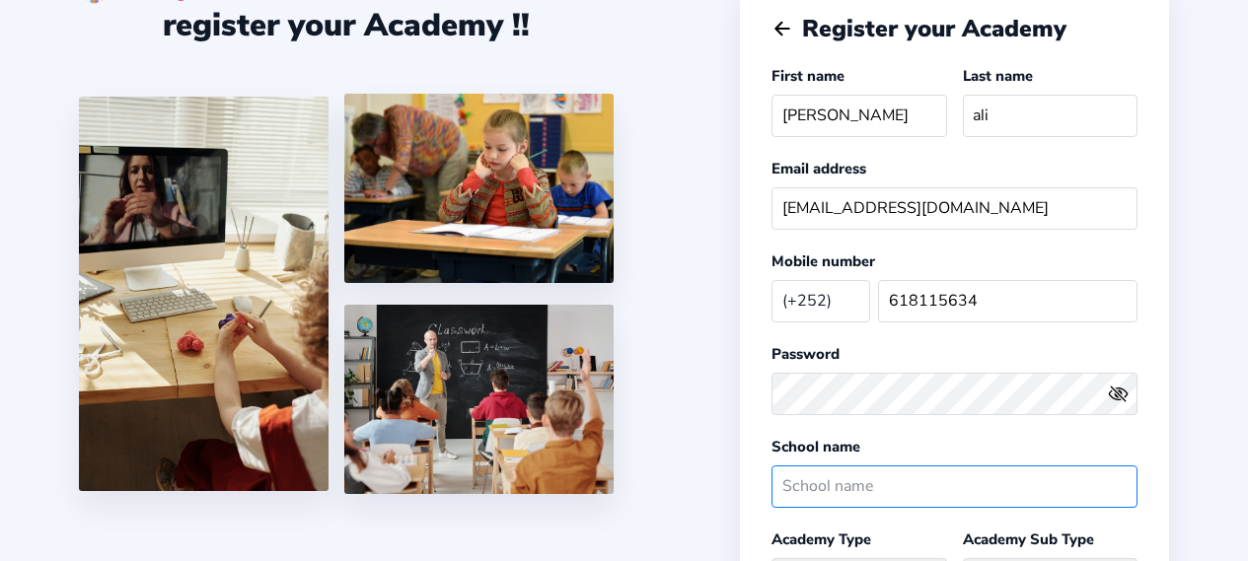
click at [832, 489] on input "text" at bounding box center [955, 487] width 366 height 42
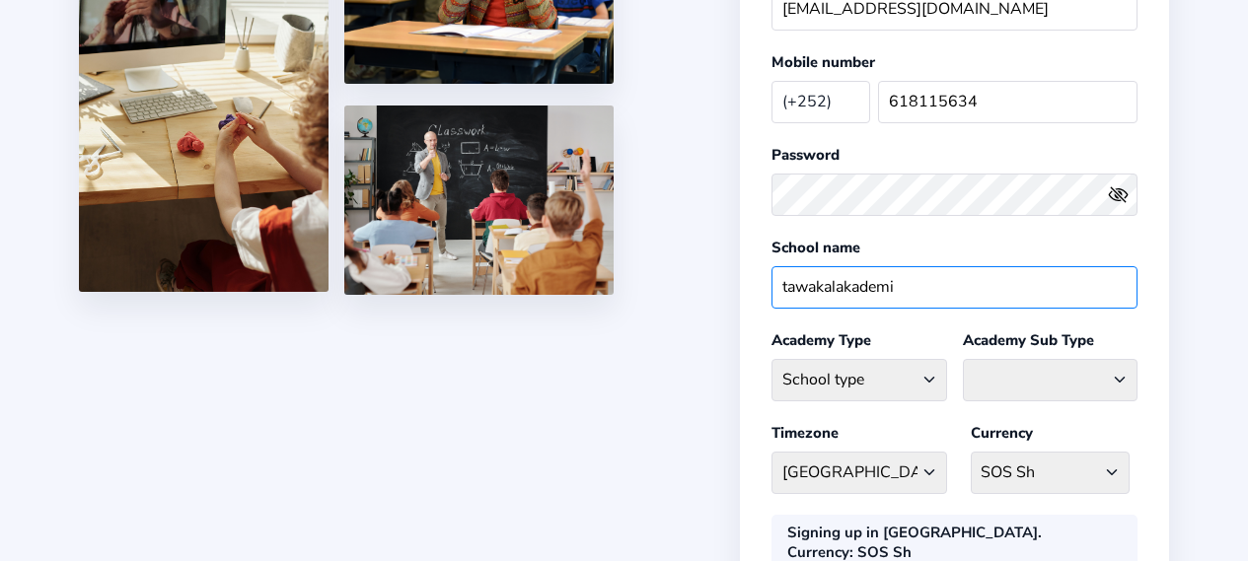
scroll to position [346, 0]
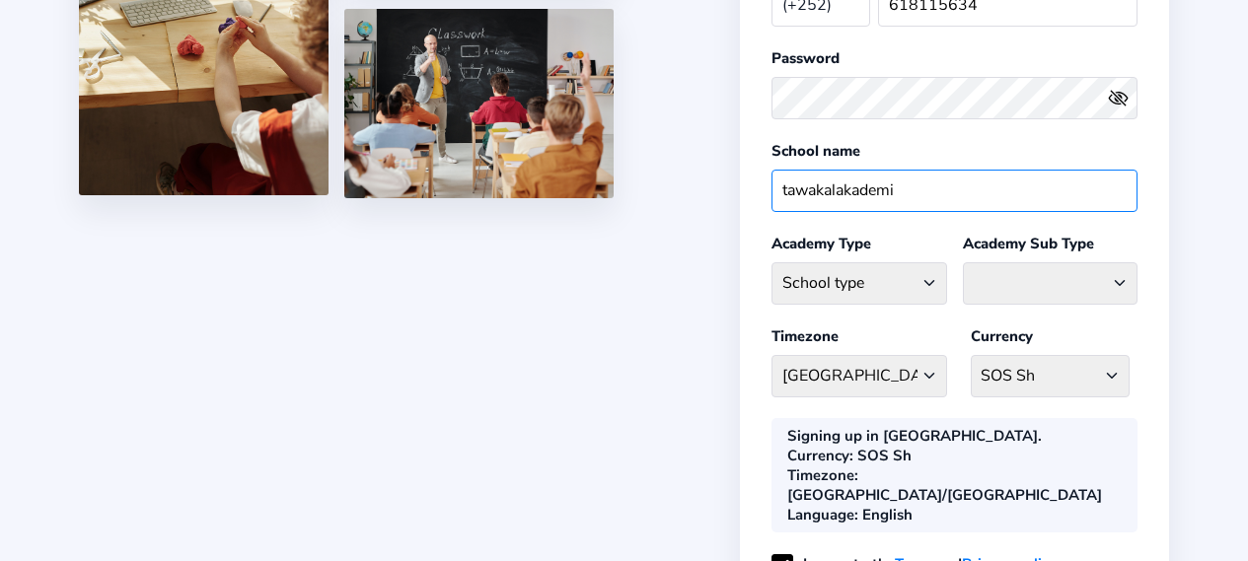
type input "tawakalakademi"
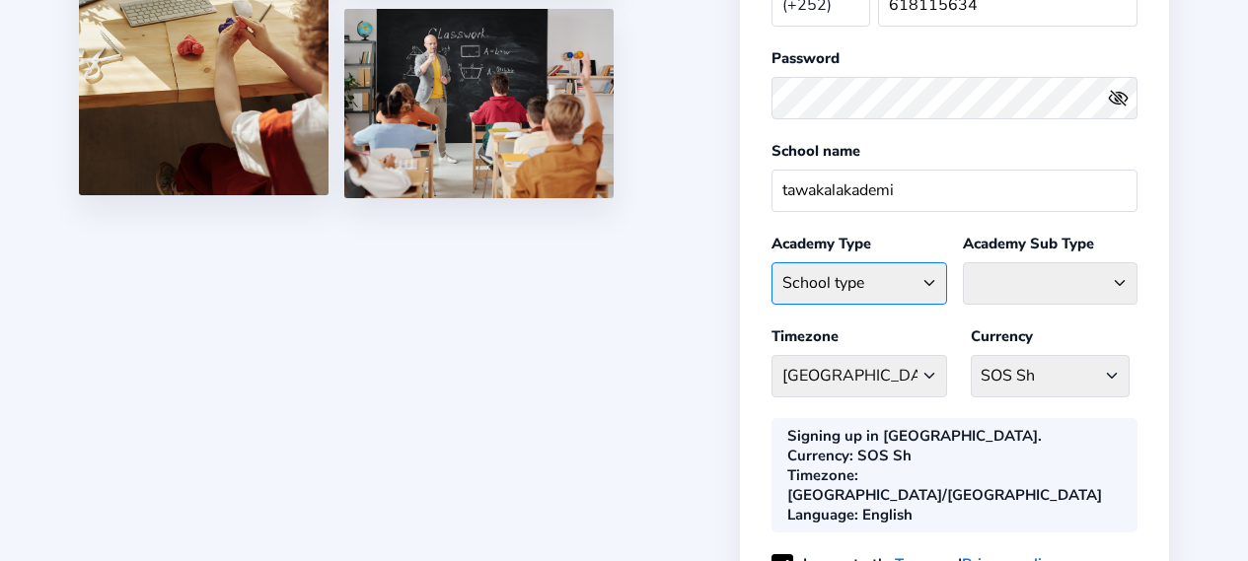
click at [895, 280] on select "School type Academic Afterschool Arts Dance Homeschool Language Martial Arts Mu…" at bounding box center [859, 283] width 175 height 42
select select "GA"
click at [772, 262] on select "School type Academic Afterschool Arts Dance Homeschool Language Martial Arts Mu…" at bounding box center [859, 283] width 175 height 42
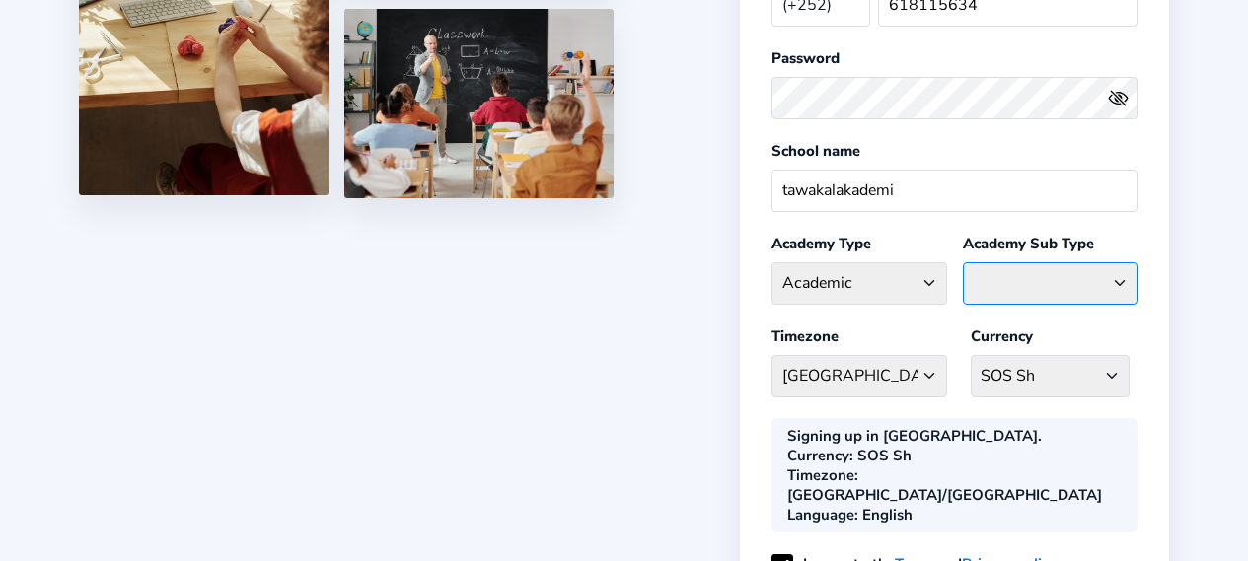
click at [1067, 285] on select "Coaching Classes Enrichment Centre [GEOGRAPHIC_DATA] [GEOGRAPHIC_DATA] Math Cen…" at bounding box center [1050, 283] width 175 height 42
select select "TC"
click at [963, 262] on select "Coaching Classes Enrichment Centre [GEOGRAPHIC_DATA] [GEOGRAPHIC_DATA] Math Cen…" at bounding box center [1050, 283] width 175 height 42
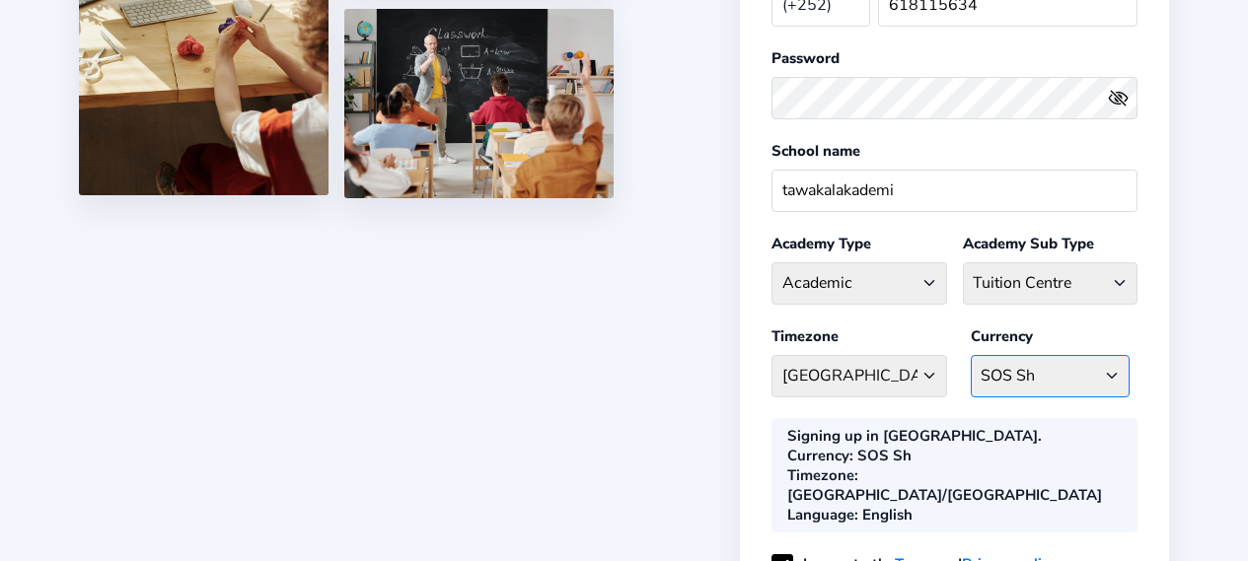
click at [1073, 389] on select "SOS Sh [GEOGRAPHIC_DATA] AFN - ؋. [GEOGRAPHIC_DATA] ALL - L [GEOGRAPHIC_DATA] D…" at bounding box center [1050, 376] width 159 height 42
select select "USD $"
click at [971, 355] on select "SOS Sh [GEOGRAPHIC_DATA] AFN - ؋. [GEOGRAPHIC_DATA] ALL - L [GEOGRAPHIC_DATA] D…" at bounding box center [1050, 376] width 159 height 42
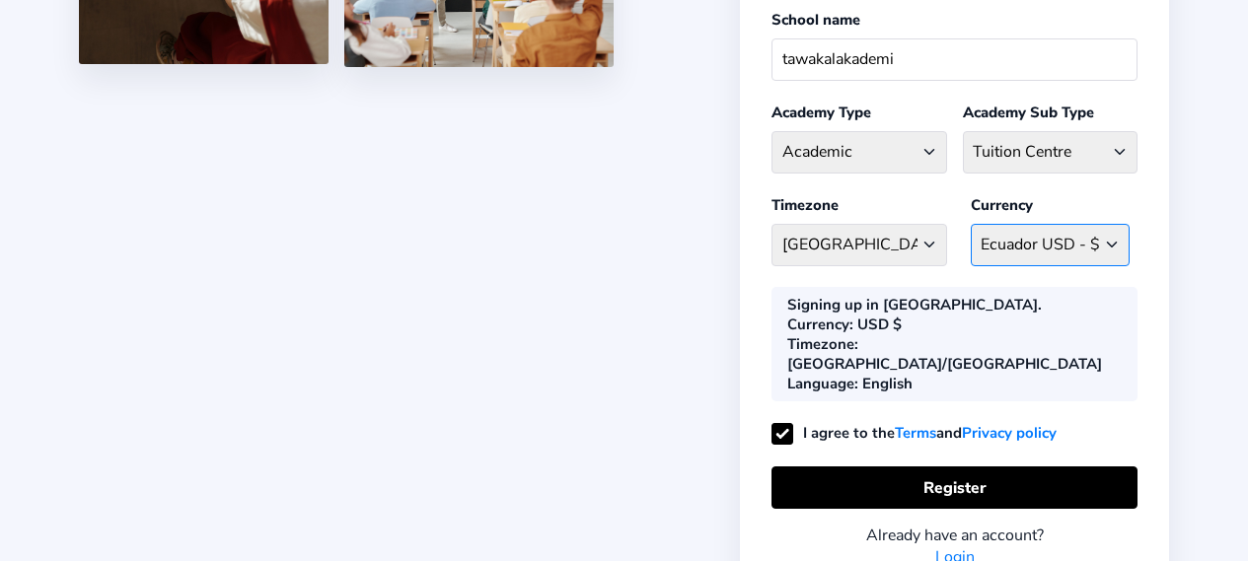
scroll to position [544, 0]
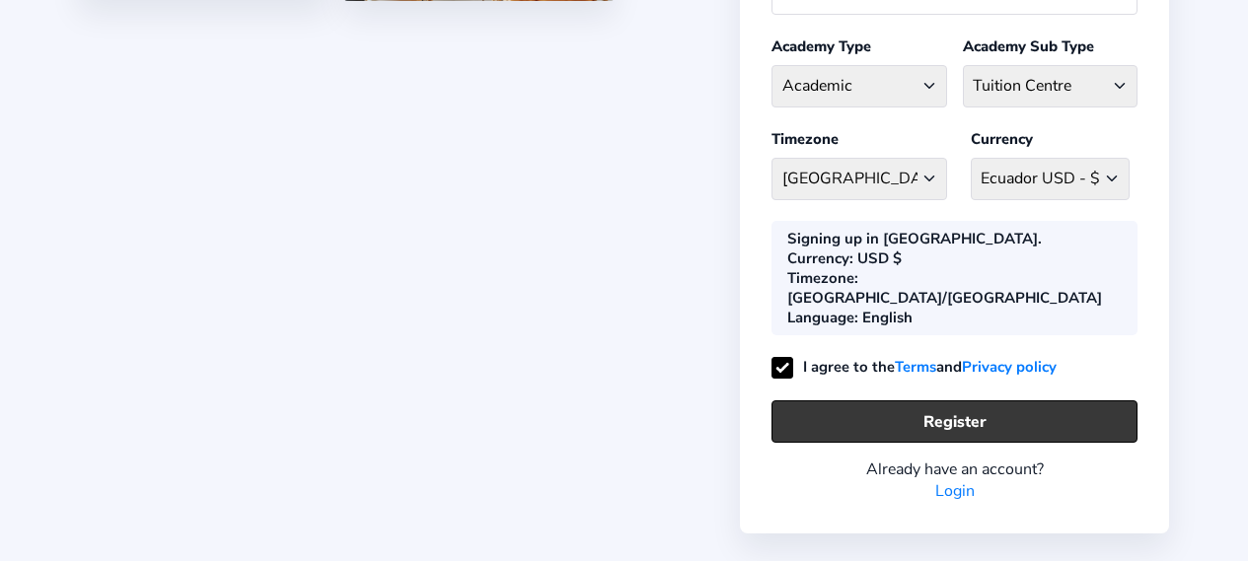
click at [1044, 401] on button "Register" at bounding box center [955, 422] width 366 height 42
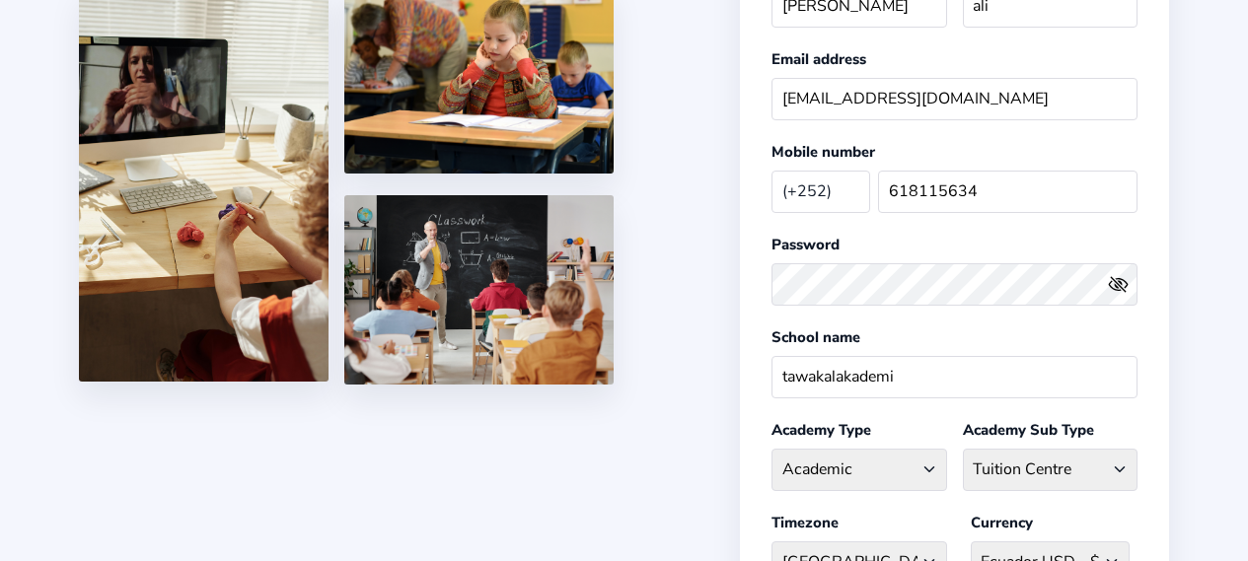
scroll to position [149, 0]
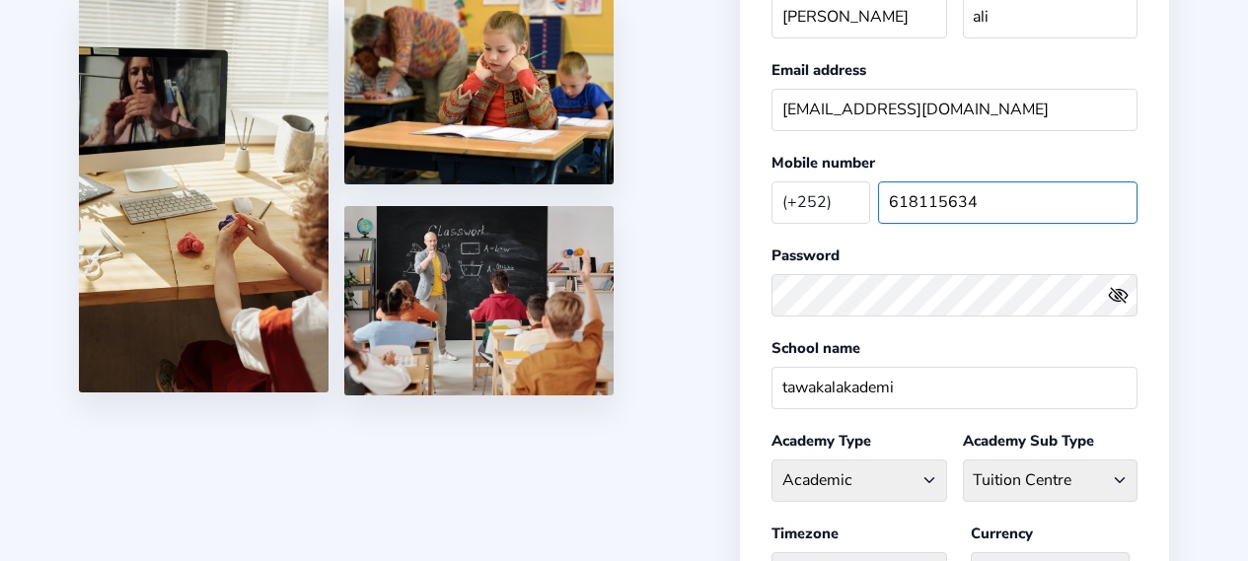
click at [967, 207] on input "618115634" at bounding box center [1008, 203] width 260 height 42
drag, startPoint x: 863, startPoint y: 197, endPoint x: 820, endPoint y: 203, distance: 43.8
click at [820, 203] on div "(+252) [GEOGRAPHIC_DATA] (+93) [GEOGRAPHIC_DATA] (+355) [GEOGRAPHIC_DATA] (+213…" at bounding box center [955, 203] width 366 height 58
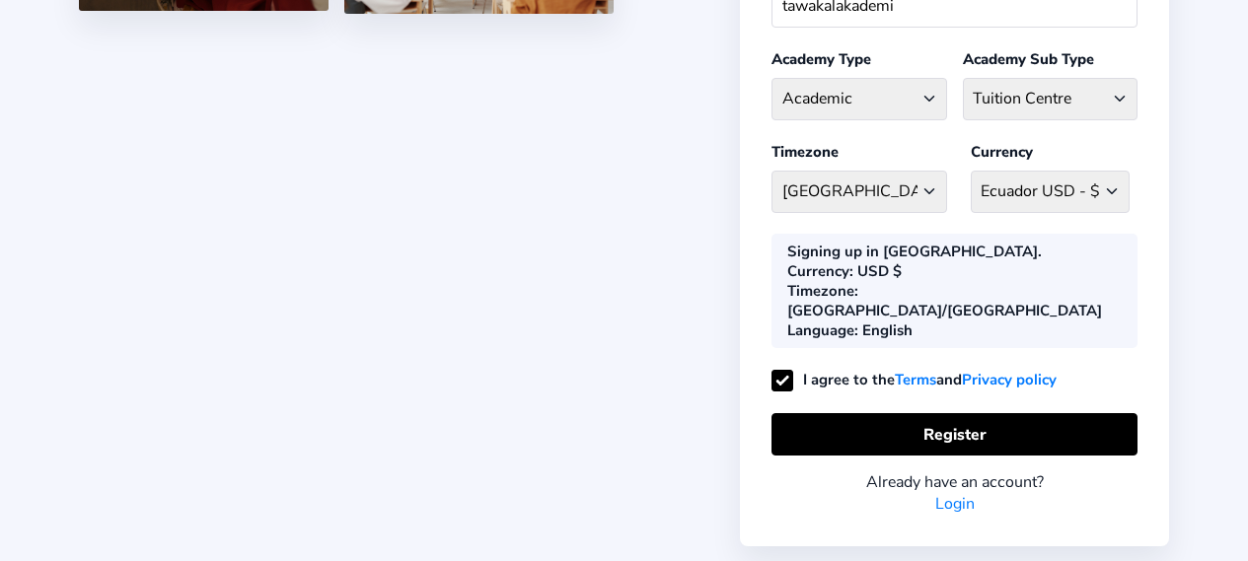
scroll to position [544, 0]
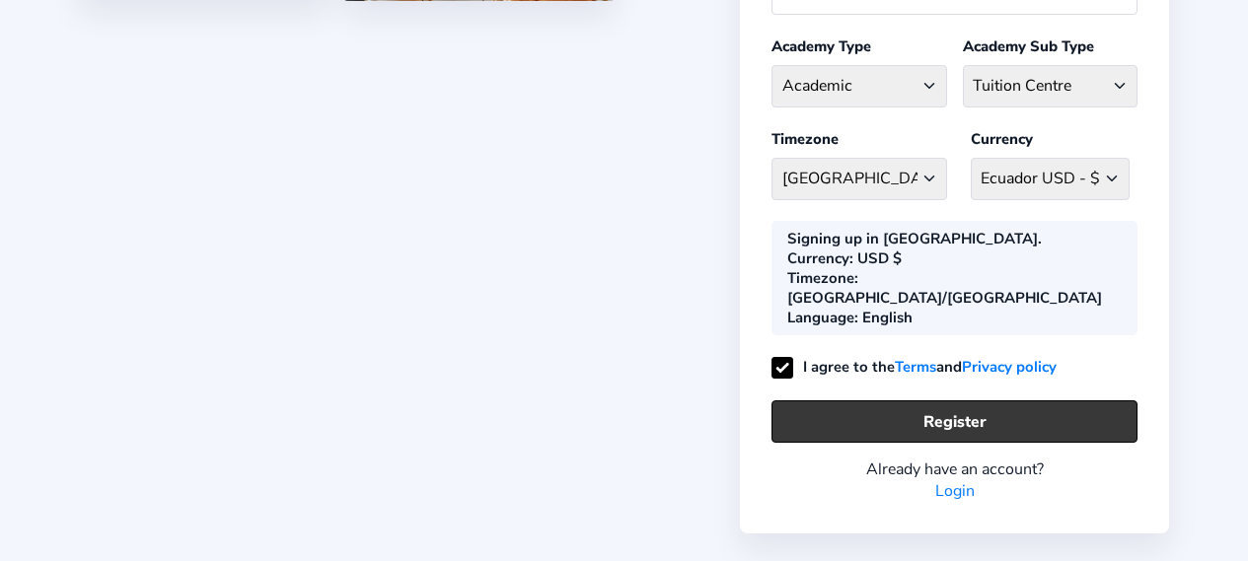
type input "619699921"
click at [982, 401] on button "Register" at bounding box center [955, 422] width 366 height 42
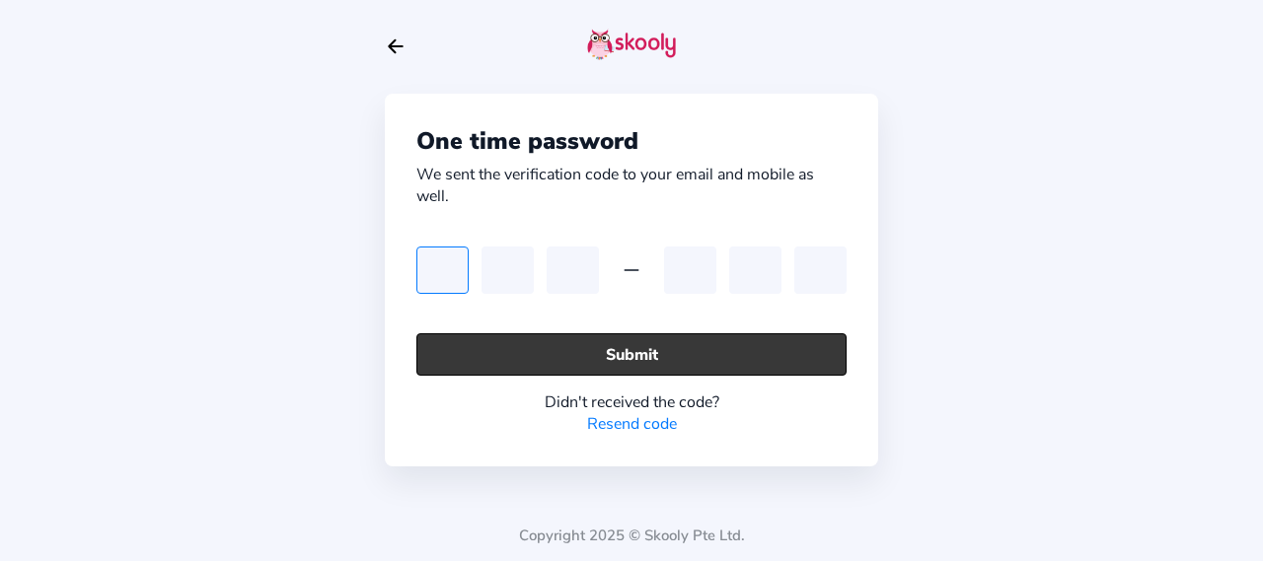
type input "1"
type input "7"
type input "4"
type input "7"
type input "6"
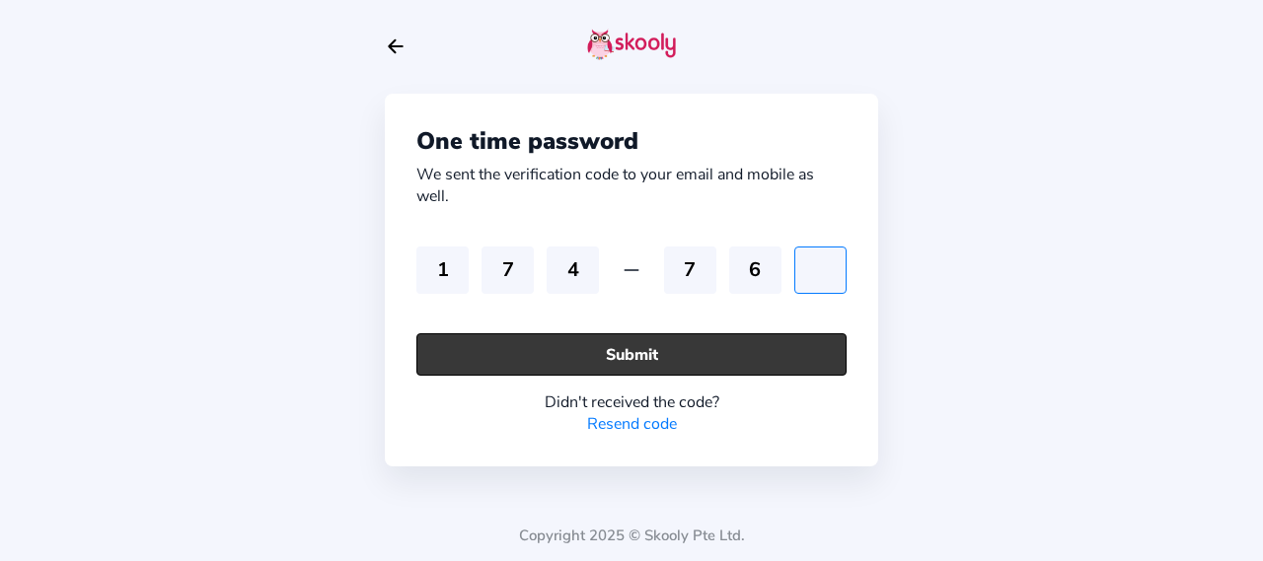
type input "1"
click at [515, 362] on button "Submit" at bounding box center [631, 355] width 430 height 42
